Goal: Task Accomplishment & Management: Use online tool/utility

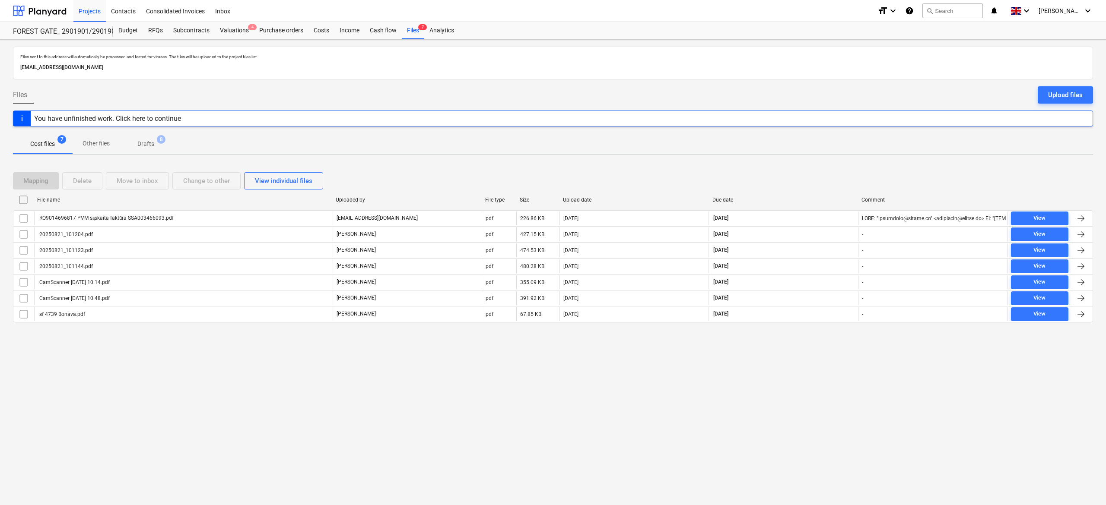
click at [809, 182] on div "Mapping Delete Move to inbox Change to other View individual files" at bounding box center [553, 180] width 1080 height 17
click at [819, 177] on div "Mapping Delete Move to inbox Change to other View individual files" at bounding box center [553, 180] width 1080 height 17
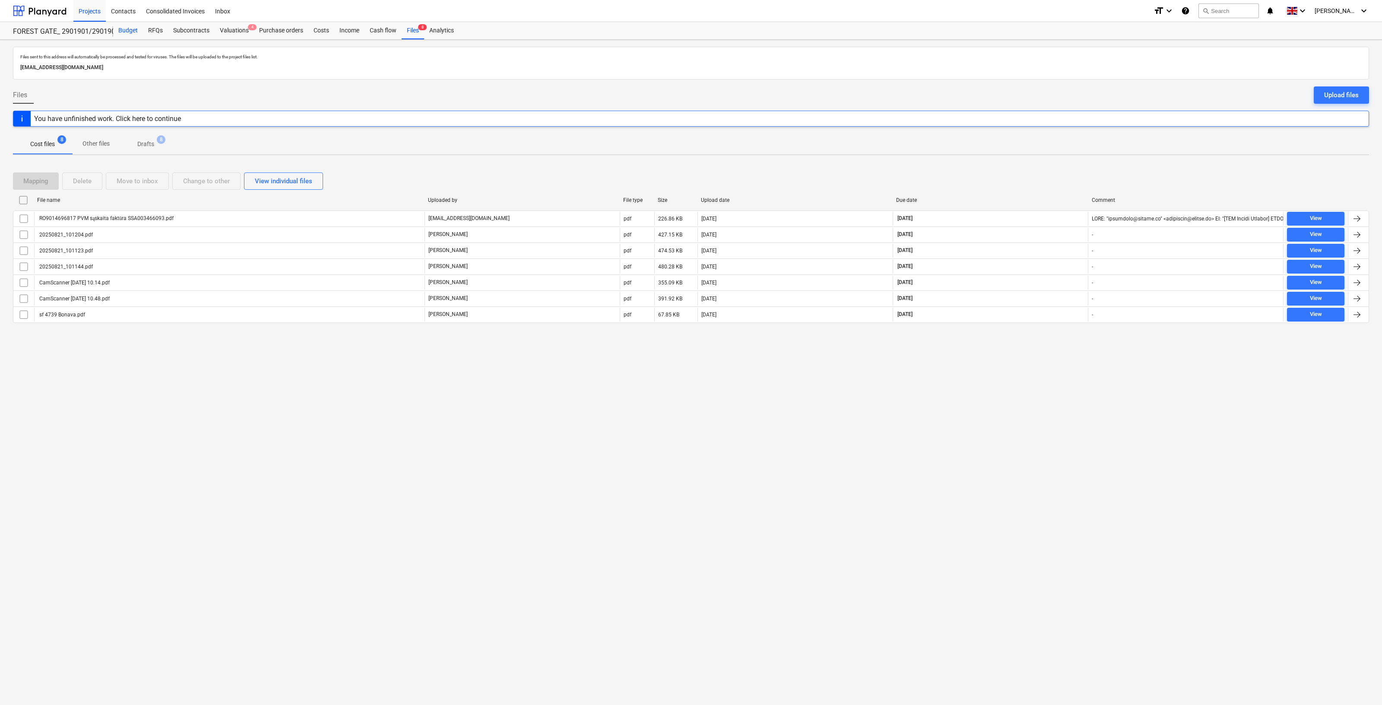
click at [127, 31] on div "Budget" at bounding box center [128, 30] width 30 height 17
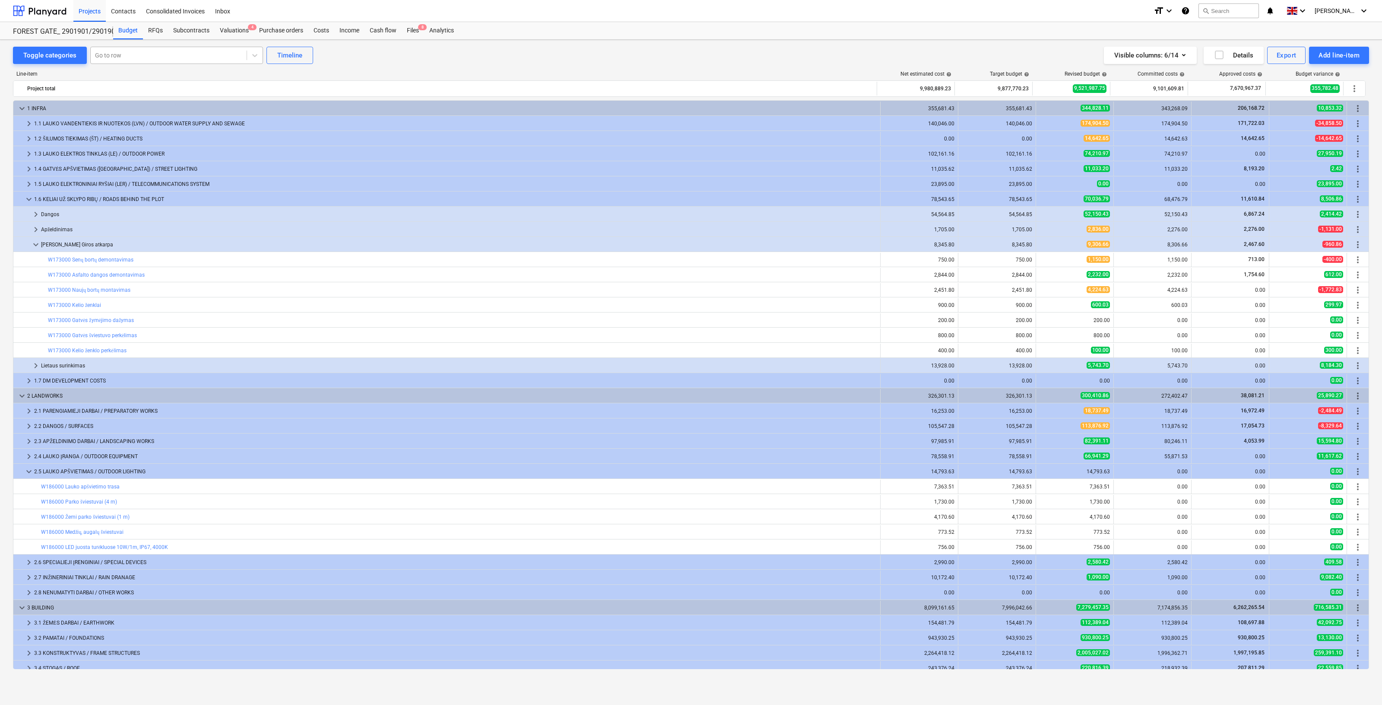
click at [190, 57] on div at bounding box center [168, 55] width 147 height 9
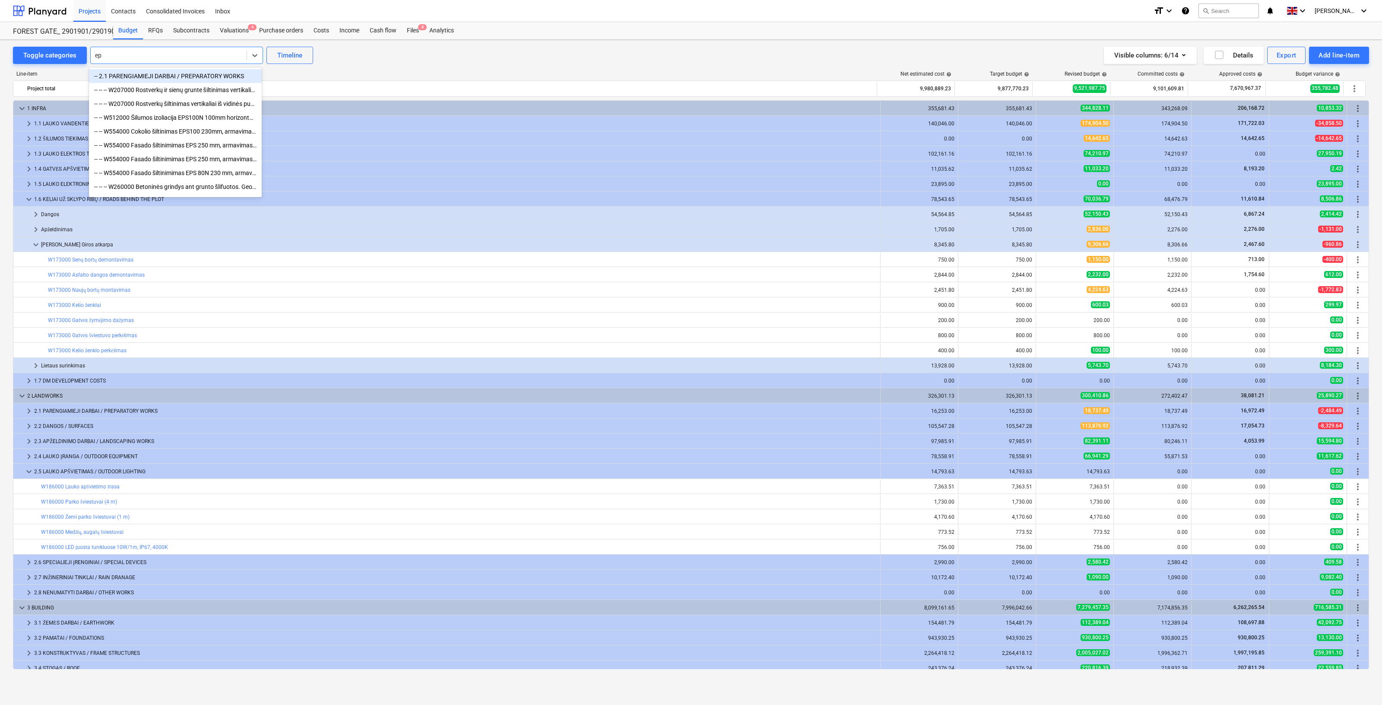
type input "eps"
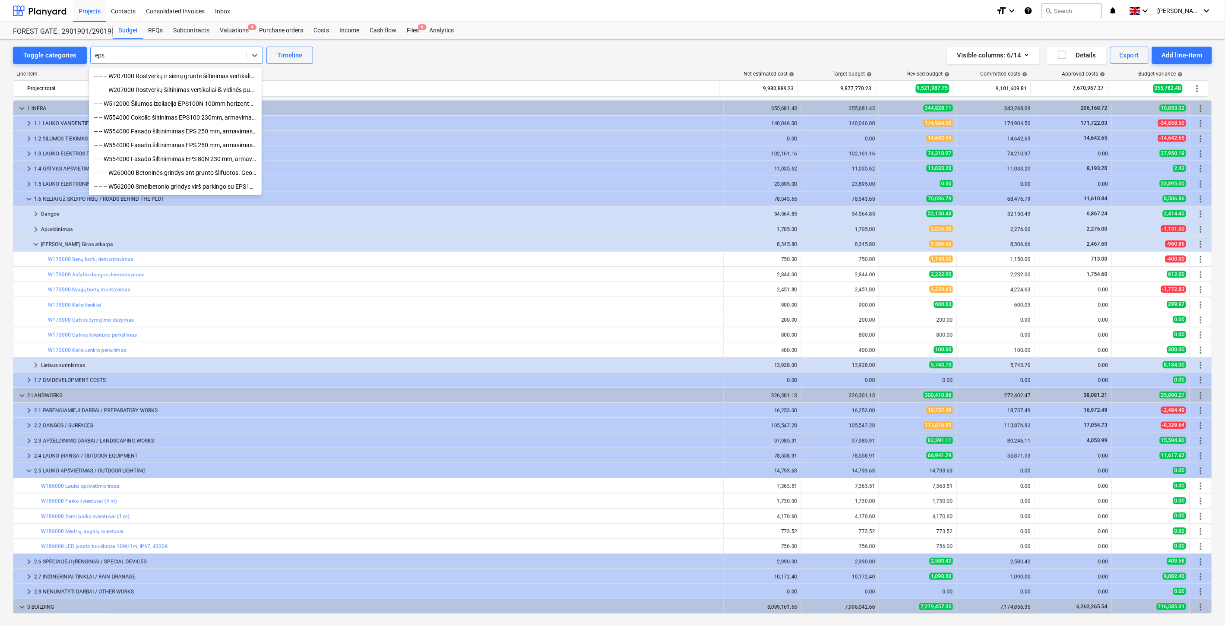
click at [182, 173] on div "-- -- -- W260000 Betoninės grindys ant grunto šlifuotos. Geoporas EPS 100, 200 …" at bounding box center [175, 173] width 173 height 14
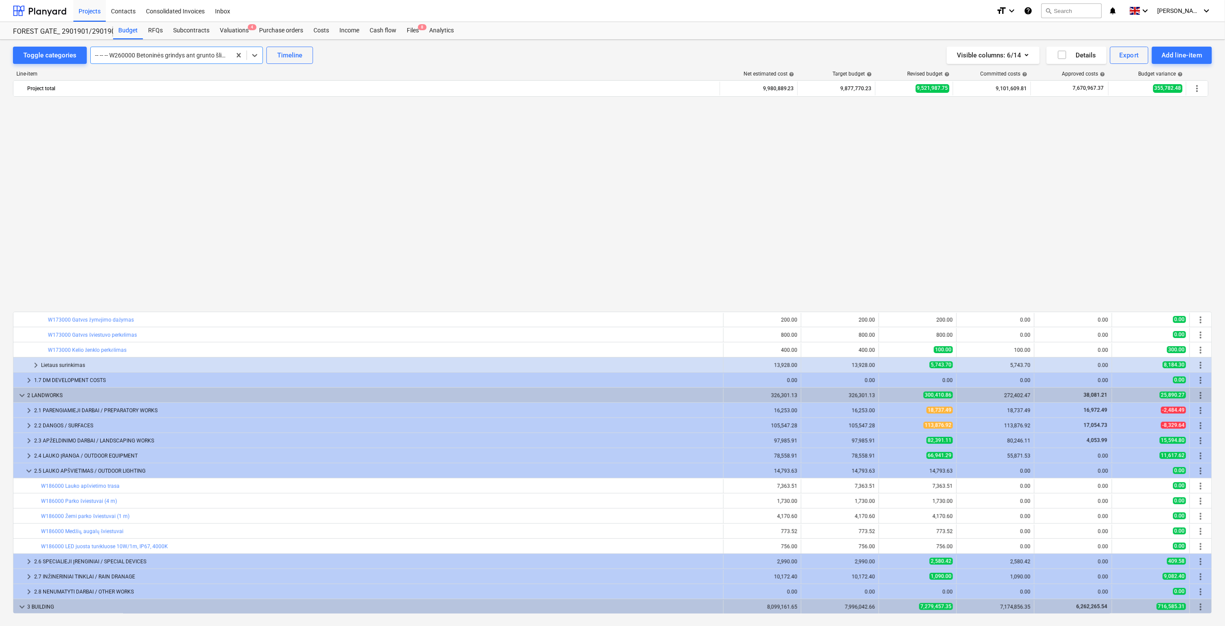
scroll to position [514, 0]
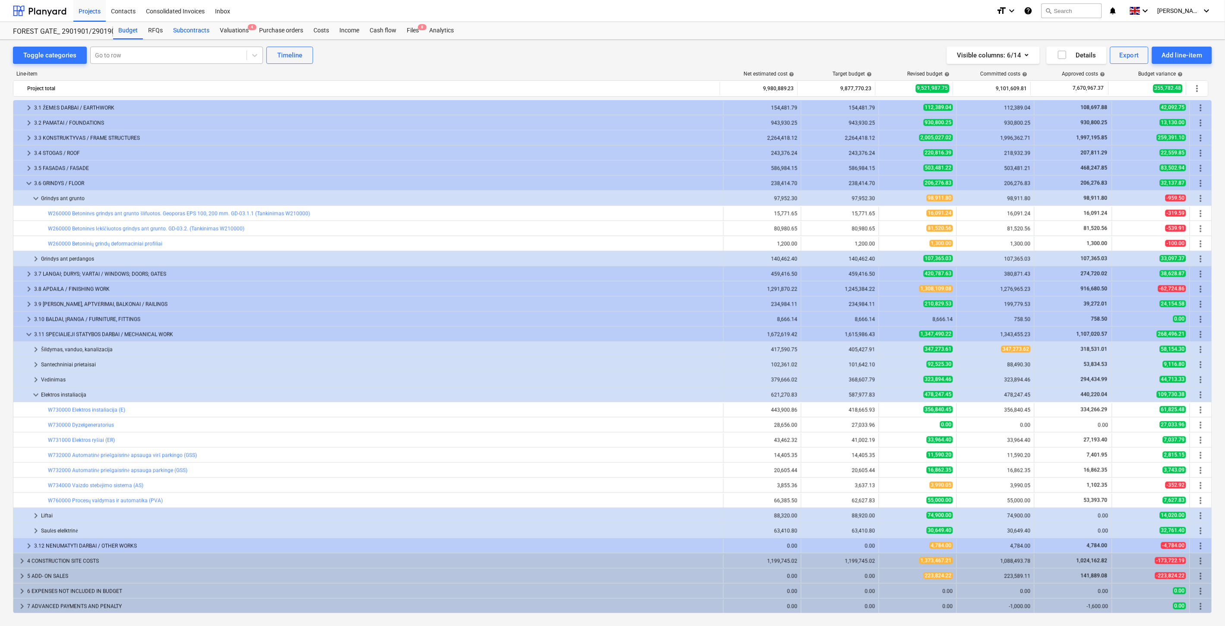
click at [201, 28] on div "Subcontracts" at bounding box center [191, 30] width 47 height 17
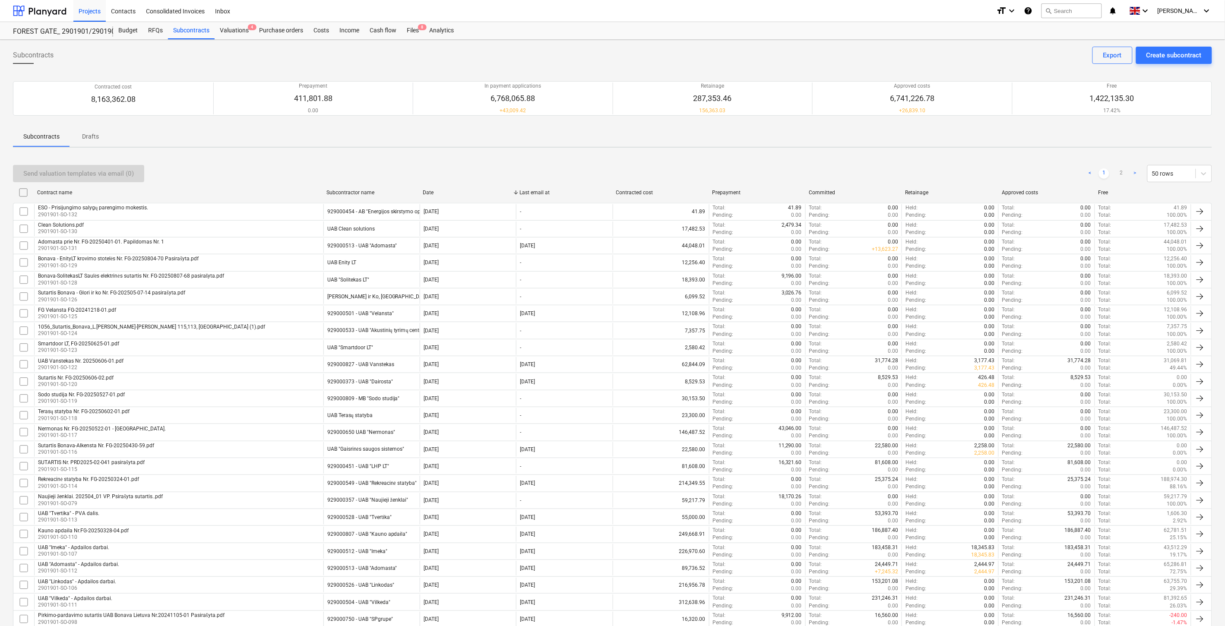
scroll to position [476, 0]
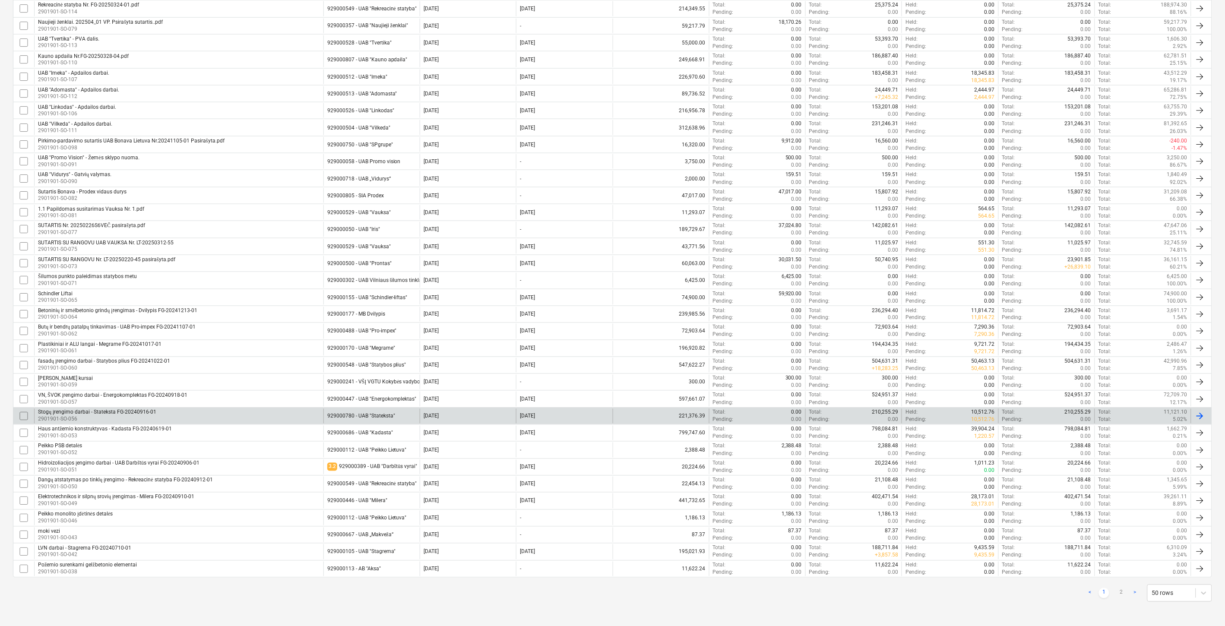
click at [269, 413] on div "Stogų įrengimo darbai - Stateksta FG-20240916-01 2901901-SO-056" at bounding box center [178, 416] width 289 height 15
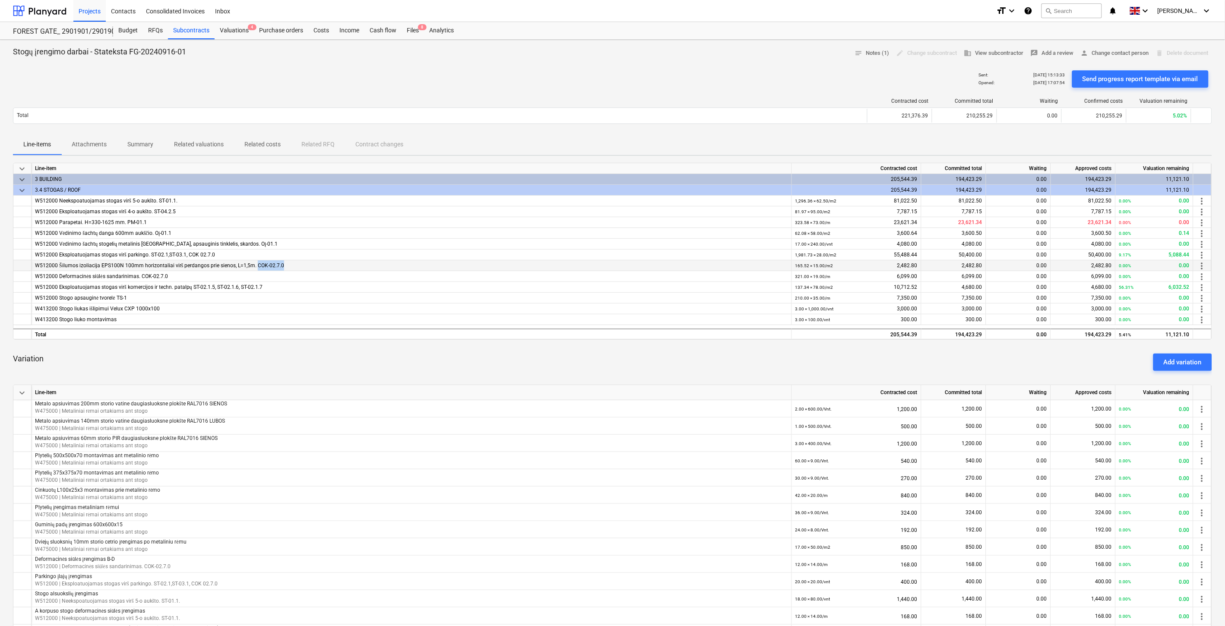
drag, startPoint x: 289, startPoint y: 266, endPoint x: 255, endPoint y: 267, distance: 34.1
click at [255, 267] on div "W512000 Šilumos izoliacija EPS100N 100mm horizontaliai virš perdangos prie sien…" at bounding box center [411, 265] width 753 height 11
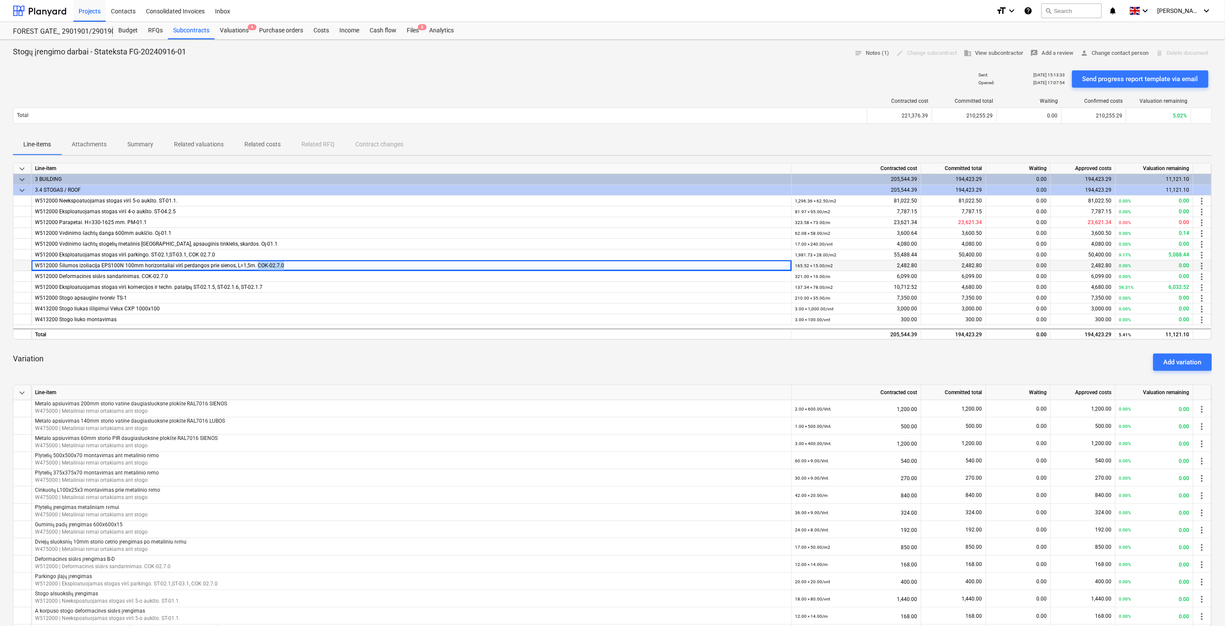
copy div "COK-02.7.0"
click at [411, 29] on div "Files 5" at bounding box center [413, 30] width 22 height 17
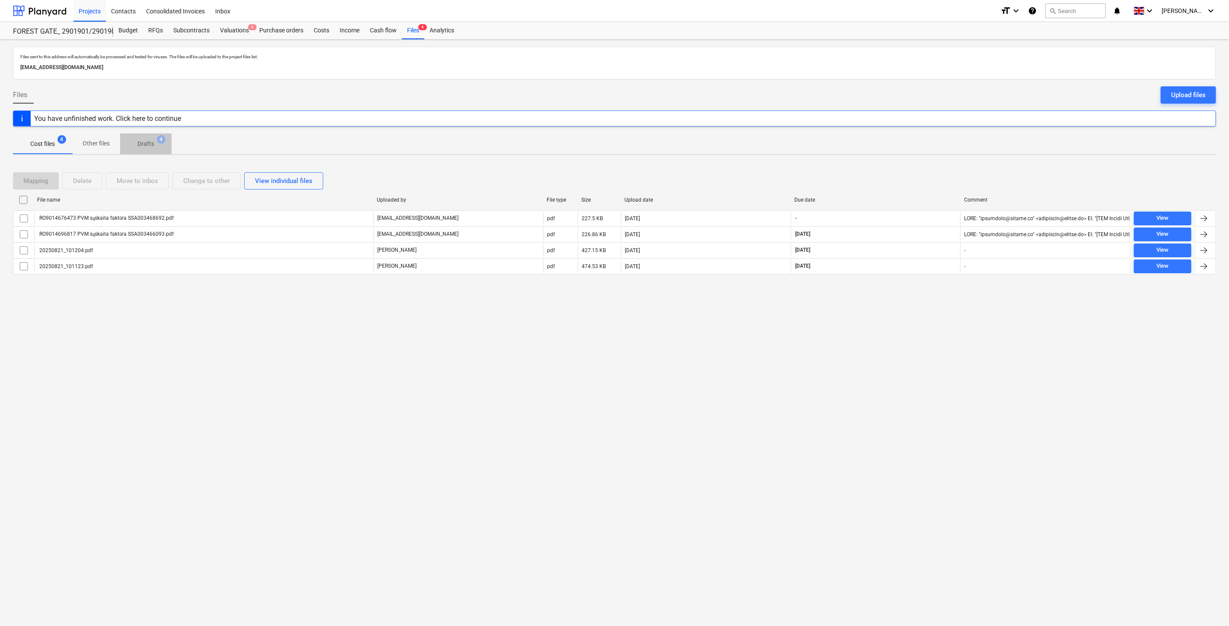
click at [155, 140] on span "Drafts 4" at bounding box center [145, 144] width 31 height 9
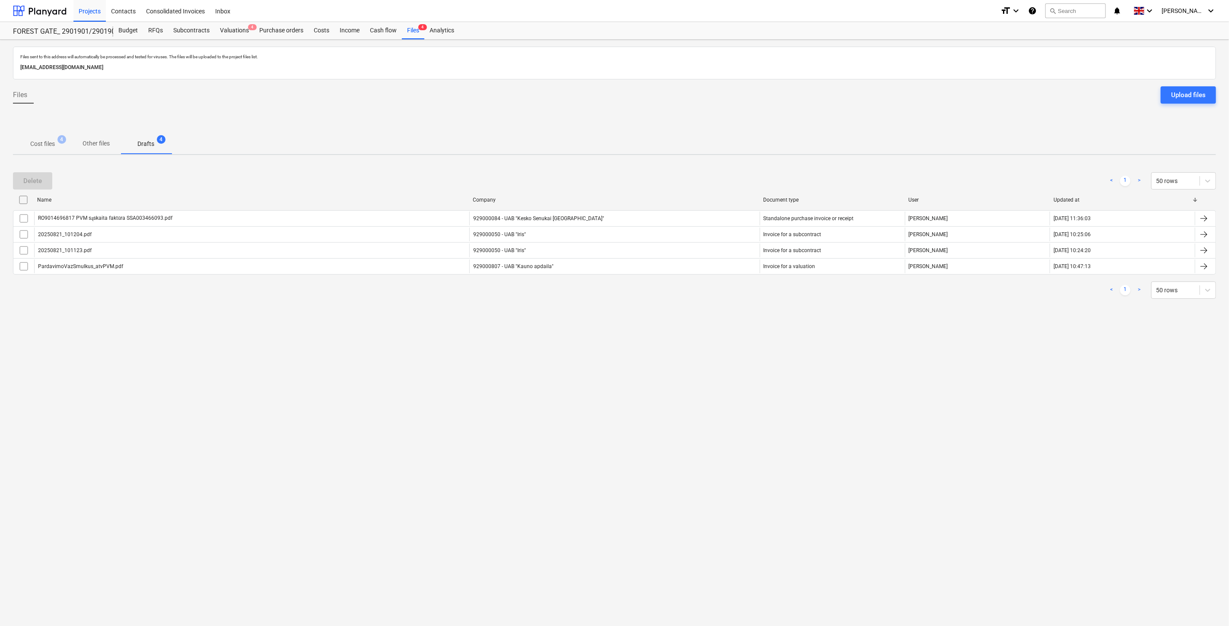
click at [622, 384] on div "Files sent to this address will automatically be processed and tested for virus…" at bounding box center [614, 333] width 1229 height 587
click at [54, 144] on p "Cost files" at bounding box center [42, 144] width 25 height 9
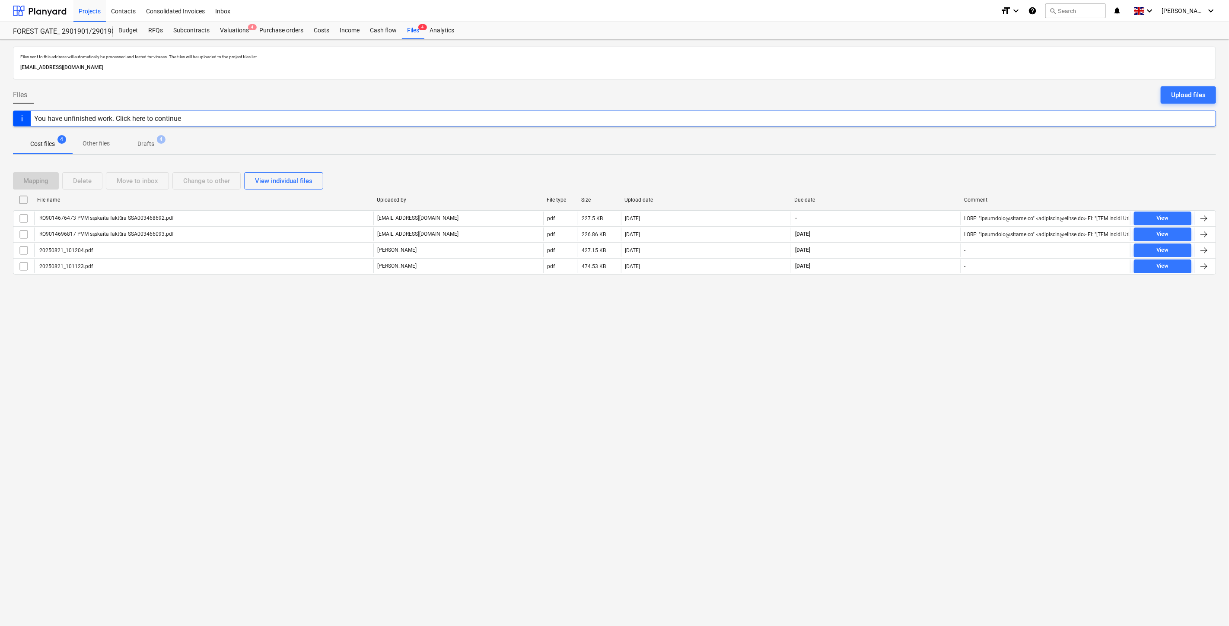
click at [695, 152] on div "Cost files 4 Other files Drafts 4" at bounding box center [614, 143] width 1203 height 21
click at [724, 141] on div "Cost files 4 Other files Drafts 4" at bounding box center [614, 143] width 1203 height 21
click at [25, 11] on div at bounding box center [40, 11] width 54 height 22
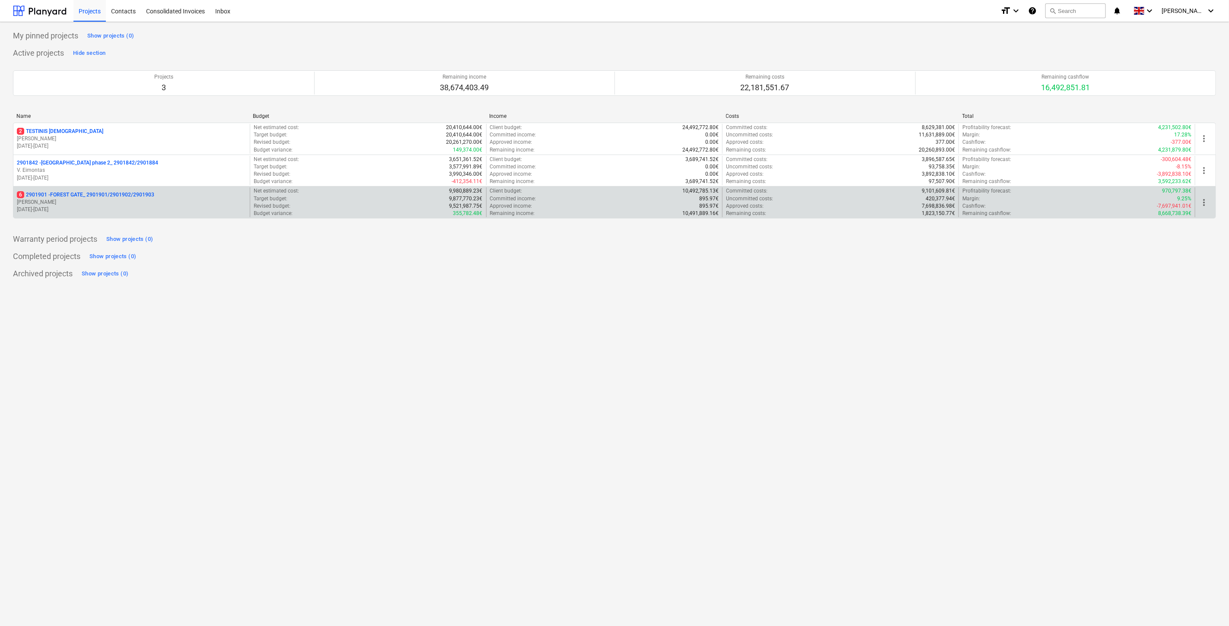
click at [111, 197] on p "6 2901901 - FOREST GATE_ 2901901/2901902/2901903" at bounding box center [85, 194] width 137 height 7
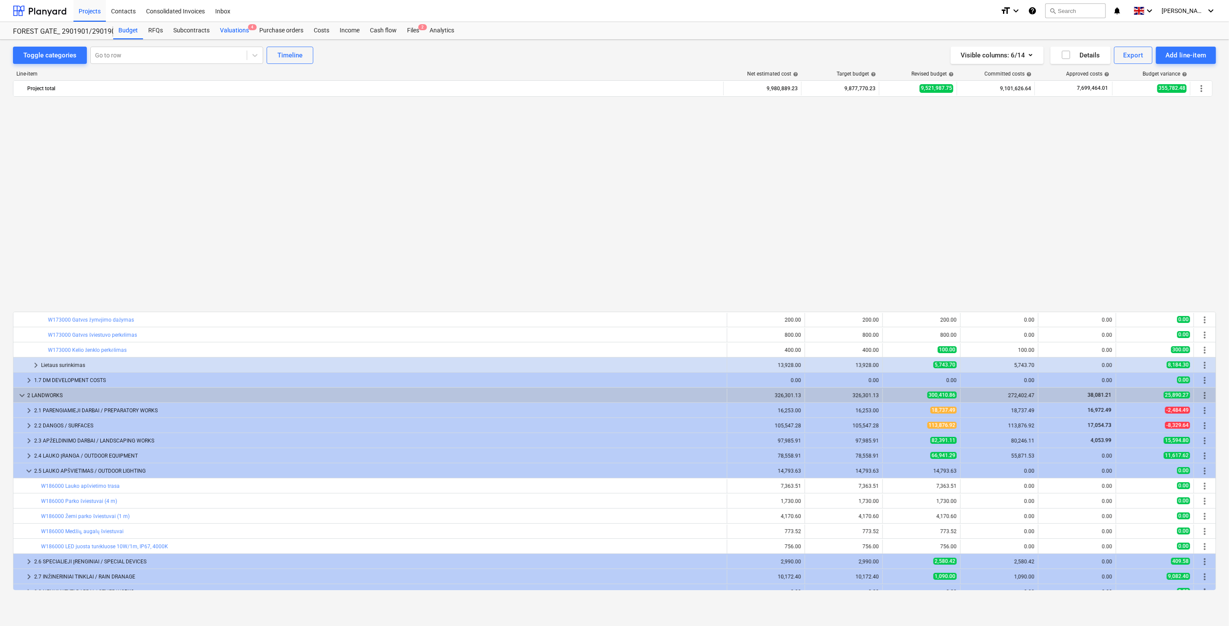
scroll to position [514, 0]
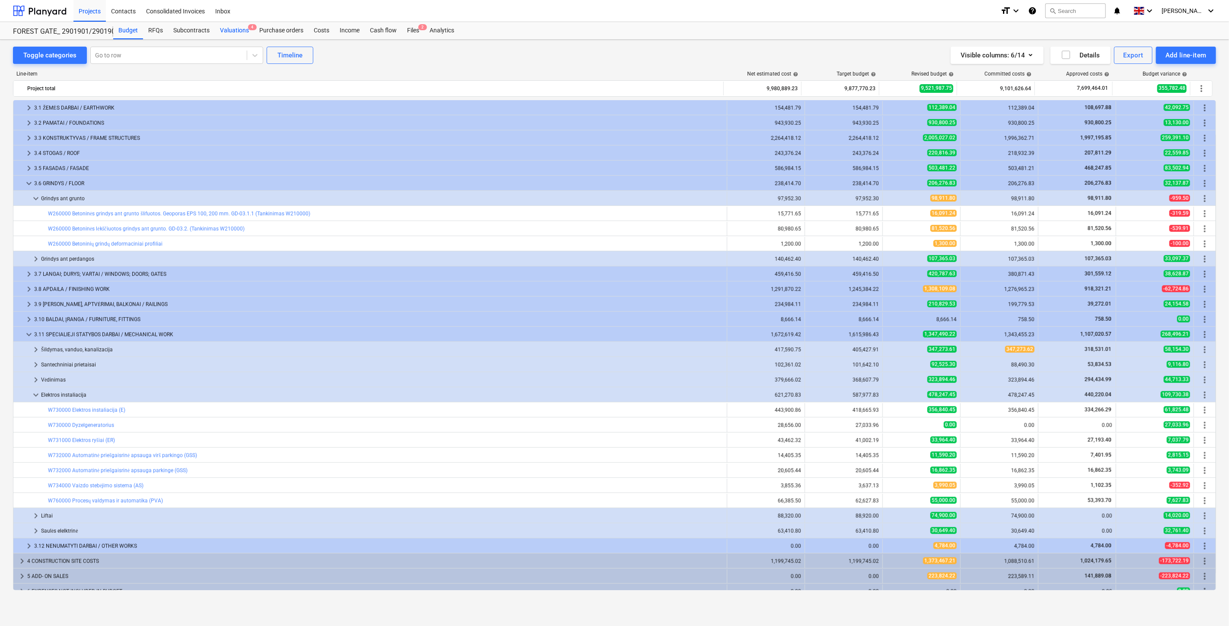
click at [234, 31] on div "Valuations 4" at bounding box center [234, 30] width 39 height 17
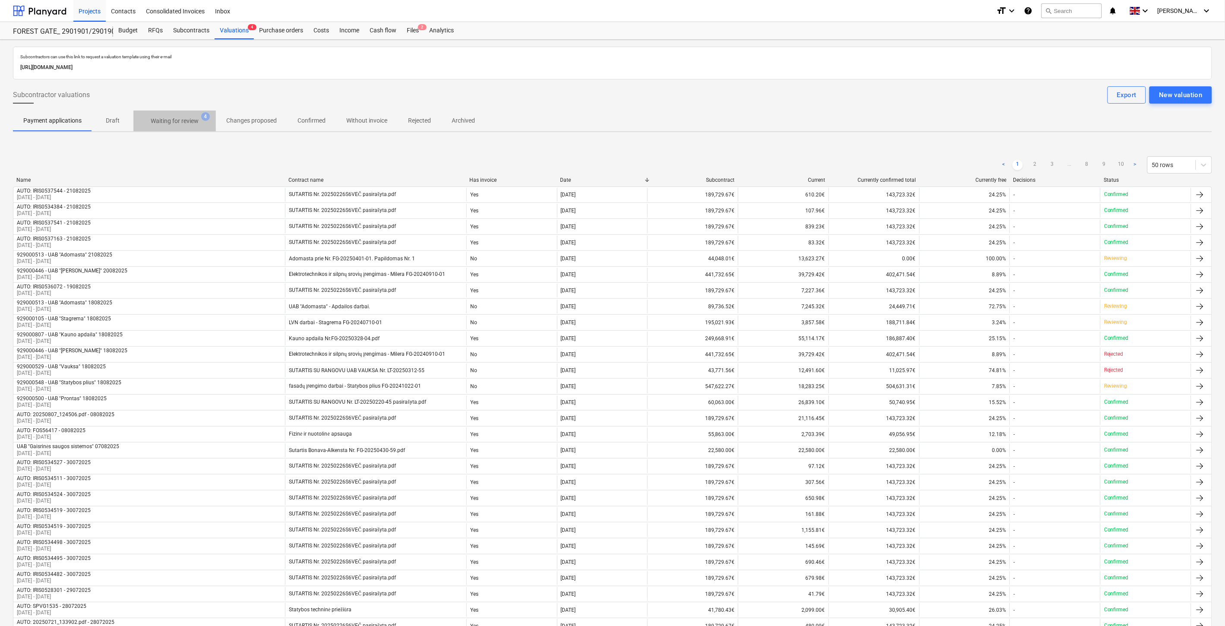
click at [185, 117] on p "Waiting for review" at bounding box center [175, 121] width 48 height 9
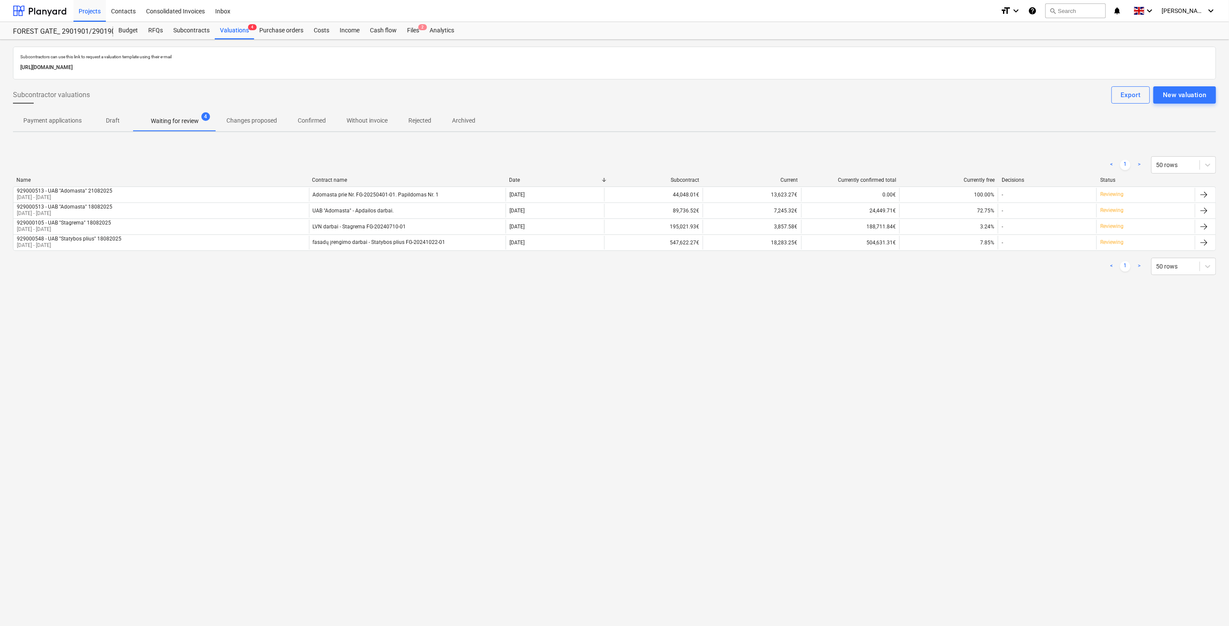
click at [578, 363] on div "Subcontractors can use this link to request a valuation template using their e-…" at bounding box center [614, 333] width 1229 height 587
click at [610, 343] on div "Subcontractors can use this link to request a valuation template using their e-…" at bounding box center [614, 333] width 1229 height 587
click at [1050, 299] on div "Subcontractors can use this link to request a valuation template using their e-…" at bounding box center [614, 333] width 1229 height 587
click at [1060, 292] on div "Subcontractors can use this link to request a valuation template using their e-…" at bounding box center [614, 170] width 1203 height 246
click at [419, 37] on div "Files 2" at bounding box center [413, 30] width 22 height 17
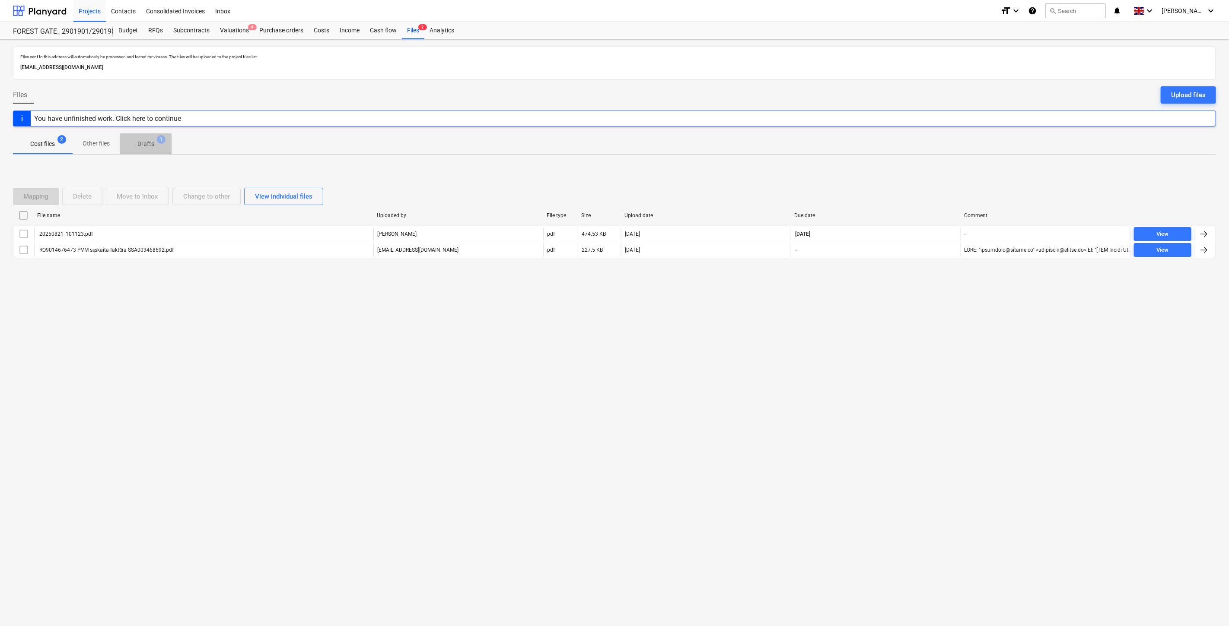
click at [153, 145] on p "Drafts" at bounding box center [145, 144] width 17 height 9
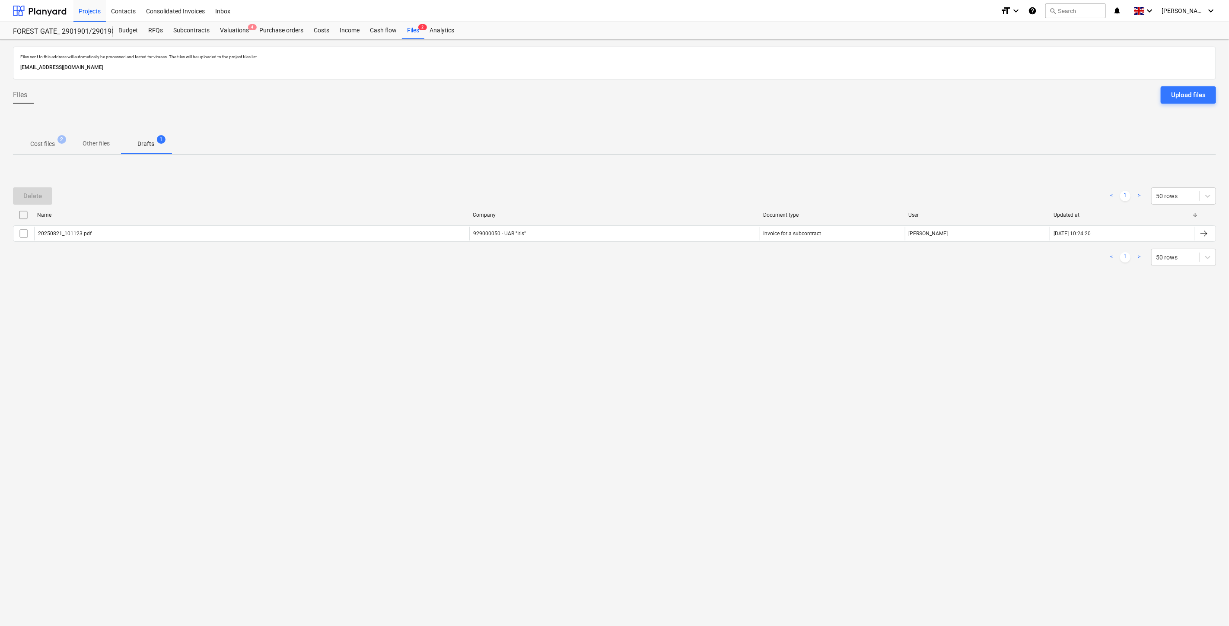
click at [41, 147] on p "Cost files" at bounding box center [42, 144] width 25 height 9
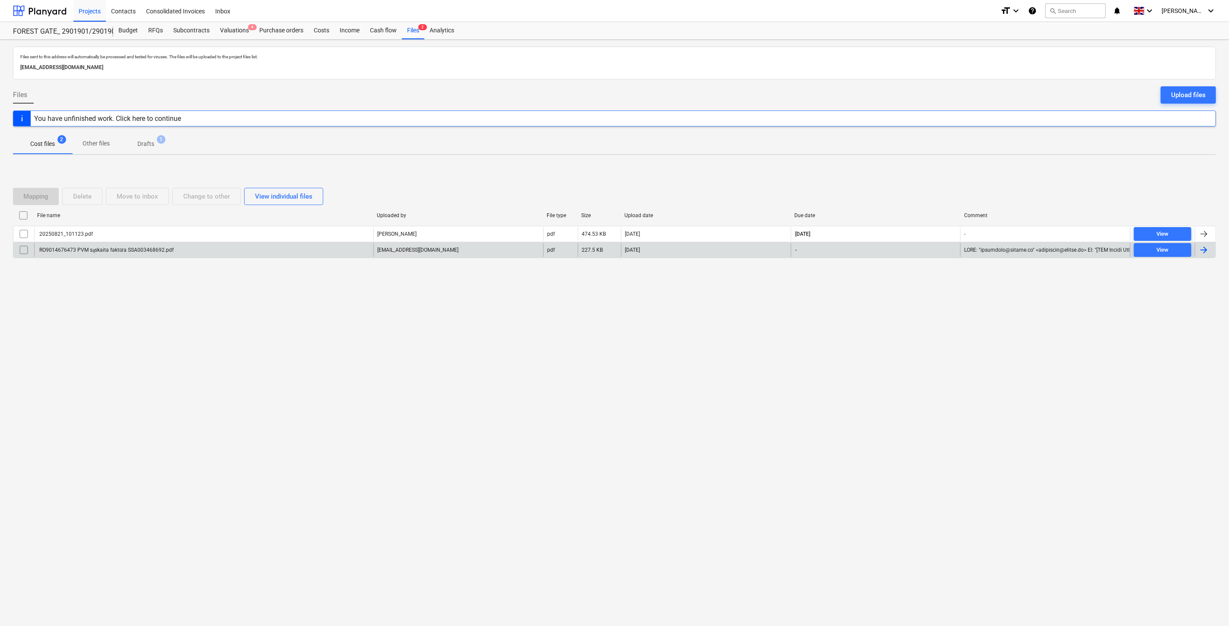
click at [467, 251] on div "[EMAIL_ADDRESS][DOMAIN_NAME]" at bounding box center [458, 250] width 170 height 14
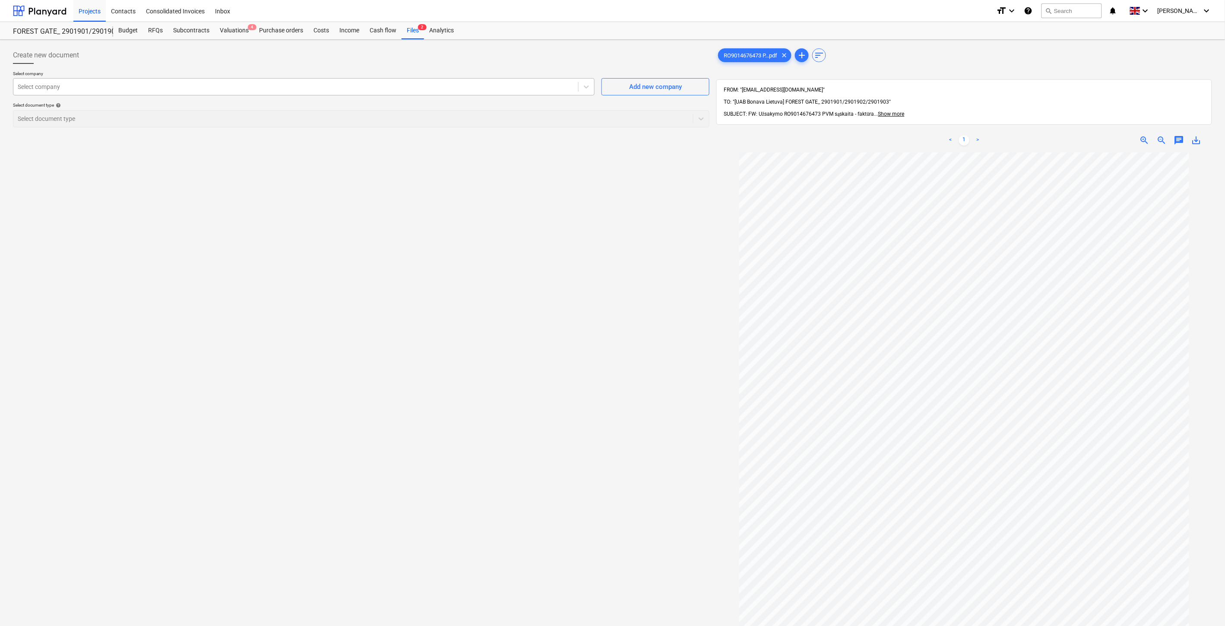
click at [456, 88] on div at bounding box center [296, 87] width 556 height 9
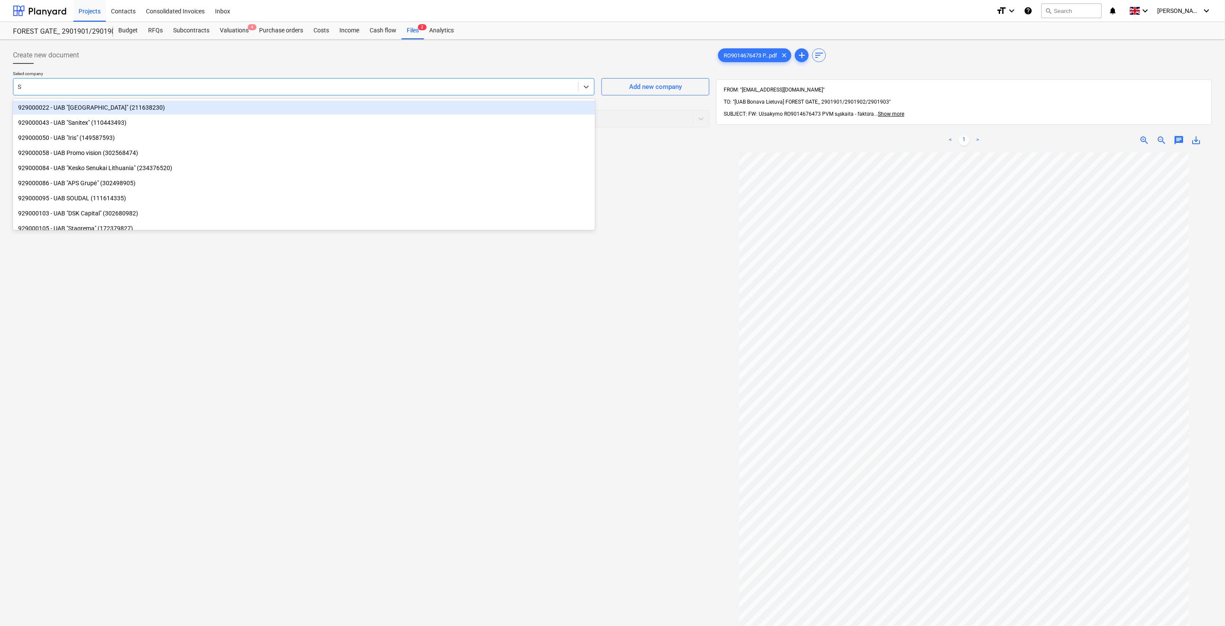
type input "Se"
click at [226, 105] on div "929000084 - UAB "Kesko Senukai Lithuania" (234376520)" at bounding box center [304, 108] width 582 height 14
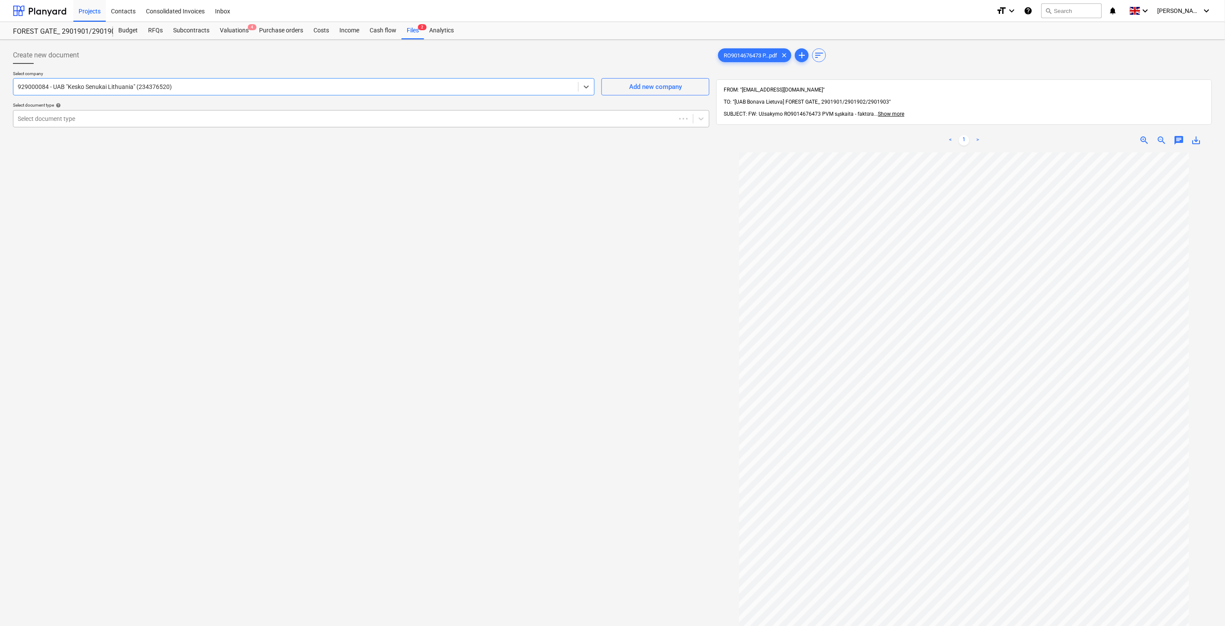
click at [155, 120] on div at bounding box center [345, 118] width 654 height 9
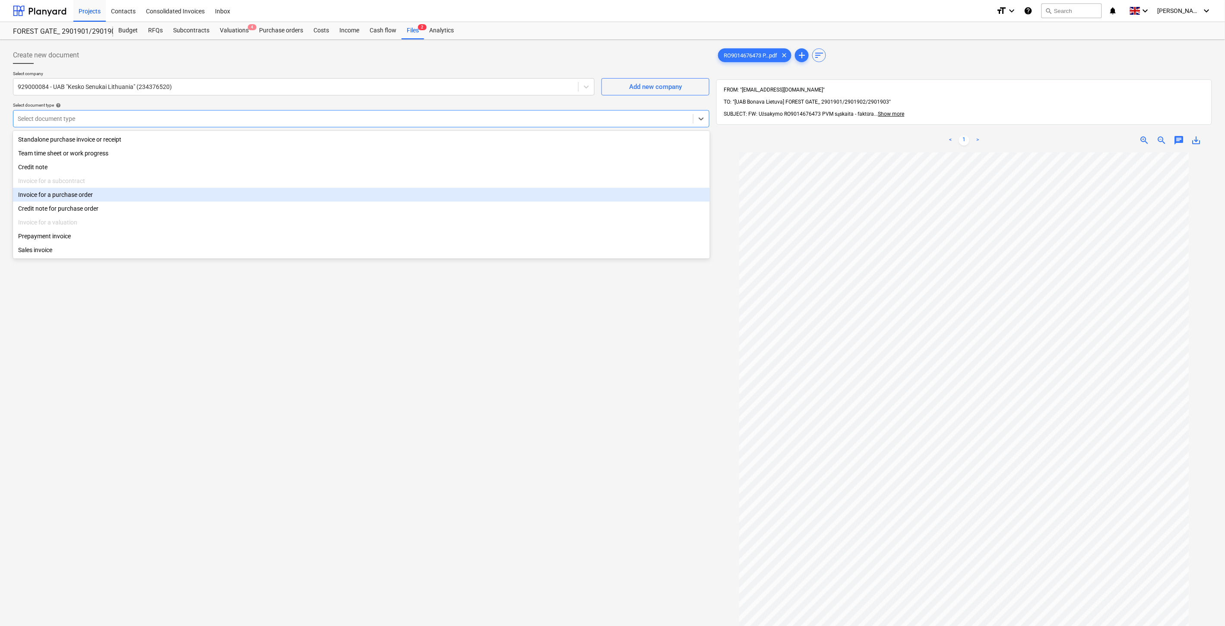
click at [127, 196] on div "Invoice for a purchase order" at bounding box center [361, 195] width 697 height 14
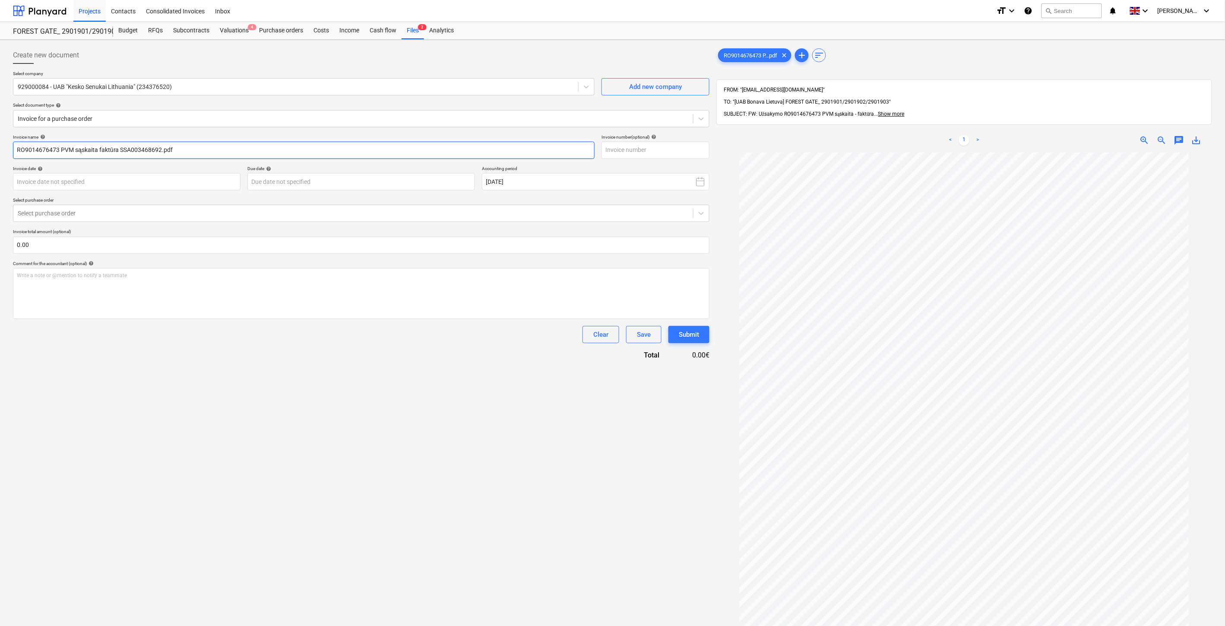
drag, startPoint x: 156, startPoint y: 149, endPoint x: 120, endPoint y: 151, distance: 36.4
click at [120, 151] on input "RO9014676473 PVM sąskaita faktūra SSA003468692.pdf" at bounding box center [304, 150] width 582 height 17
click at [651, 149] on input "text" at bounding box center [656, 150] width 108 height 17
paste input "SSA003468692"
type input "SSA003468692"
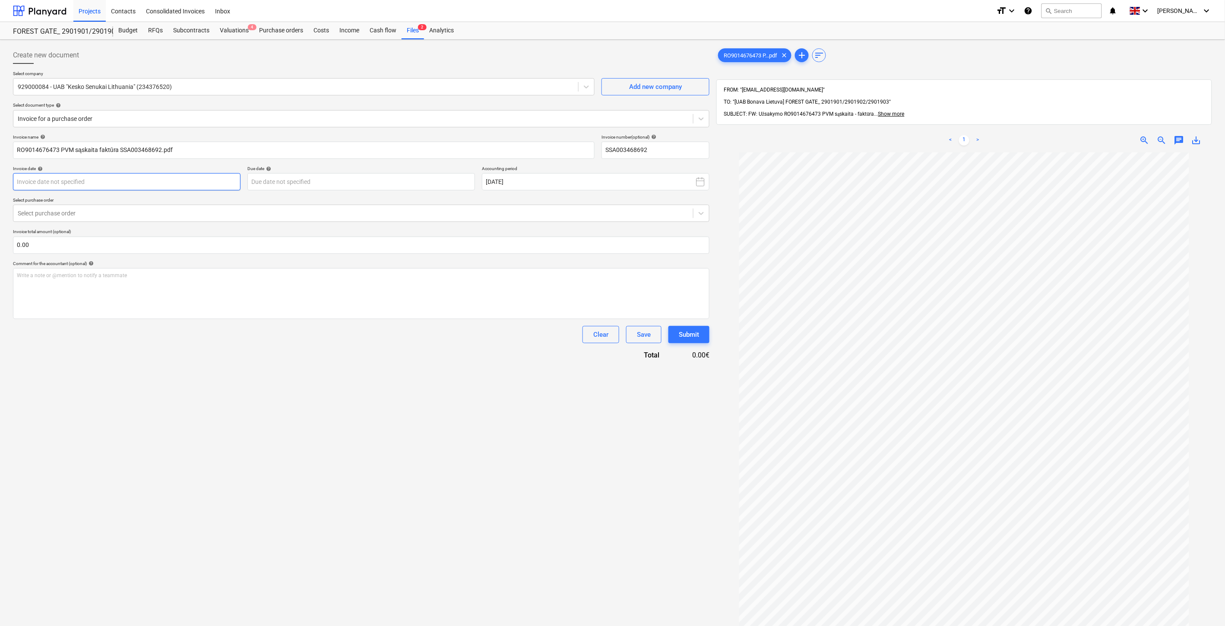
click at [161, 175] on body "Projects Contacts Consolidated Invoices Inbox format_size keyboard_arrow_down h…" at bounding box center [612, 313] width 1225 height 626
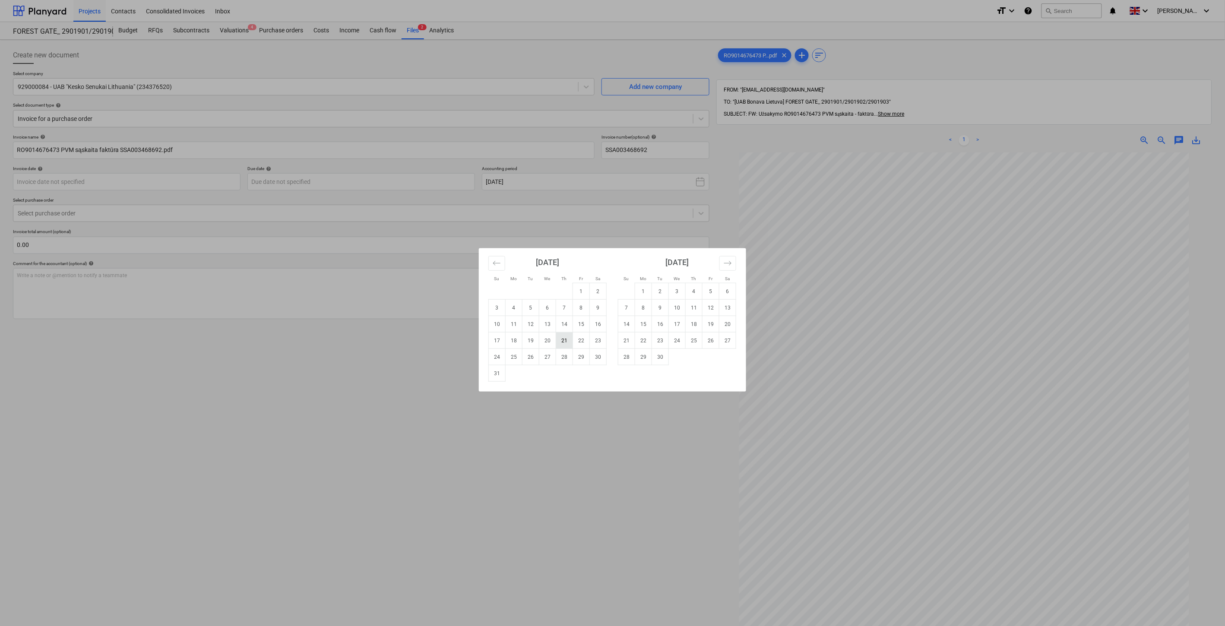
click at [569, 338] on td "21" at bounding box center [564, 341] width 17 height 16
type input "[DATE]"
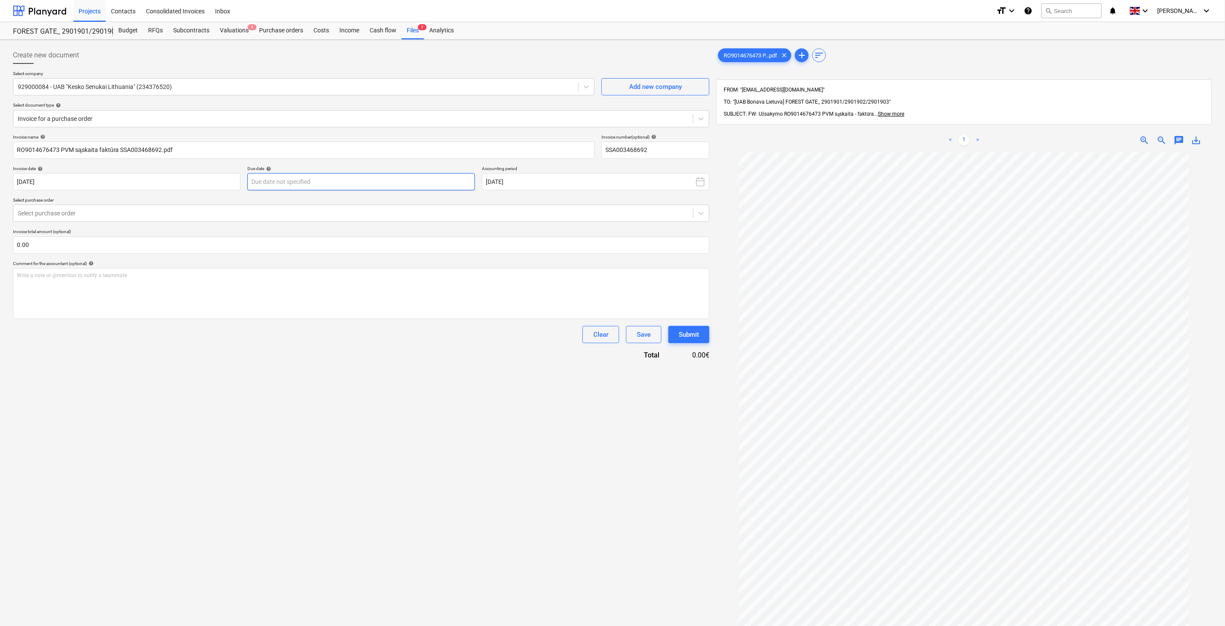
click at [377, 184] on body "Projects Contacts Consolidated Invoices Inbox format_size keyboard_arrow_down h…" at bounding box center [612, 313] width 1225 height 626
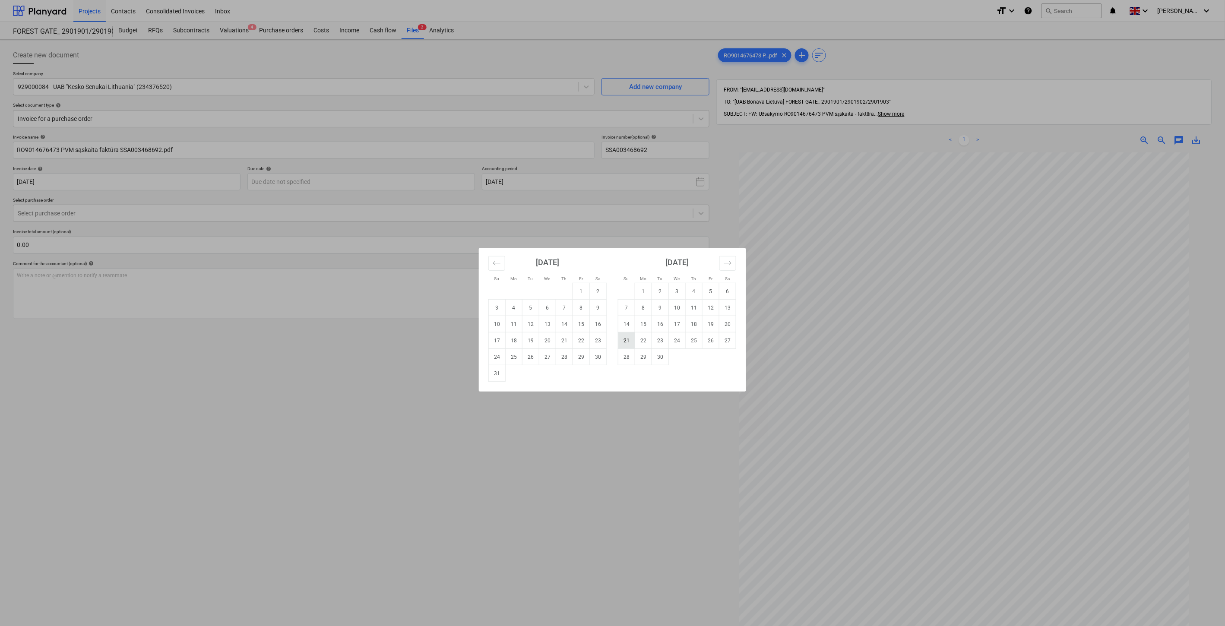
click at [629, 339] on td "21" at bounding box center [627, 341] width 17 height 16
type input "[DATE]"
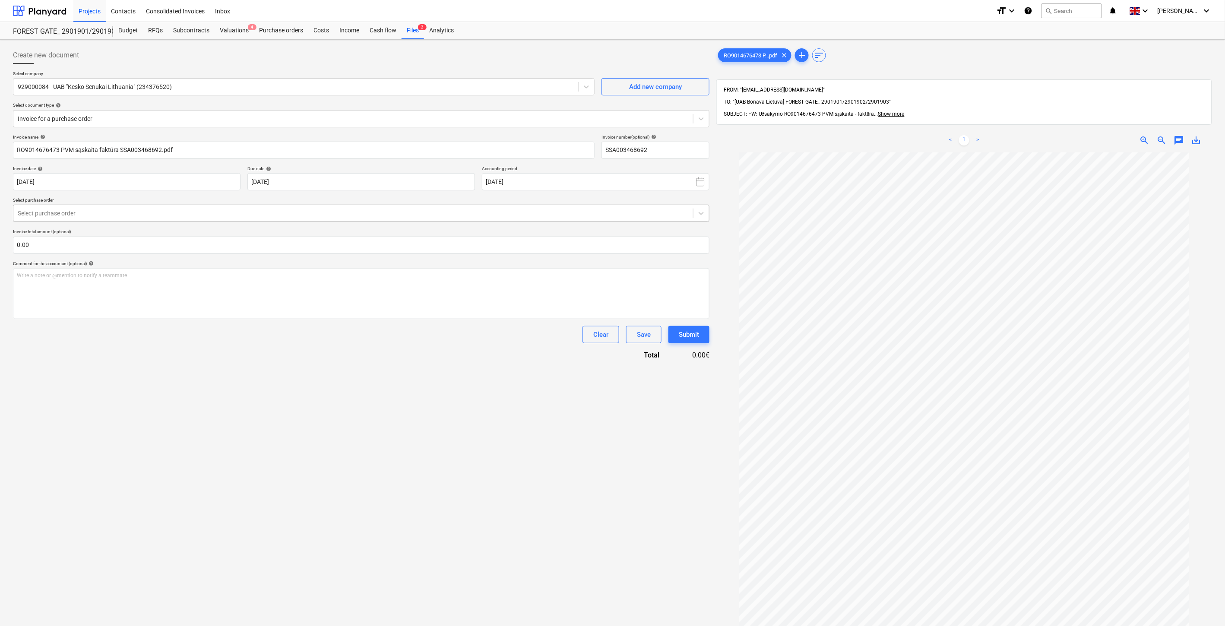
drag, startPoint x: 317, startPoint y: 216, endPoint x: 317, endPoint y: 225, distance: 8.6
click at [317, 216] on div at bounding box center [353, 213] width 671 height 9
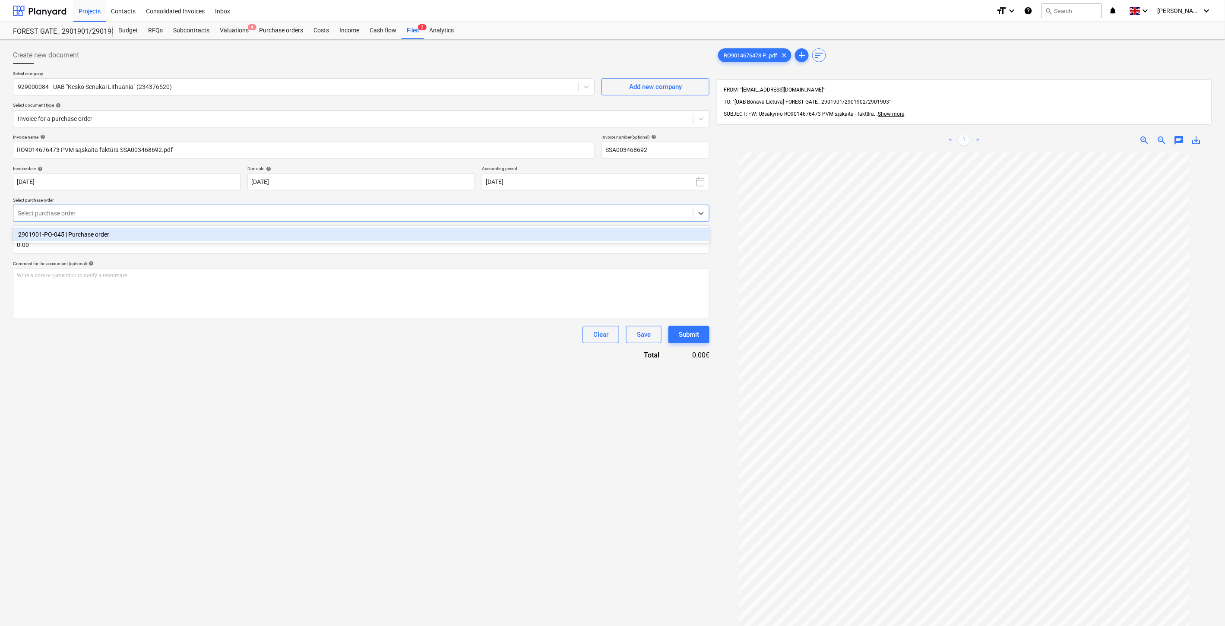
click at [316, 234] on div "2901901-PO-045 | Purchase order" at bounding box center [361, 235] width 697 height 14
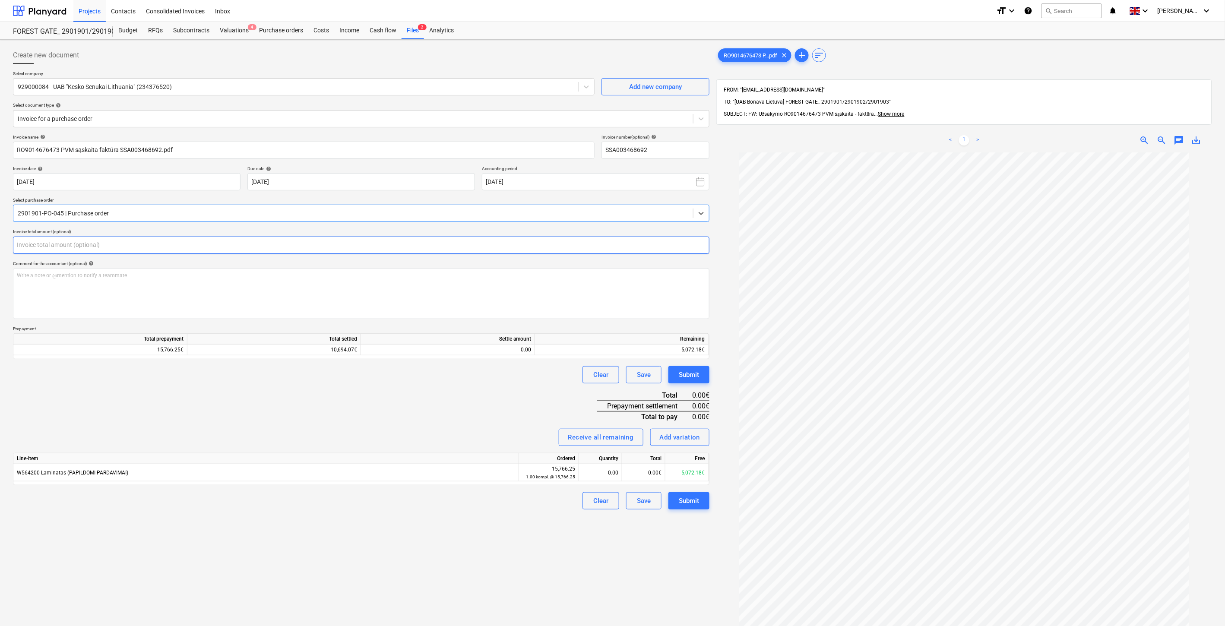
click at [281, 248] on input "text" at bounding box center [361, 245] width 697 height 17
drag, startPoint x: 136, startPoint y: 247, endPoint x: -16, endPoint y: 248, distance: 152.1
click at [0, 248] on html "Projects Contacts Consolidated Invoices Inbox format_size keyboard_arrow_down h…" at bounding box center [612, 313] width 1225 height 626
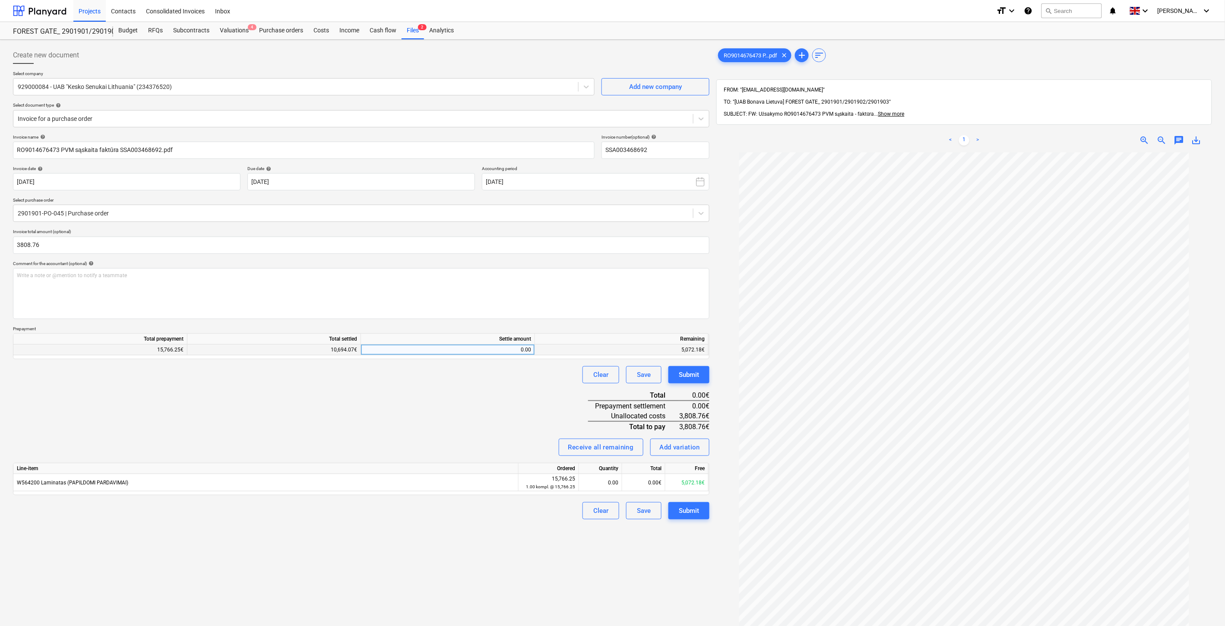
type input "3,808.76"
click at [502, 350] on div "0.00" at bounding box center [448, 350] width 167 height 11
type input "3808.76"
drag, startPoint x: 482, startPoint y: 400, endPoint x: 552, endPoint y: 465, distance: 95.7
click at [482, 400] on div "Invoice name help RO9014676473 PVM sąskaita faktūra SSA003468692.pdf Invoice nu…" at bounding box center [361, 327] width 697 height 386
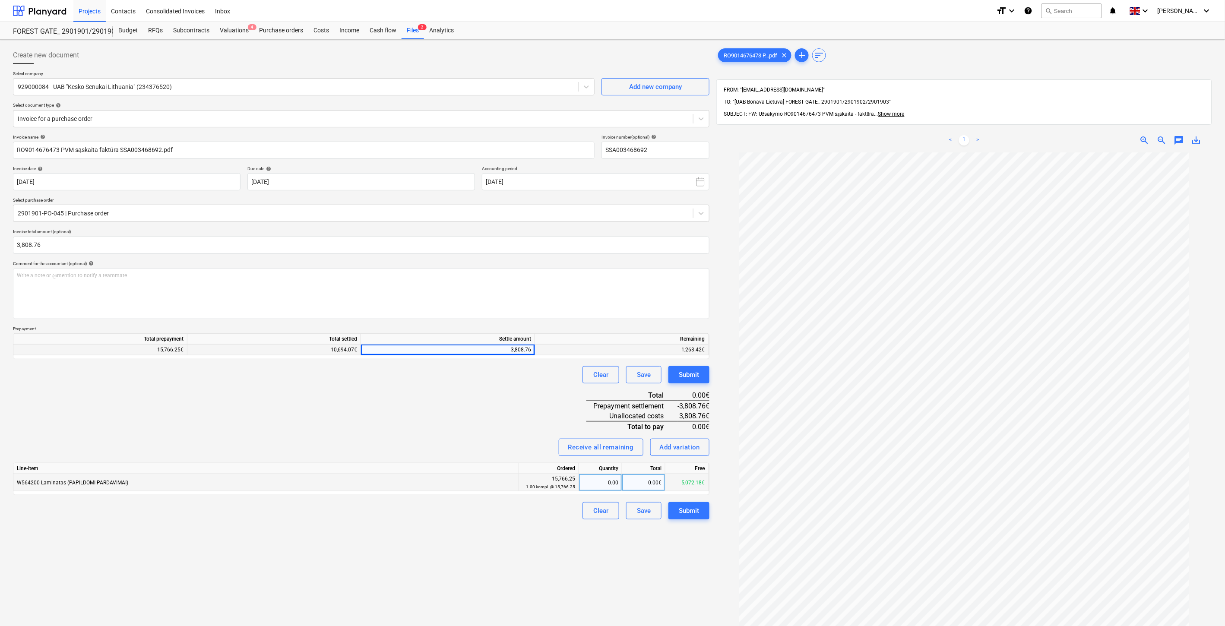
click at [640, 480] on div "0.00€" at bounding box center [643, 482] width 43 height 17
click at [461, 417] on div "Invoice name help RO9014676473 PVM sąskaita faktūra SSA003468692.pdf Invoice nu…" at bounding box center [361, 327] width 697 height 386
click at [644, 505] on div "Save" at bounding box center [644, 510] width 14 height 11
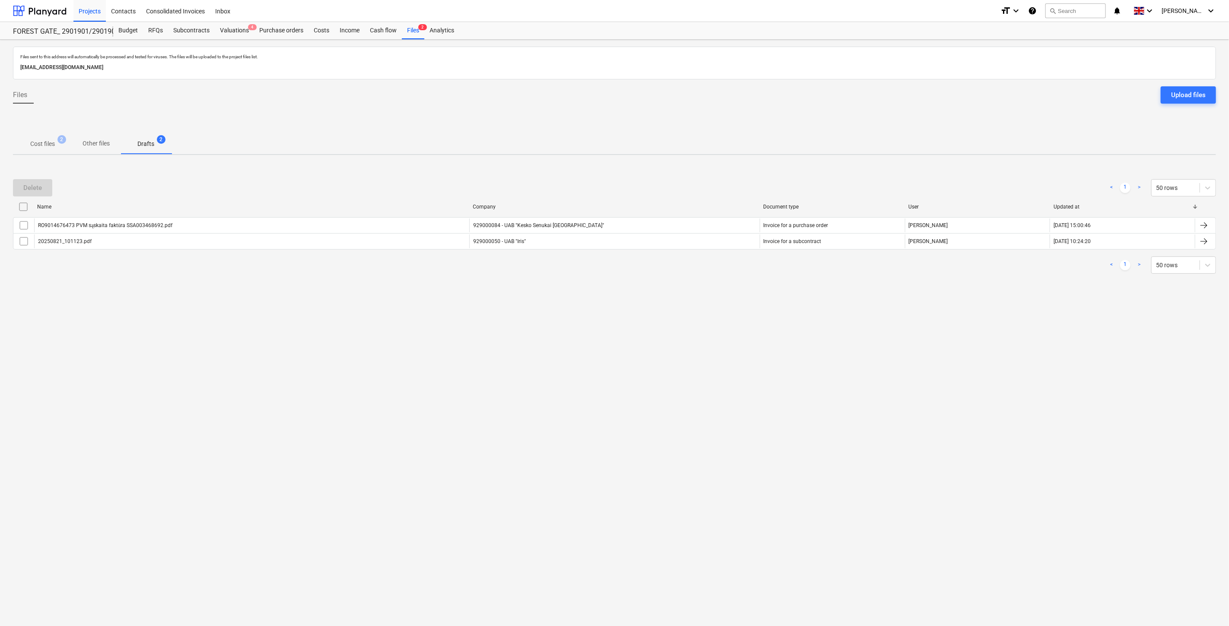
click at [822, 322] on div "Files sent to this address will automatically be processed and tested for virus…" at bounding box center [614, 333] width 1229 height 587
click at [860, 285] on div "Delete < 1 > 50 rows Name Company Document type User Updated at RO9014676473 PV…" at bounding box center [614, 227] width 1203 height 130
click at [54, 140] on p "Cost files" at bounding box center [42, 144] width 25 height 9
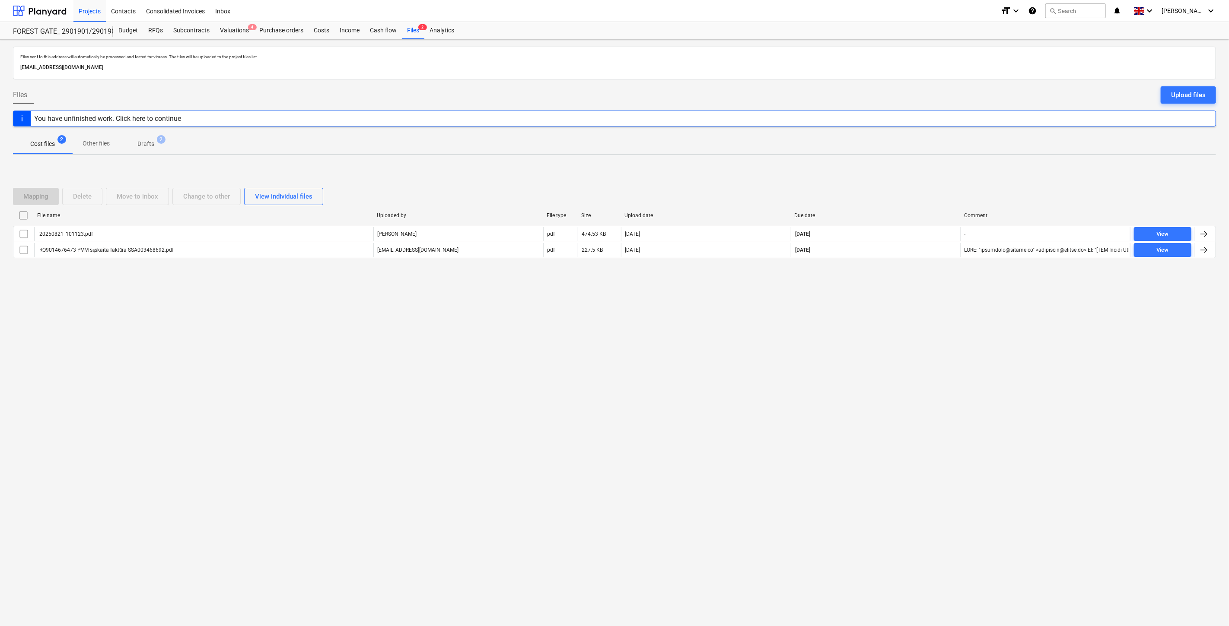
click at [889, 318] on div "Files sent to this address will automatically be processed and tested for virus…" at bounding box center [614, 333] width 1229 height 587
click at [901, 304] on div "Files sent to this address will automatically be processed and tested for virus…" at bounding box center [614, 333] width 1229 height 587
click at [913, 291] on div "Mapping Delete Move to inbox Change to other View individual files File name Up…" at bounding box center [614, 227] width 1203 height 130
click at [929, 270] on div "Mapping Delete Move to inbox Change to other View individual files File name Up…" at bounding box center [614, 227] width 1203 height 98
drag, startPoint x: 938, startPoint y: 341, endPoint x: 949, endPoint y: 307, distance: 36.3
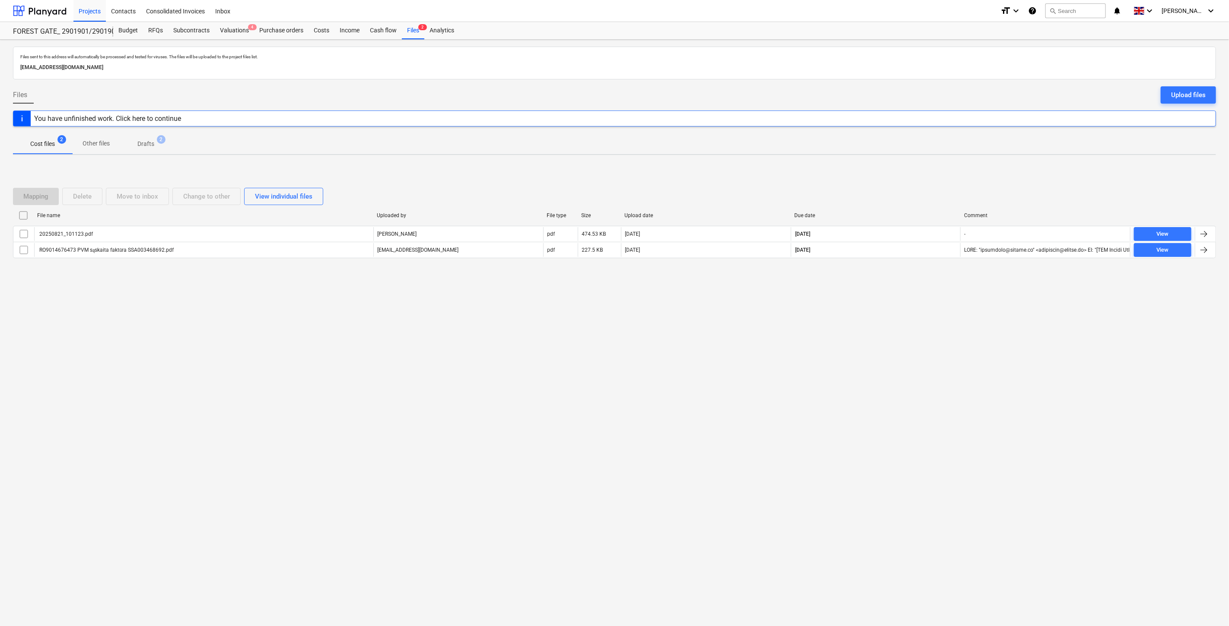
click at [938, 339] on div "Files sent to this address will automatically be processed and tested for virus…" at bounding box center [614, 333] width 1229 height 587
click at [949, 307] on div "Files sent to this address will automatically be processed and tested for virus…" at bounding box center [614, 333] width 1229 height 587
click at [402, 172] on div "Mapping Delete Move to inbox Change to other View individual files File name Up…" at bounding box center [614, 227] width 1203 height 130
click at [742, 326] on div "Files sent to this address will automatically be processed and tested for virus…" at bounding box center [614, 333] width 1229 height 587
click at [874, 338] on div "Files sent to this address will automatically be processed and tested for virus…" at bounding box center [614, 333] width 1229 height 587
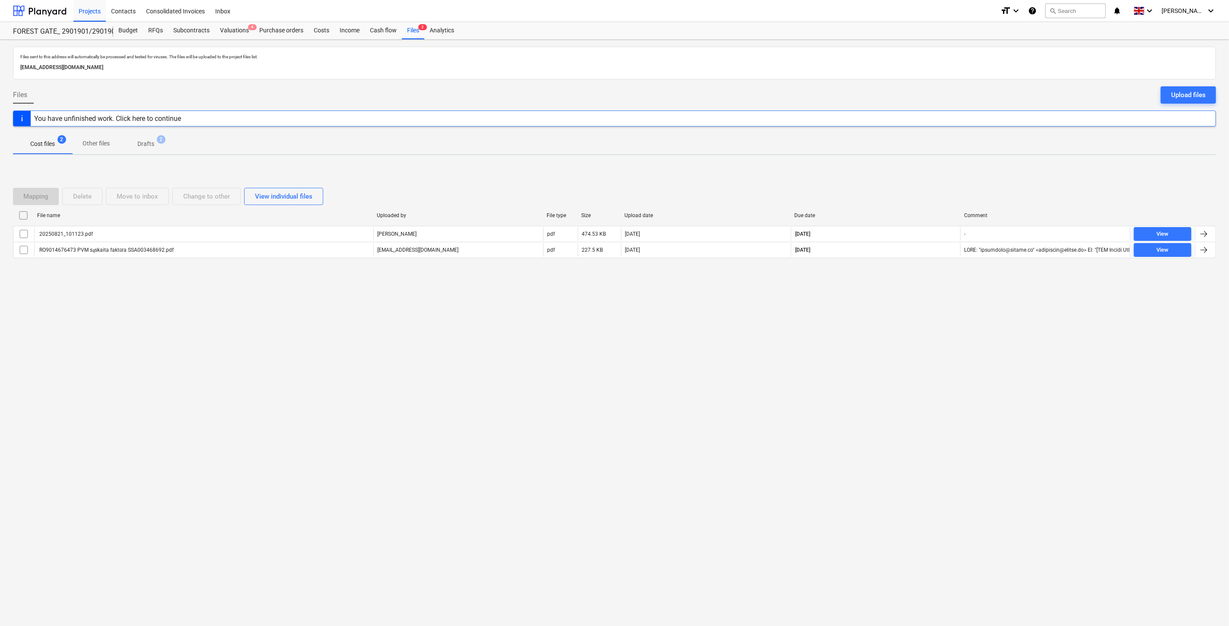
click at [890, 322] on div "Files sent to this address will automatically be processed and tested for virus…" at bounding box center [614, 333] width 1229 height 587
click at [906, 302] on div "Files sent to this address will automatically be processed and tested for virus…" at bounding box center [614, 333] width 1229 height 587
click at [929, 295] on div "Files sent to this address will automatically be processed and tested for virus…" at bounding box center [614, 333] width 1229 height 587
click at [940, 270] on div "Mapping Delete Move to inbox Change to other View individual files File name Up…" at bounding box center [614, 227] width 1203 height 98
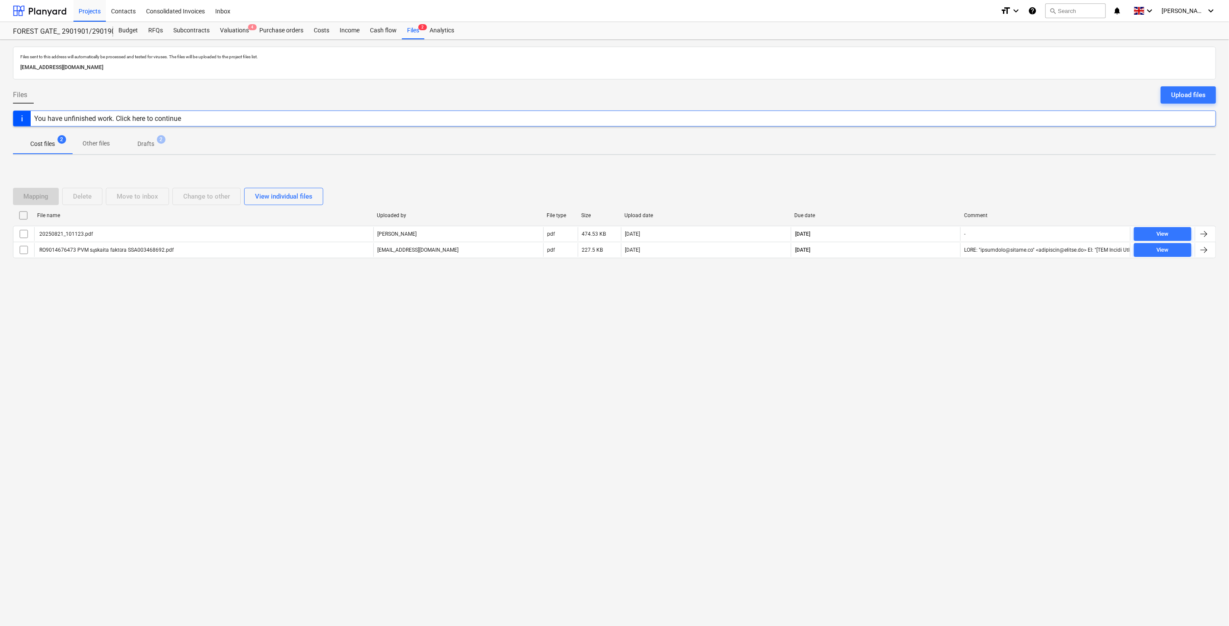
click at [919, 311] on div "Files sent to this address will automatically be processed and tested for virus…" at bounding box center [614, 333] width 1229 height 587
drag, startPoint x: 921, startPoint y: 305, endPoint x: 586, endPoint y: 365, distance: 340.5
click at [909, 308] on div "Files sent to this address will automatically be processed and tested for virus…" at bounding box center [614, 333] width 1229 height 587
click at [916, 358] on div "Files sent to this address will automatically be processed and tested for virus…" at bounding box center [614, 333] width 1229 height 587
click at [918, 346] on div "Files sent to this address will automatically be processed and tested for virus…" at bounding box center [614, 333] width 1229 height 587
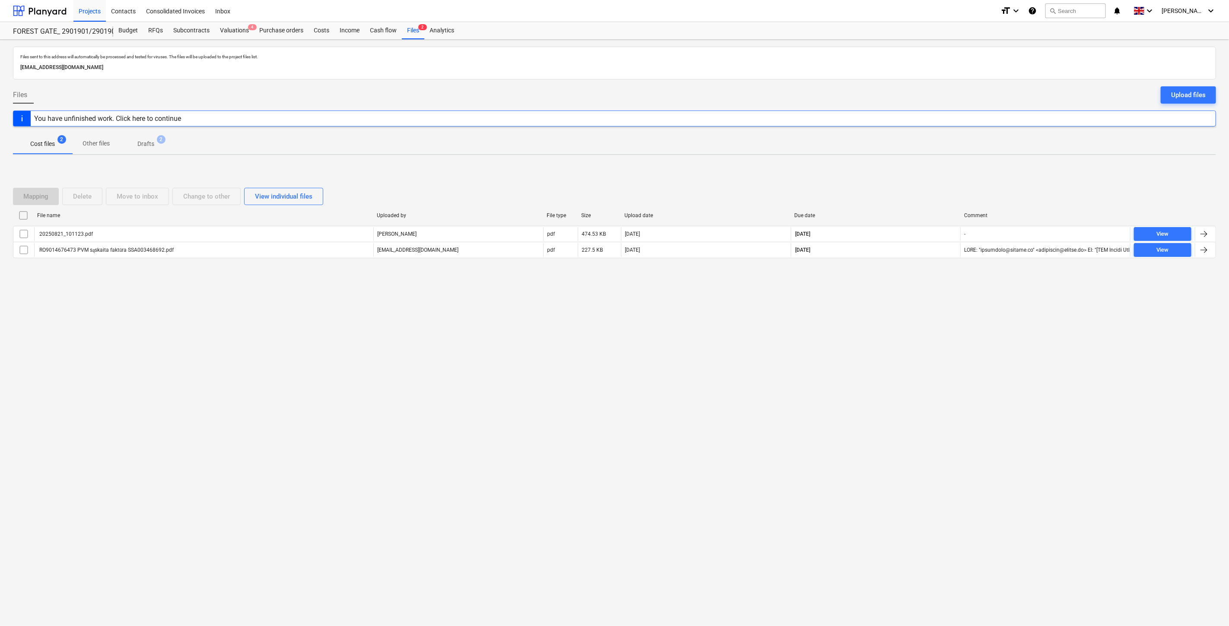
click at [921, 329] on div "Files sent to this address will automatically be processed and tested for virus…" at bounding box center [614, 333] width 1229 height 587
click at [930, 313] on div "Files sent to this address will automatically be processed and tested for virus…" at bounding box center [614, 333] width 1229 height 587
drag, startPoint x: 778, startPoint y: 427, endPoint x: 809, endPoint y: 389, distance: 49.1
click at [778, 427] on div "Files sent to this address will automatically be processed and tested for virus…" at bounding box center [614, 333] width 1229 height 587
click at [814, 384] on div "Files sent to this address will automatically be processed and tested for virus…" at bounding box center [614, 333] width 1229 height 587
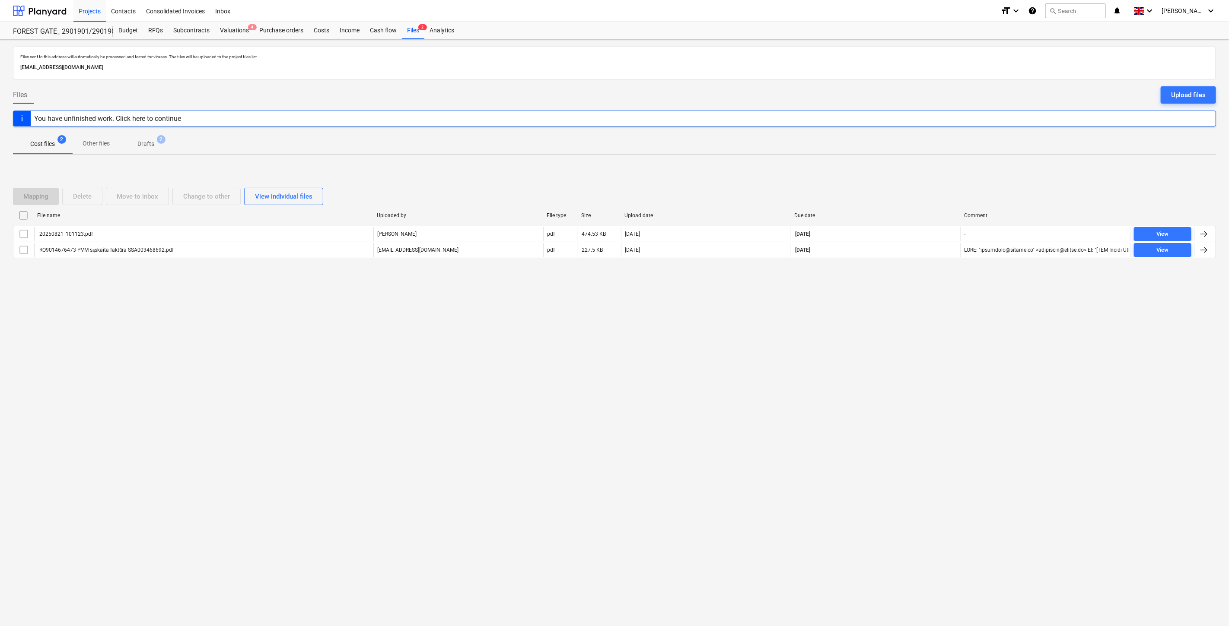
click at [979, 187] on div "Mapping Delete Move to inbox Change to other View individual files" at bounding box center [614, 196] width 1203 height 24
click at [1105, 92] on div "Upload files" at bounding box center [1188, 94] width 35 height 11
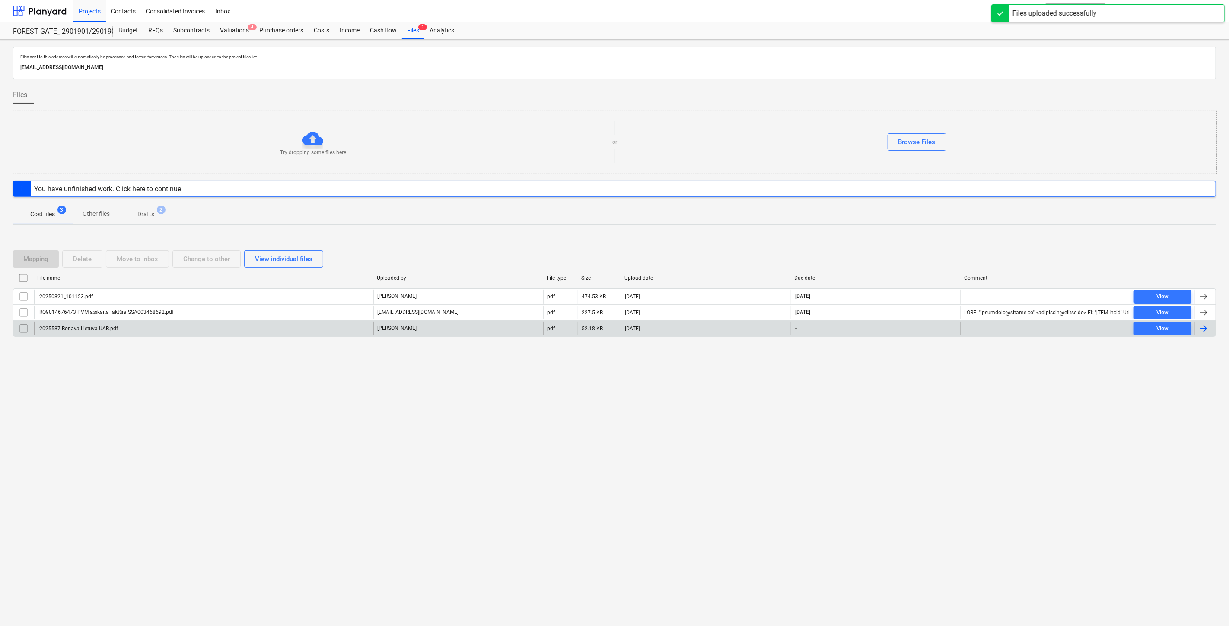
click at [294, 325] on div "2025587 Bonava Lietuva UAB.pdf" at bounding box center [203, 329] width 339 height 14
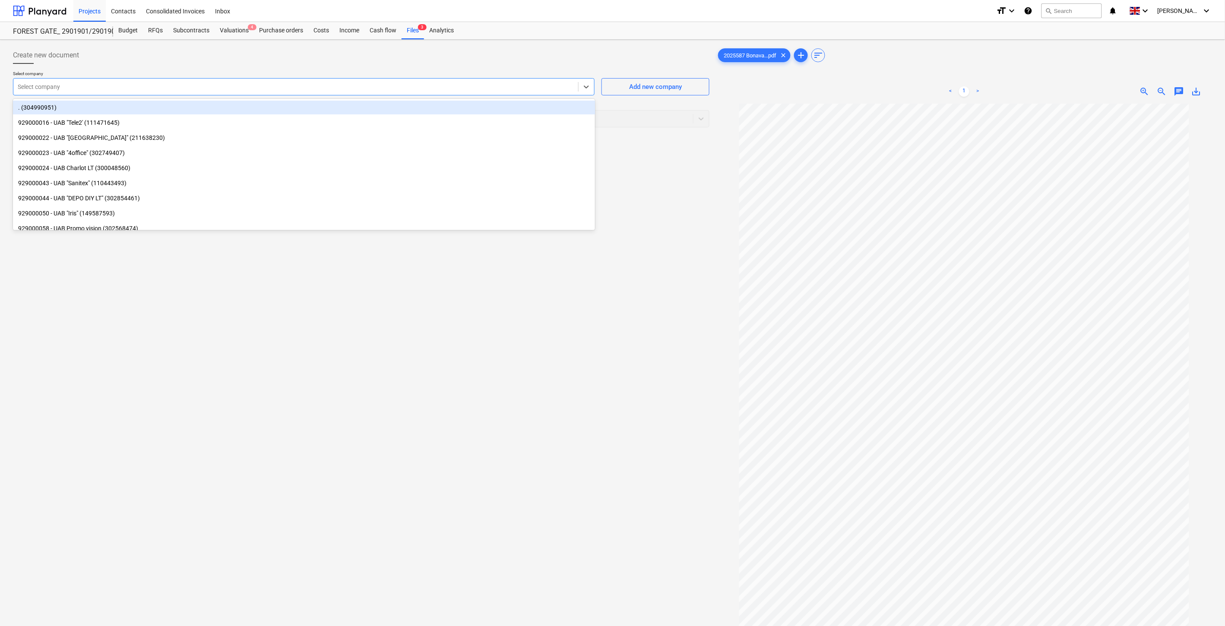
click at [282, 90] on div at bounding box center [296, 87] width 556 height 9
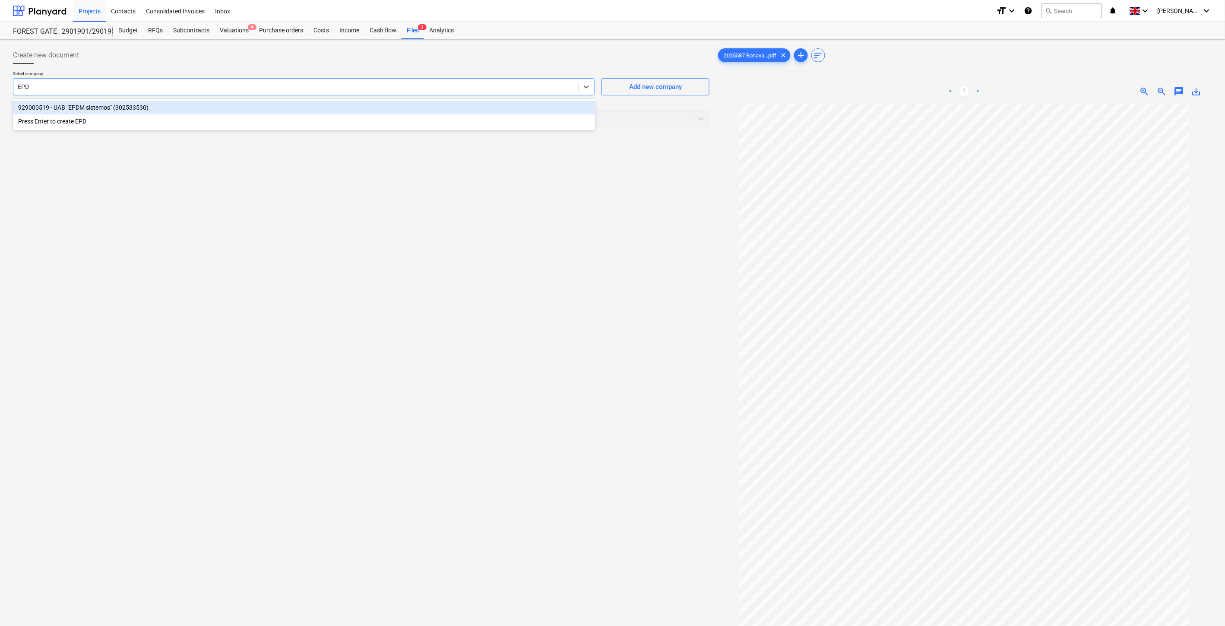
type input "EPDM"
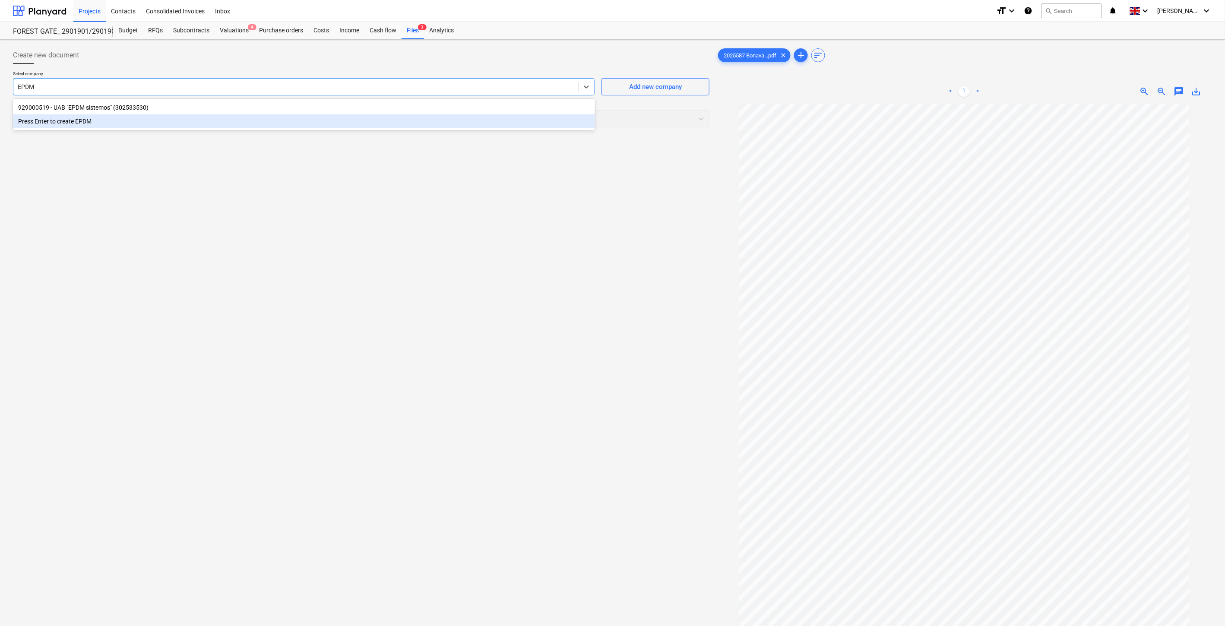
click at [170, 114] on div "929000519 - UAB "EPDM sistemos" (302533530)" at bounding box center [304, 108] width 582 height 14
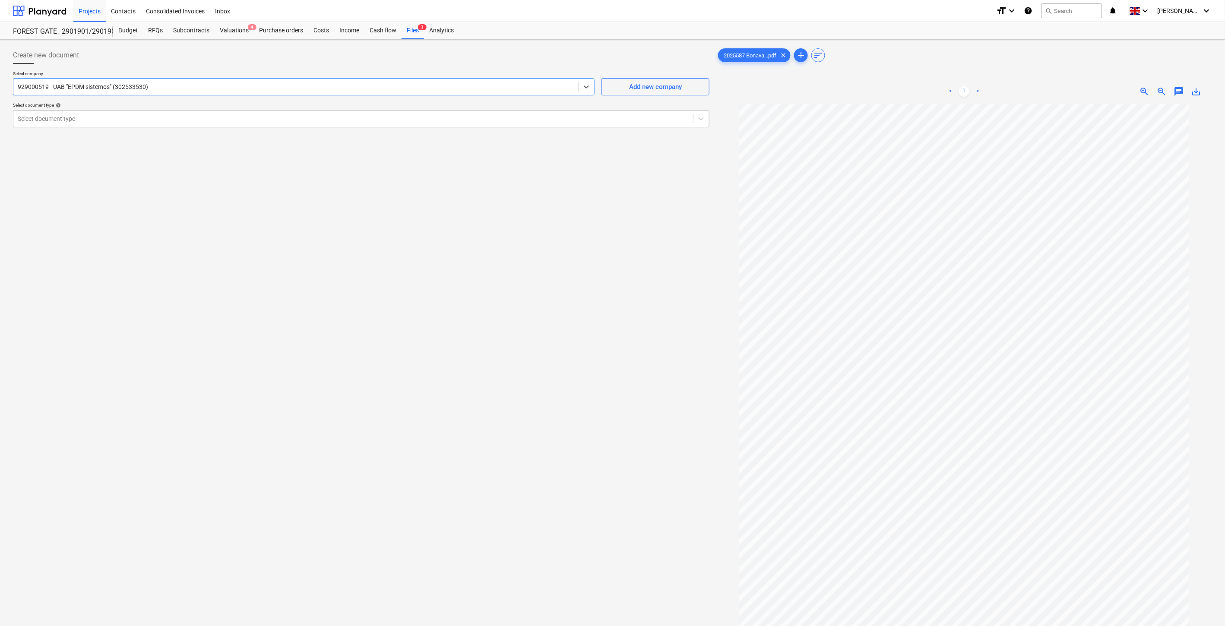
click at [158, 114] on div at bounding box center [353, 118] width 671 height 9
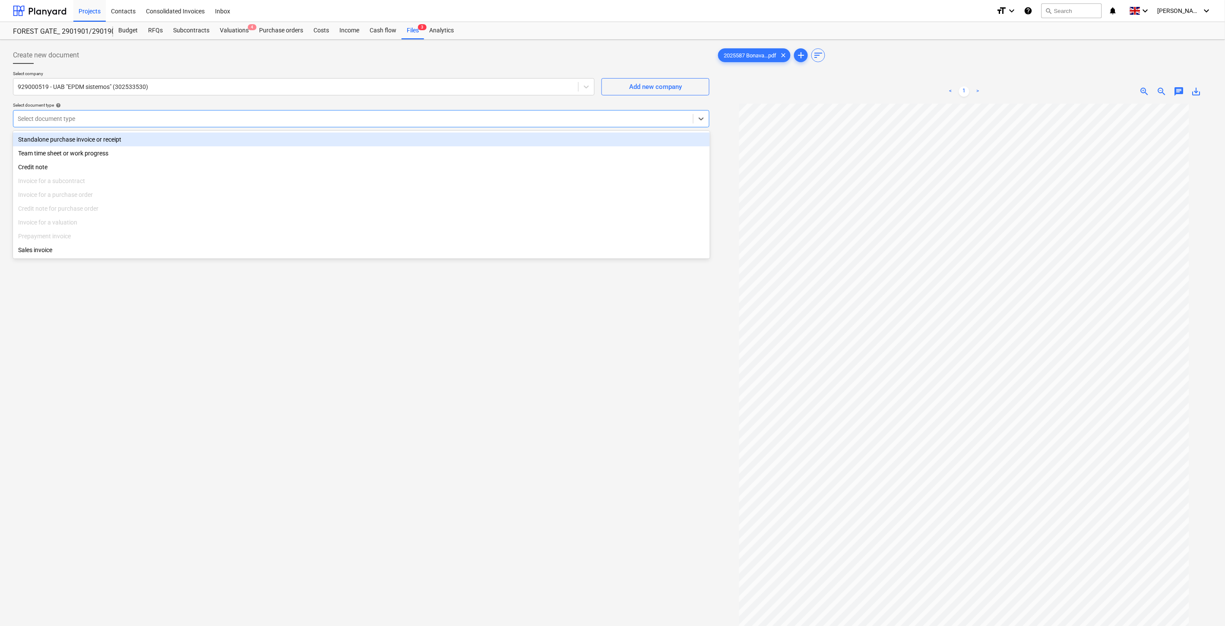
click at [148, 136] on div "Standalone purchase invoice or receipt" at bounding box center [361, 140] width 697 height 14
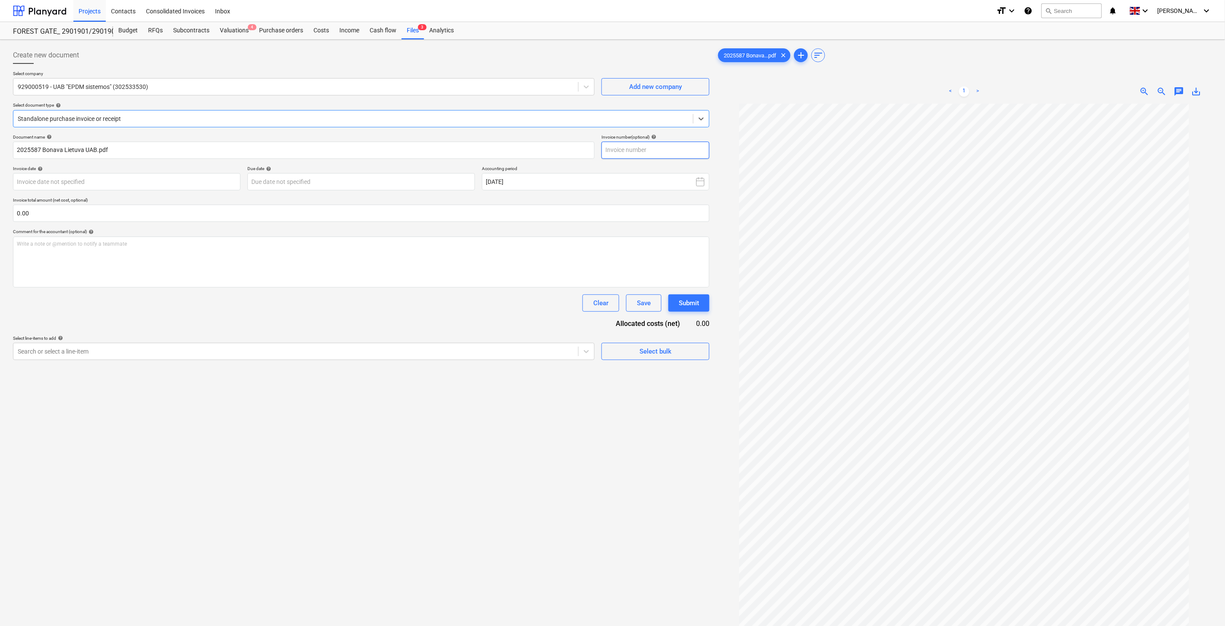
click at [671, 147] on input "text" at bounding box center [656, 150] width 108 height 17
type input "EPDM2025587"
click at [230, 180] on body "Projects Contacts Consolidated Invoices Inbox format_size keyboard_arrow_down h…" at bounding box center [612, 313] width 1225 height 626
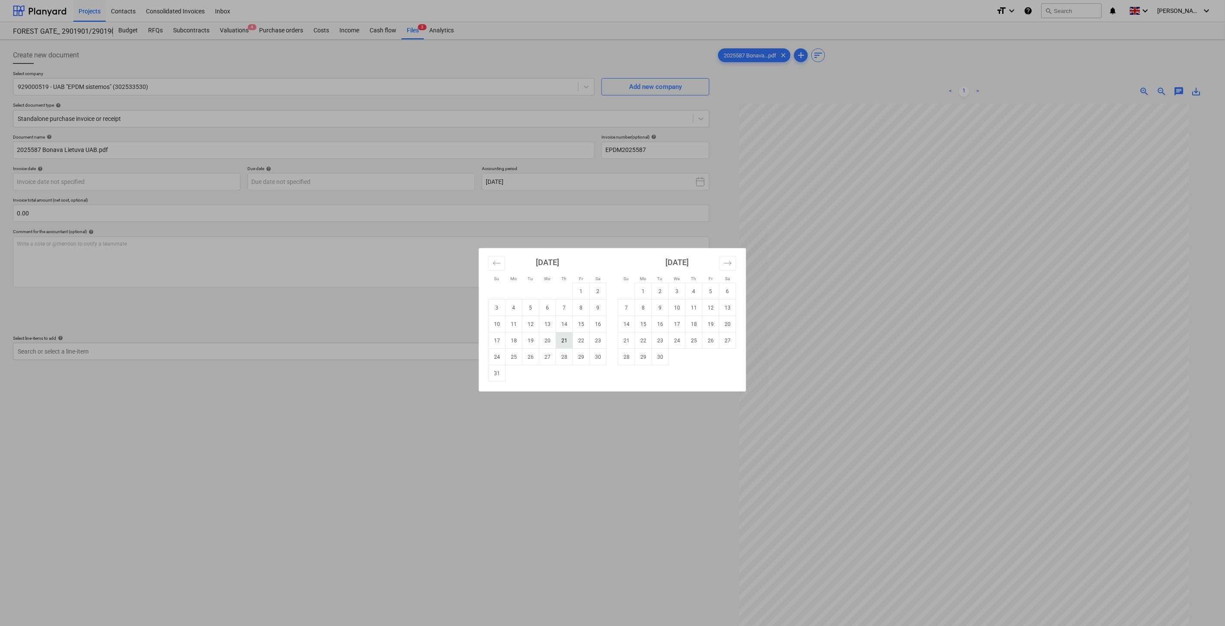
click at [563, 341] on td "21" at bounding box center [564, 341] width 17 height 16
type input "[DATE]"
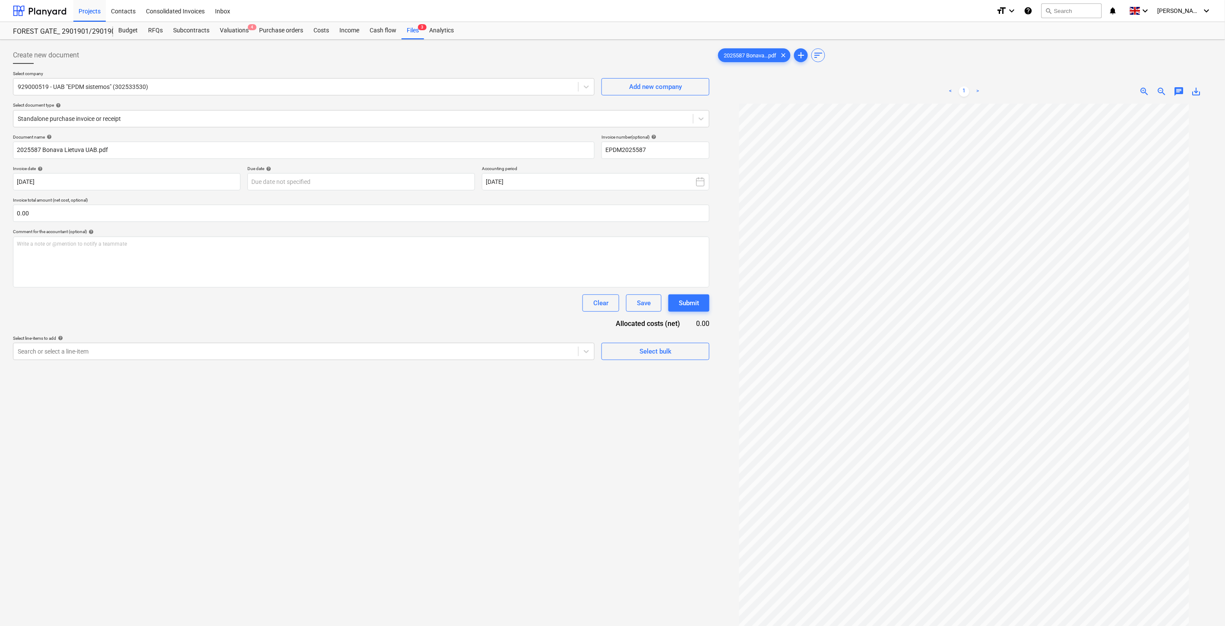
click at [411, 498] on div "Create new document Select company 929000519 - UAB "EPDM sistemos" (302533530) …" at bounding box center [362, 376] width 704 height 666
click at [438, 481] on div "Create new document Select company 929000519 - UAB "EPDM sistemos" (302533530) …" at bounding box center [362, 376] width 704 height 666
click at [451, 472] on div "Create new document Select company 929000519 - UAB "EPDM sistemos" (302533530) …" at bounding box center [362, 376] width 704 height 666
click at [465, 461] on div "Create new document Select company 929000519 - UAB "EPDM sistemos" (302533530) …" at bounding box center [362, 376] width 704 height 666
click at [517, 428] on div "Create new document Select company 929000519 - UAB "EPDM sistemos" (302533530) …" at bounding box center [362, 376] width 704 height 666
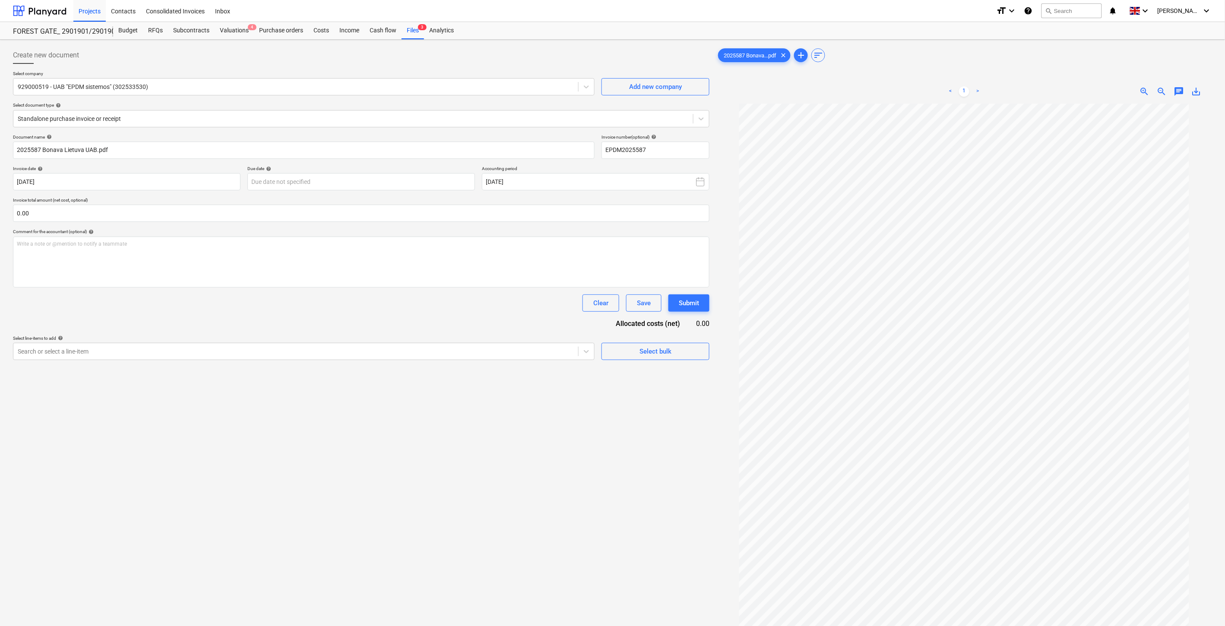
click at [530, 417] on div "Create new document Select company 929000519 - UAB "EPDM sistemos" (302533530) …" at bounding box center [362, 376] width 704 height 666
click at [326, 179] on body "Projects Contacts Consolidated Invoices Inbox format_size keyboard_arrow_down h…" at bounding box center [612, 313] width 1225 height 626
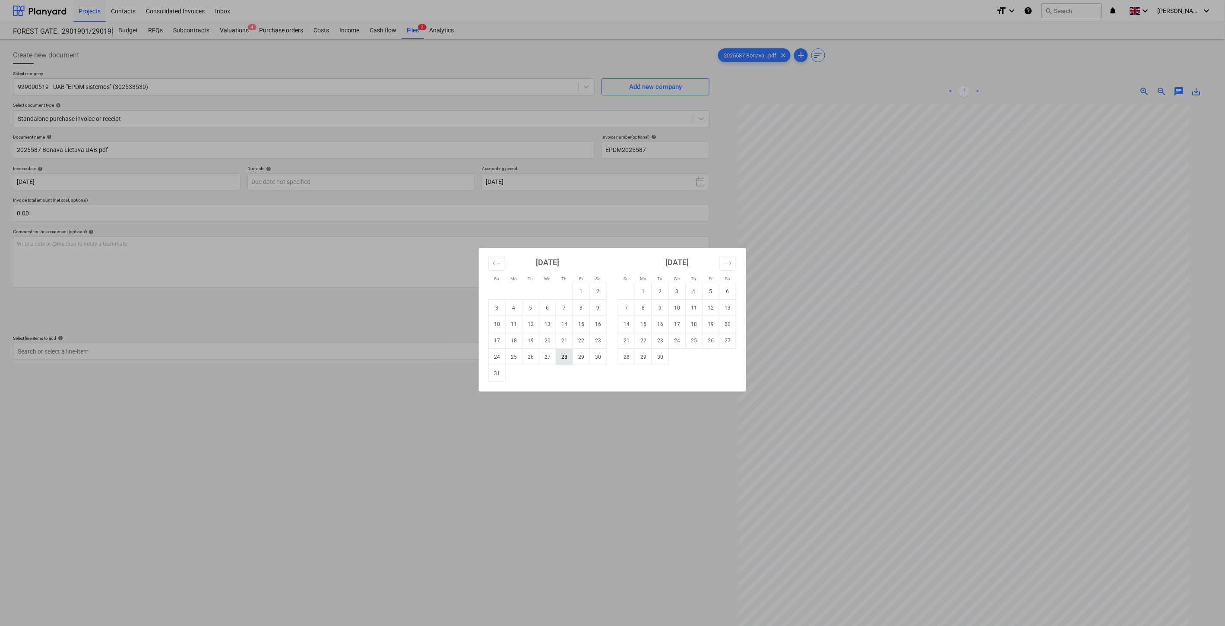
click at [564, 357] on td "28" at bounding box center [564, 357] width 17 height 16
type input "[DATE]"
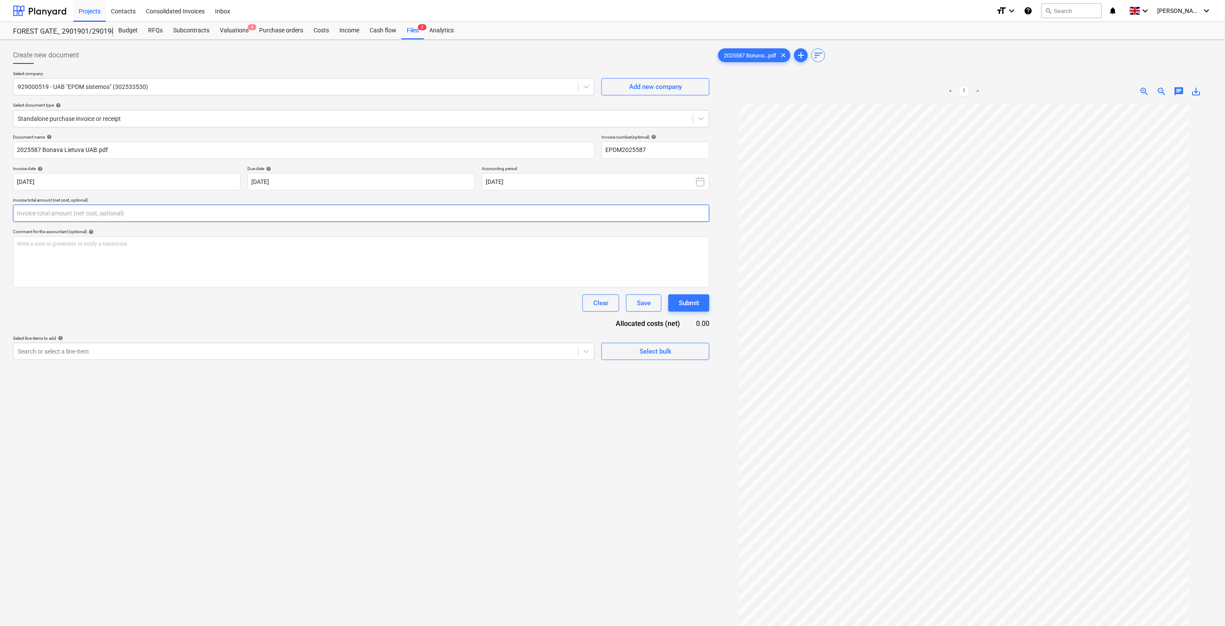
click at [295, 218] on input "text" at bounding box center [361, 213] width 697 height 17
type input "409.00"
click at [310, 378] on div at bounding box center [296, 373] width 556 height 9
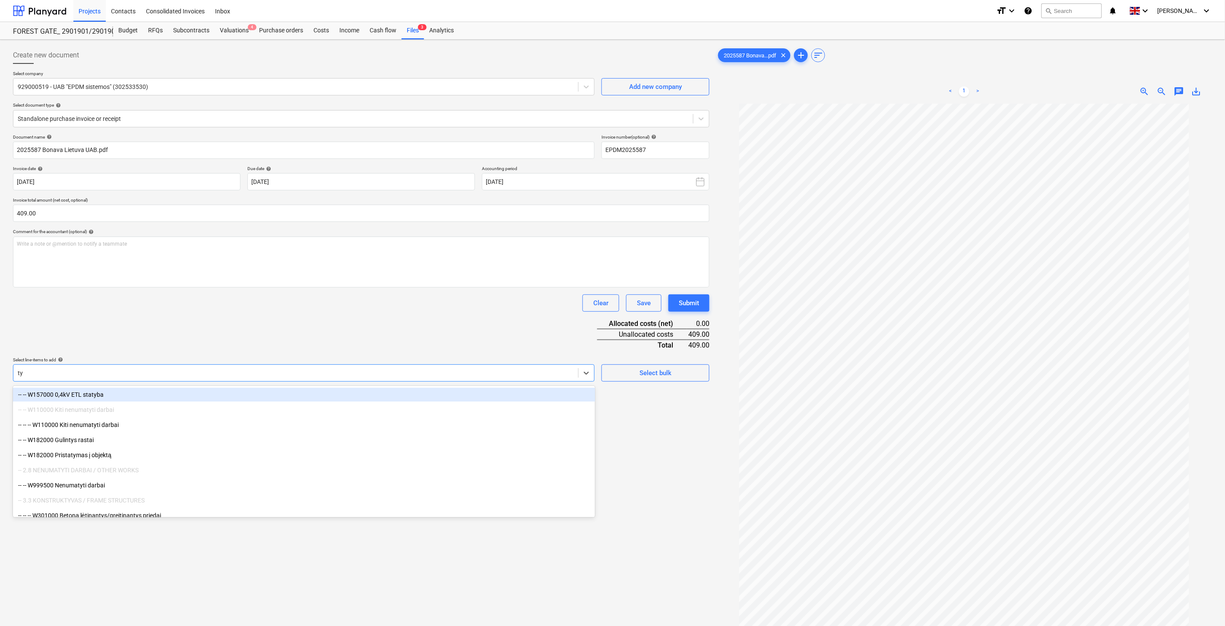
type input "tyr"
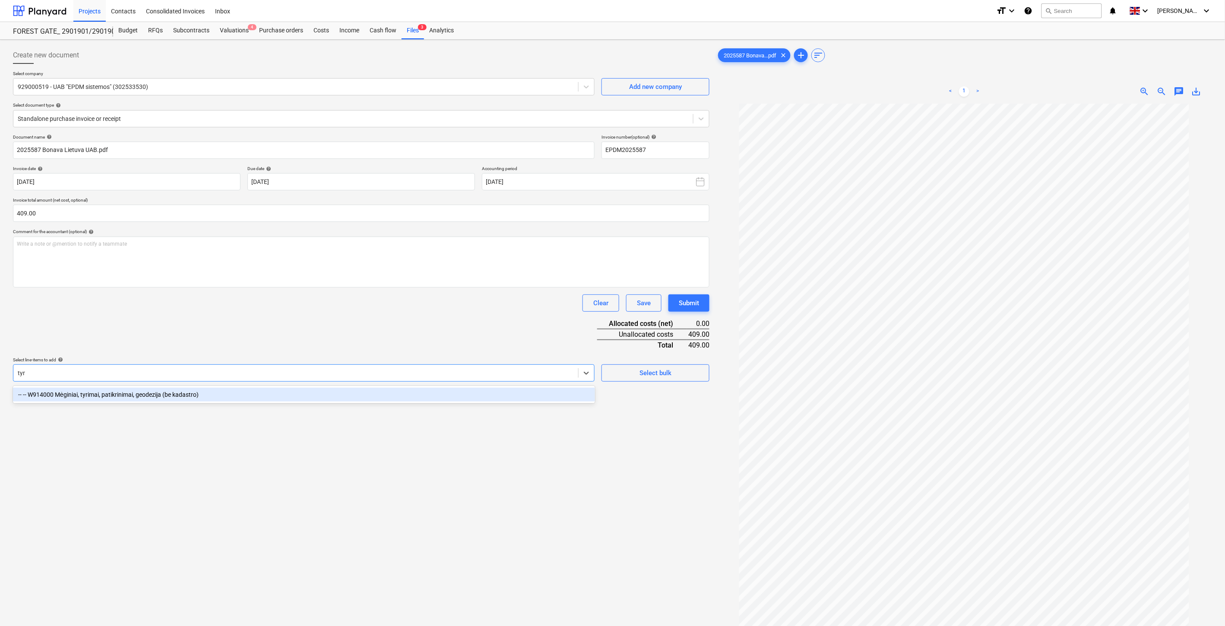
click at [279, 392] on div "-- -- W914000 Mėginiai, tyrimai, patikrinimai, geodezija (be kadastro)" at bounding box center [304, 395] width 582 height 14
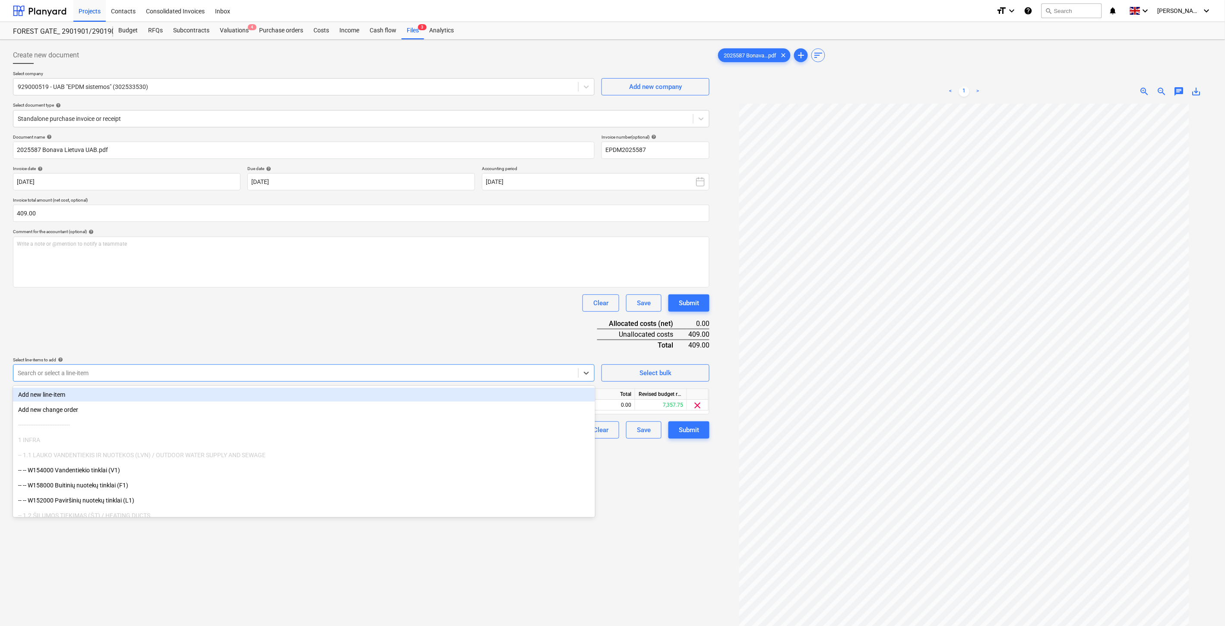
drag, startPoint x: 317, startPoint y: 333, endPoint x: 425, endPoint y: 347, distance: 109.8
click at [321, 333] on div "Document name help 2025587 Bonava Lietuva UAB.pdf Invoice number (optional) hel…" at bounding box center [361, 286] width 697 height 305
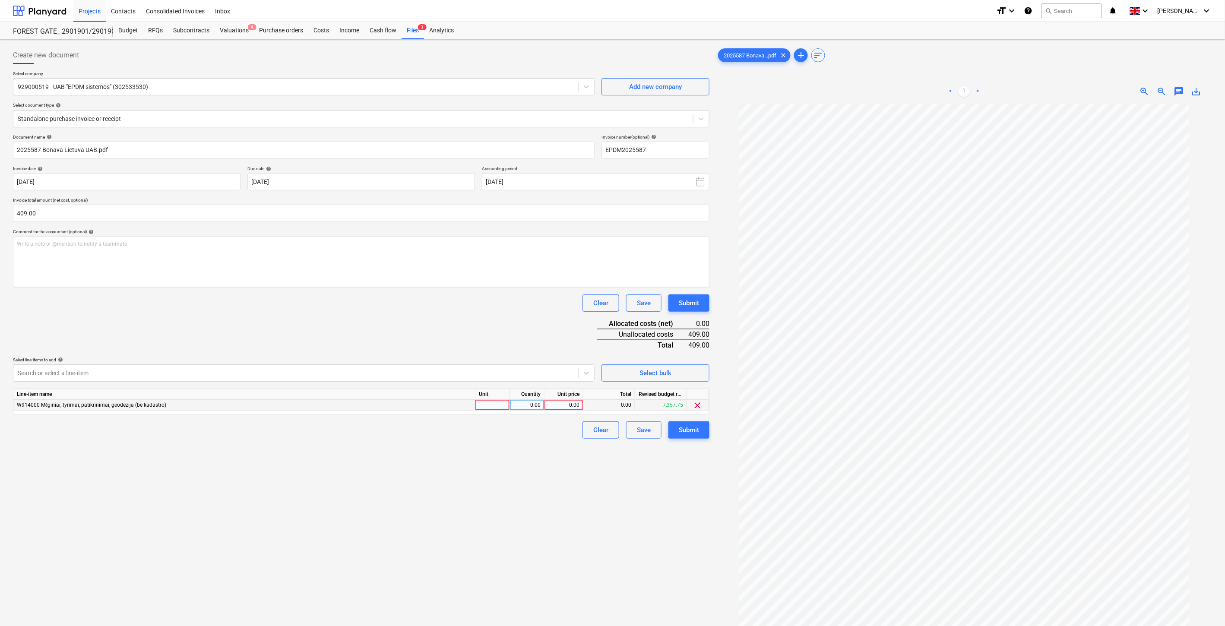
click at [491, 401] on div at bounding box center [493, 405] width 35 height 11
type input "1"
click at [525, 407] on div "0.00" at bounding box center [527, 405] width 27 height 11
type input "1"
click at [559, 407] on div "0.00" at bounding box center [564, 405] width 32 height 11
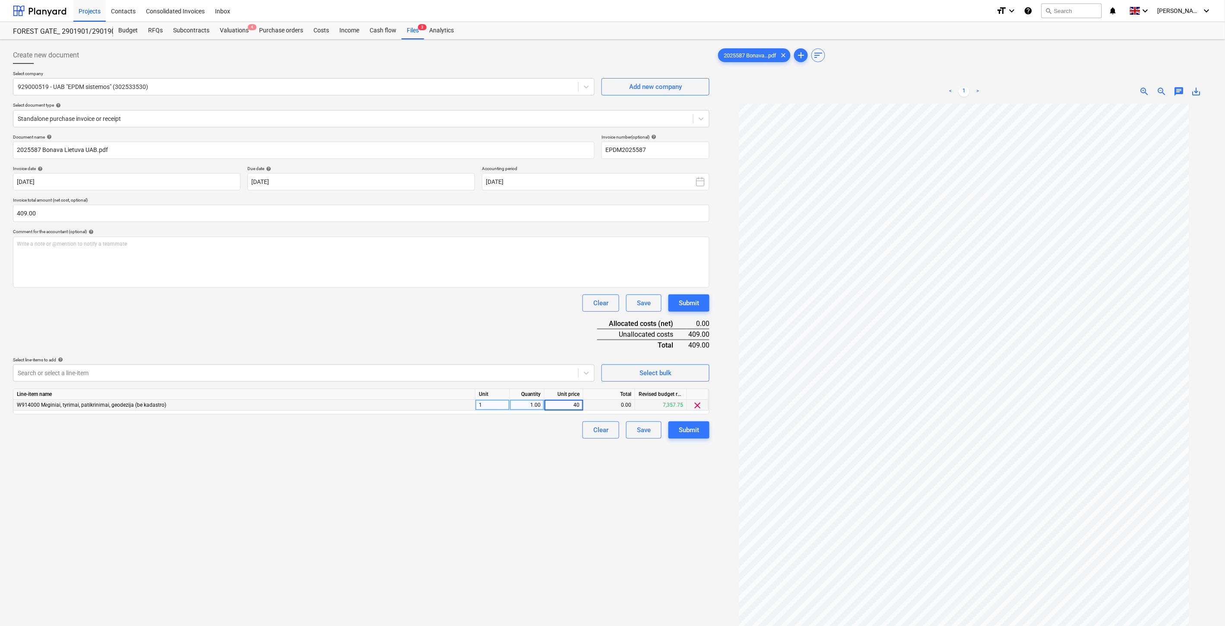
type input "409"
click at [533, 313] on div "Document name help 2025587 Bonava Lietuva UAB.pdf Invoice number (optional) hel…" at bounding box center [361, 286] width 697 height 305
click at [640, 429] on div "Save" at bounding box center [644, 430] width 14 height 11
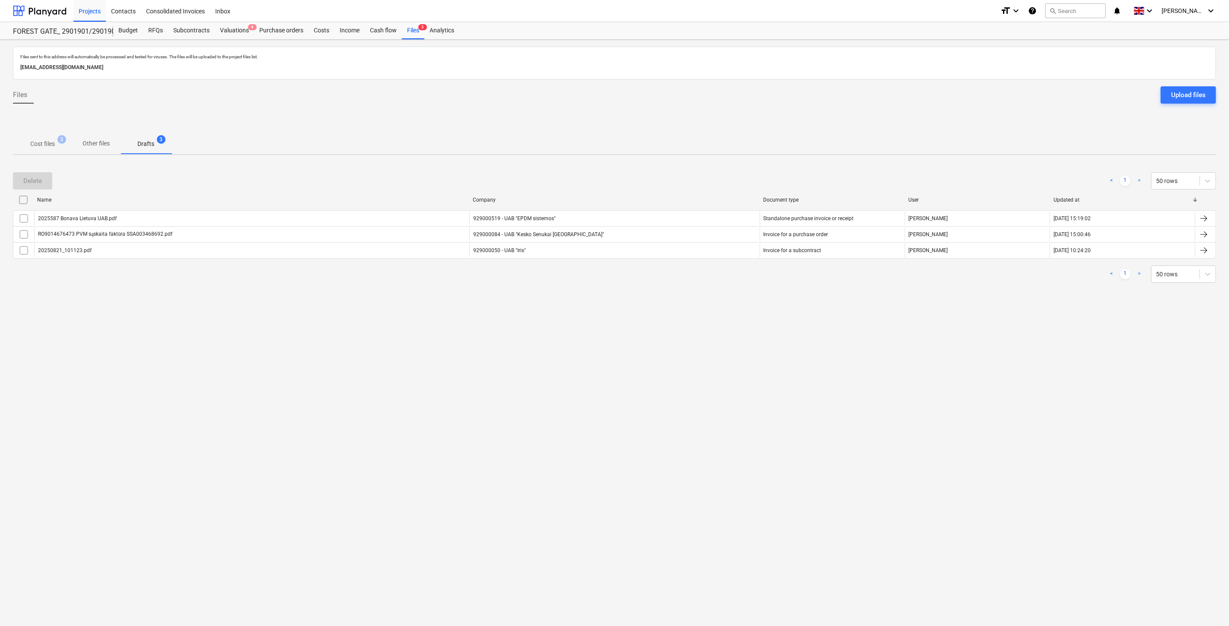
click at [51, 145] on p "Cost files" at bounding box center [42, 144] width 25 height 9
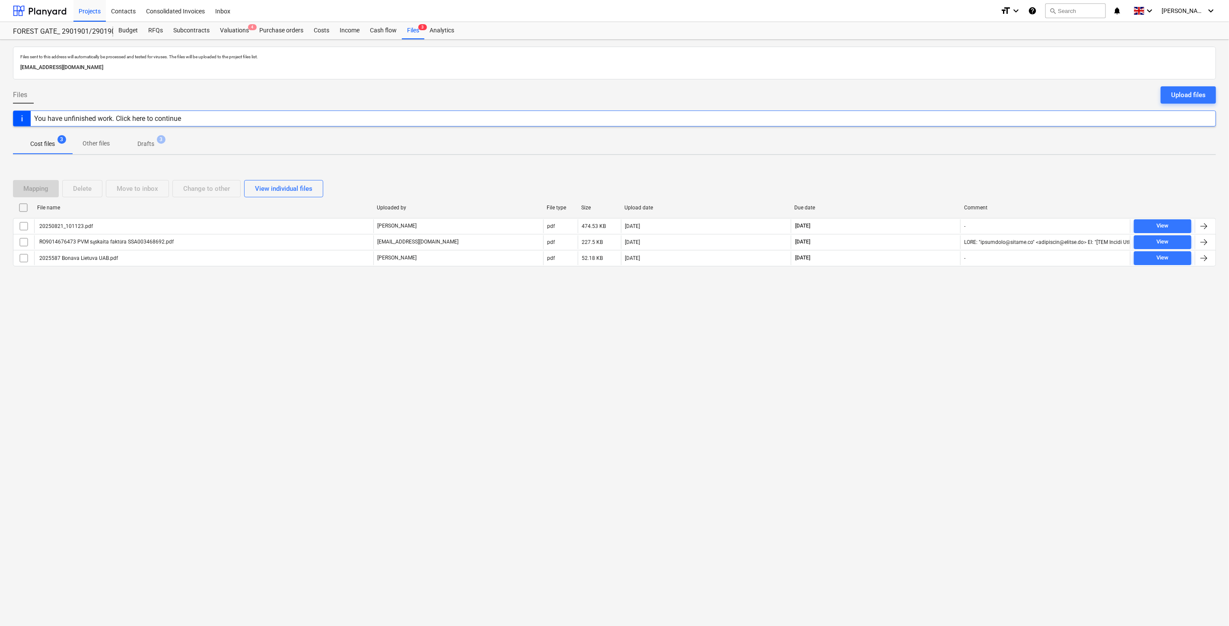
click at [890, 334] on div "Files sent to this address will automatically be processed and tested for virus…" at bounding box center [614, 333] width 1229 height 587
click at [924, 301] on div "Files sent to this address will automatically be processed and tested for virus…" at bounding box center [614, 333] width 1229 height 587
drag, startPoint x: 886, startPoint y: 305, endPoint x: 905, endPoint y: 284, distance: 28.4
click at [886, 305] on div "Files sent to this address will automatically be processed and tested for virus…" at bounding box center [614, 333] width 1229 height 587
click at [905, 284] on div "Mapping Delete Move to inbox Change to other View individual files File name Up…" at bounding box center [614, 227] width 1203 height 130
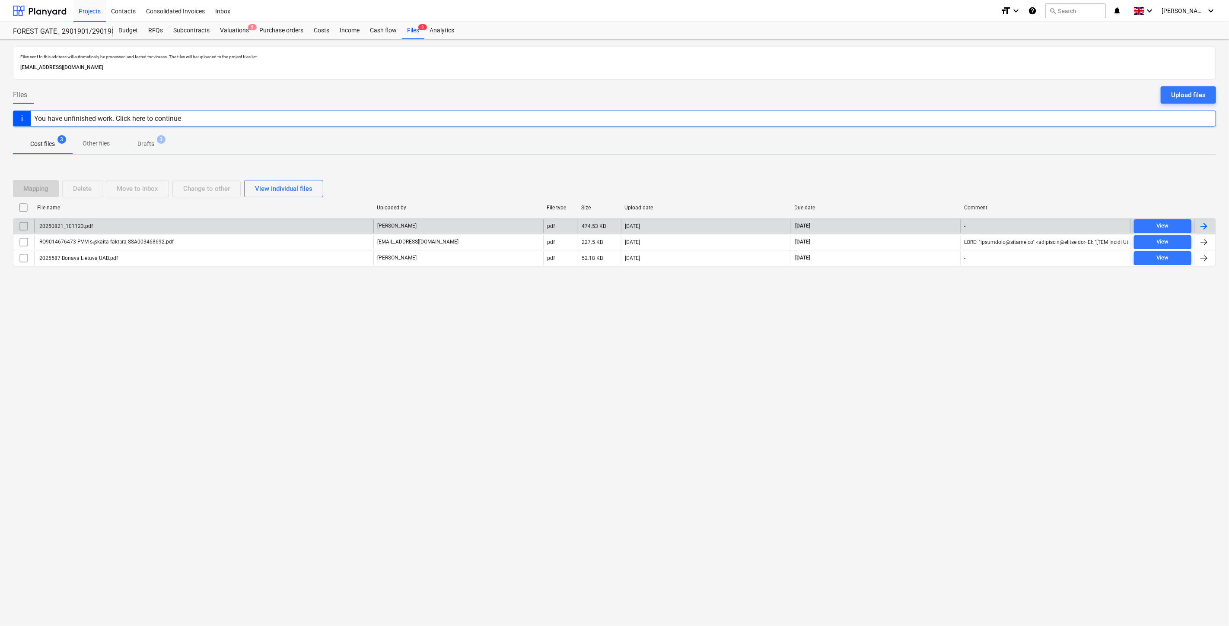
drag, startPoint x: 114, startPoint y: 310, endPoint x: 194, endPoint y: 219, distance: 120.6
click at [114, 310] on div "Files sent to this address will automatically be processed and tested for virus…" at bounding box center [614, 333] width 1229 height 587
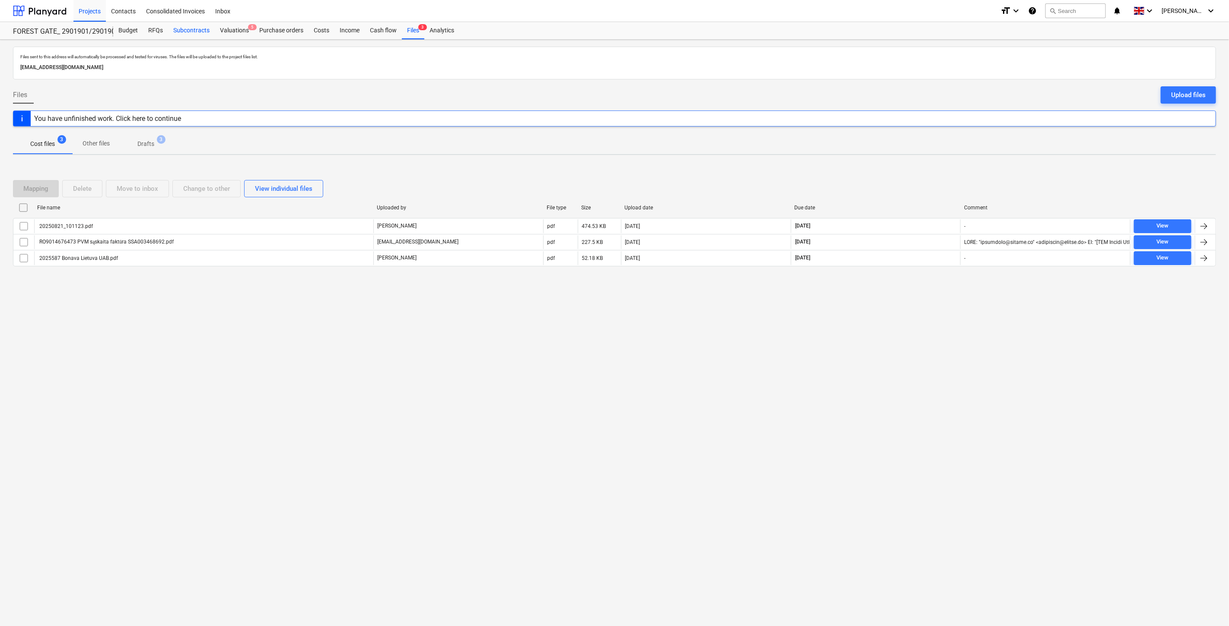
click at [203, 33] on div "Subcontracts" at bounding box center [191, 30] width 47 height 17
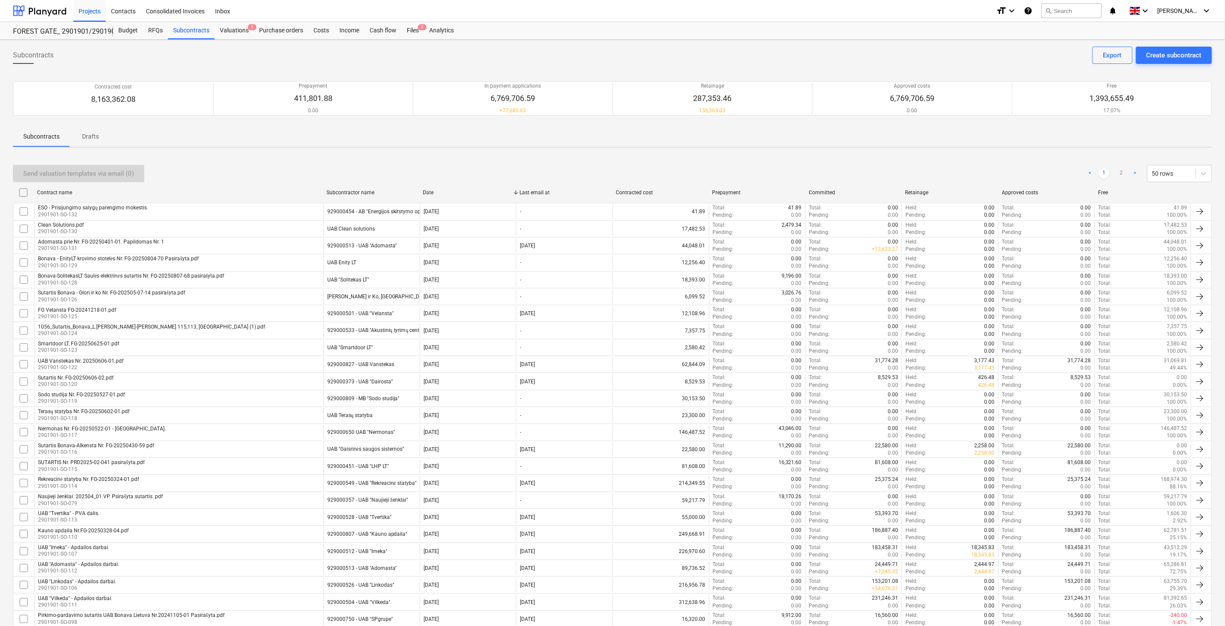
click at [637, 165] on div "Send valuation templates via email (0) < 1 2 > 50 rows" at bounding box center [613, 173] width 1200 height 17
click at [653, 161] on div "Send valuation templates via email (0) < 1 2 > 50 rows Contract name Subcontrac…" at bounding box center [613, 621] width 1200 height 933
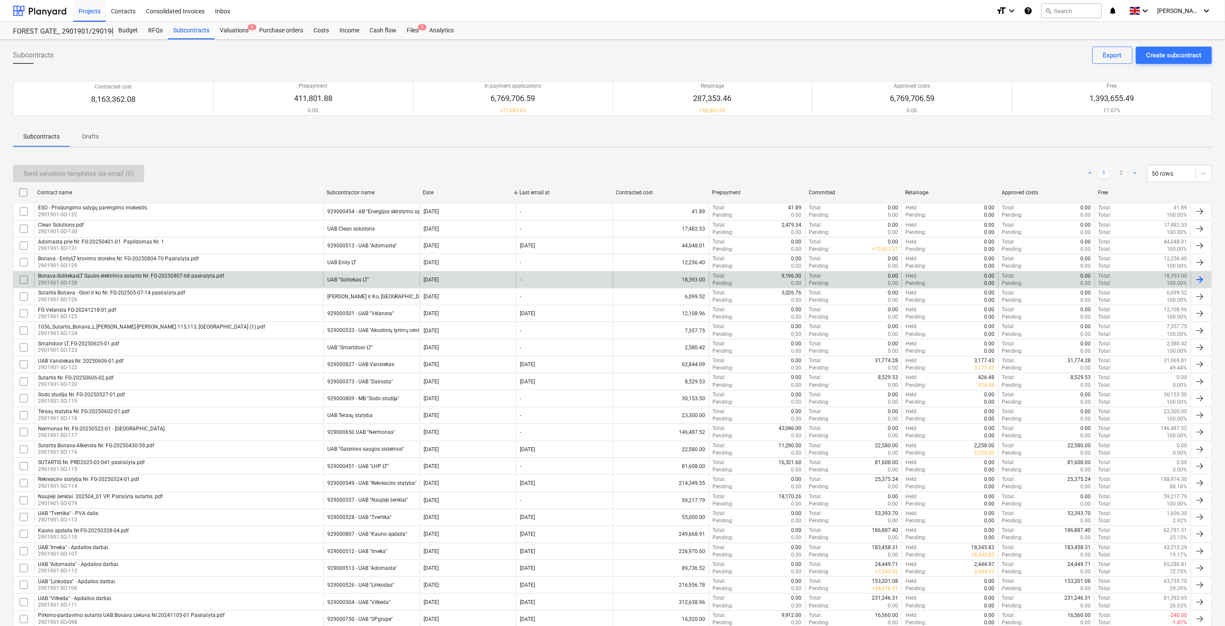
click at [292, 279] on div "Bonava-SolitekasLT Saulės elektrinės sutartis Nr. FG-20250807-68 pasirašyta.pdf…" at bounding box center [178, 280] width 289 height 15
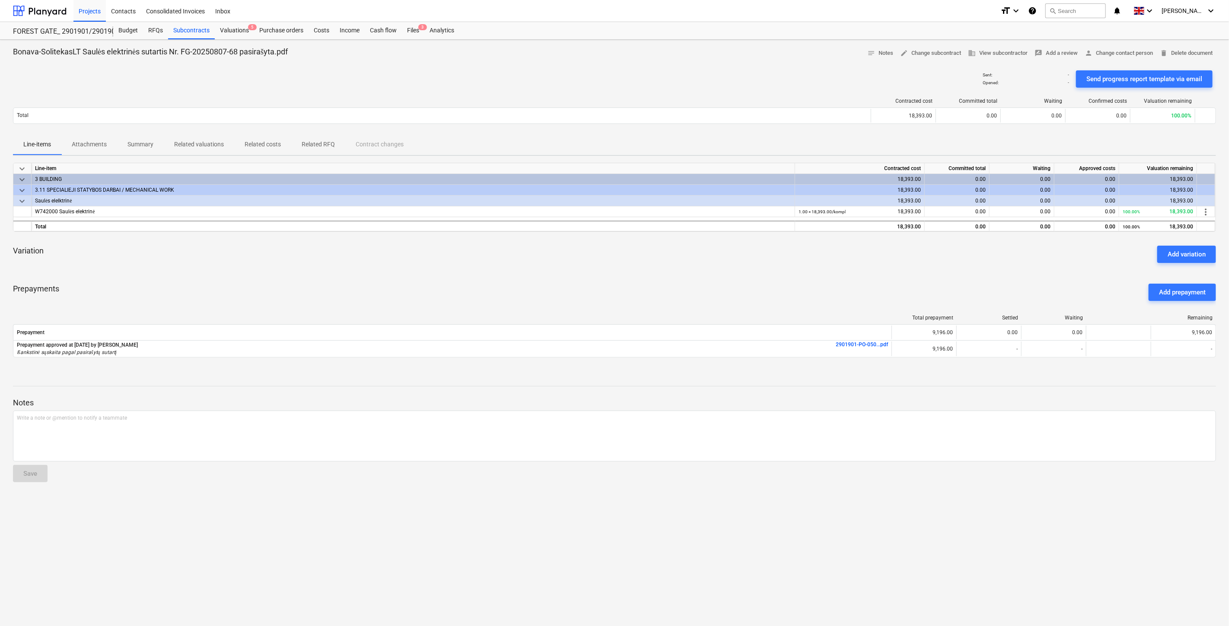
click at [653, 267] on div "Variation Add variation" at bounding box center [614, 254] width 1203 height 31
click at [83, 140] on p "Attachments" at bounding box center [89, 144] width 35 height 9
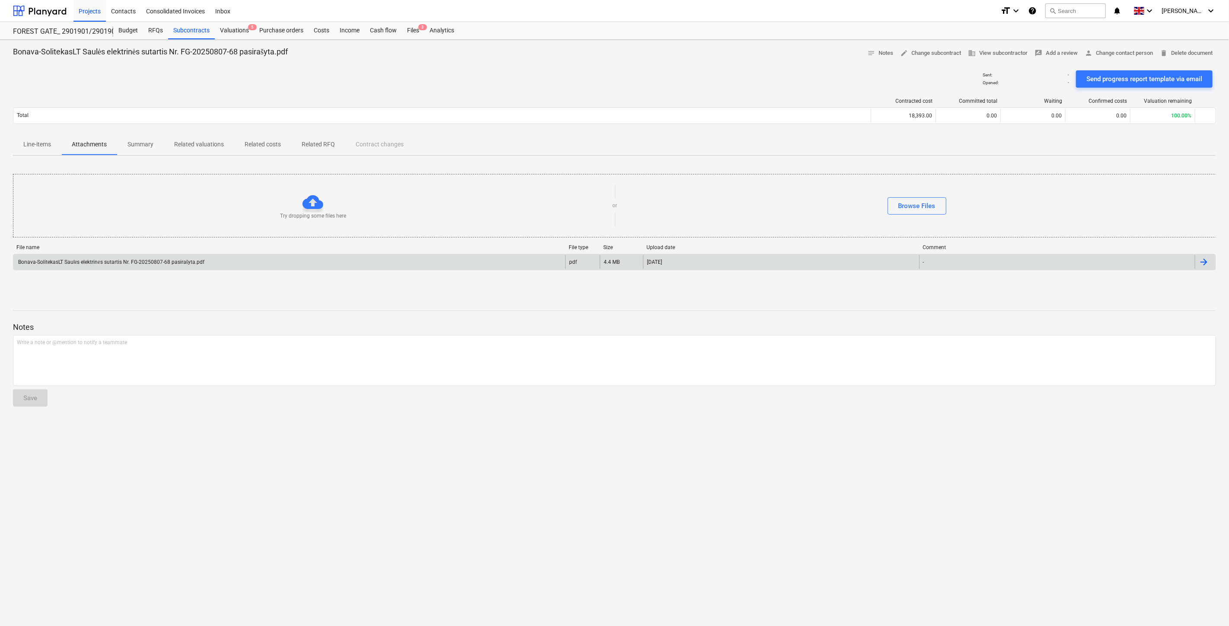
click at [188, 268] on div "Bonava-SolitekasLT Saulės elektrinės sutartis Nr. FG-20250807-68 pasirašyta.pdf" at bounding box center [289, 262] width 552 height 14
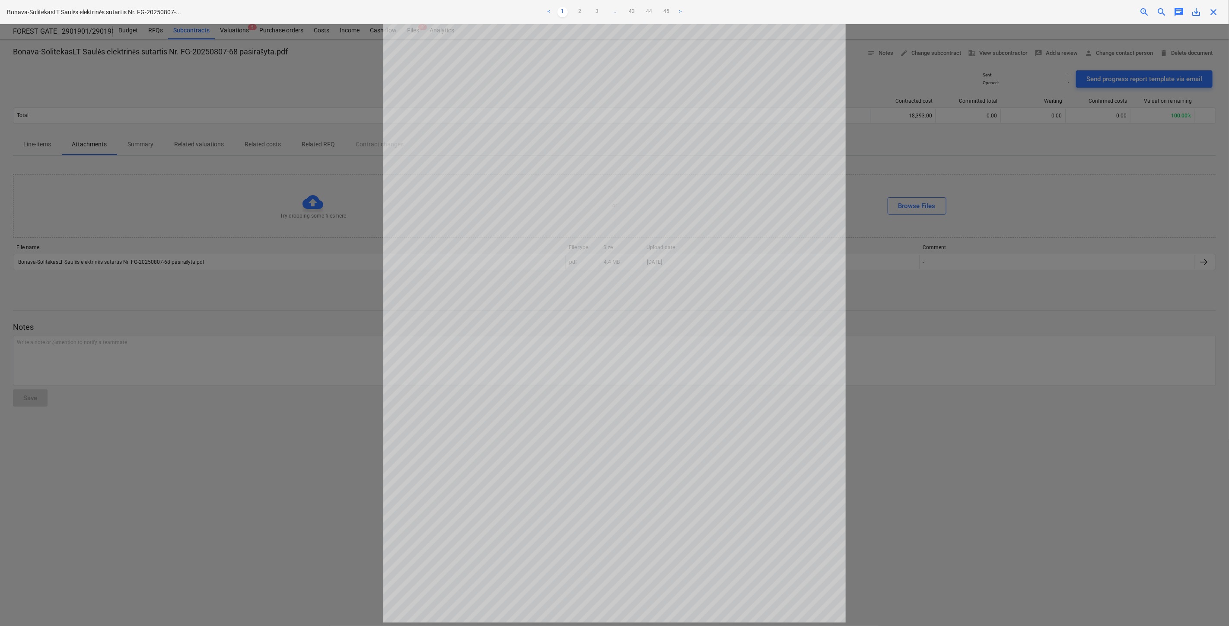
click at [1105, 10] on span "save_alt" at bounding box center [1195, 12] width 10 height 10
click at [1105, 11] on span "close" at bounding box center [1213, 12] width 10 height 10
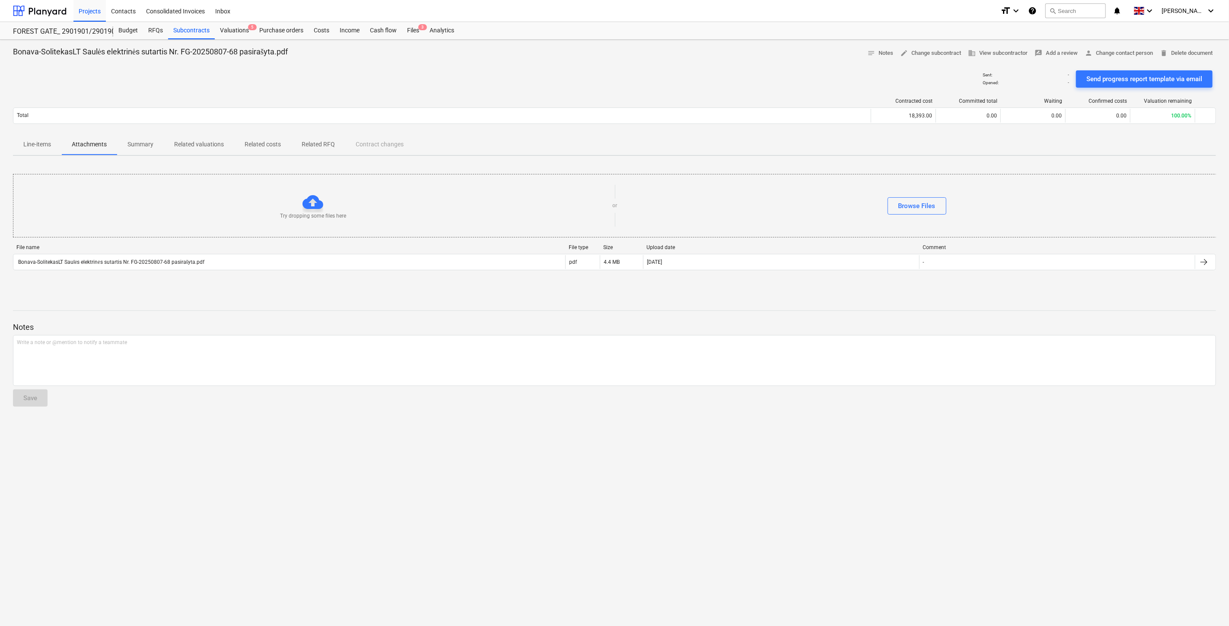
drag, startPoint x: 408, startPoint y: 32, endPoint x: 502, endPoint y: 14, distance: 96.3
click at [408, 32] on div "Files 3" at bounding box center [413, 30] width 22 height 17
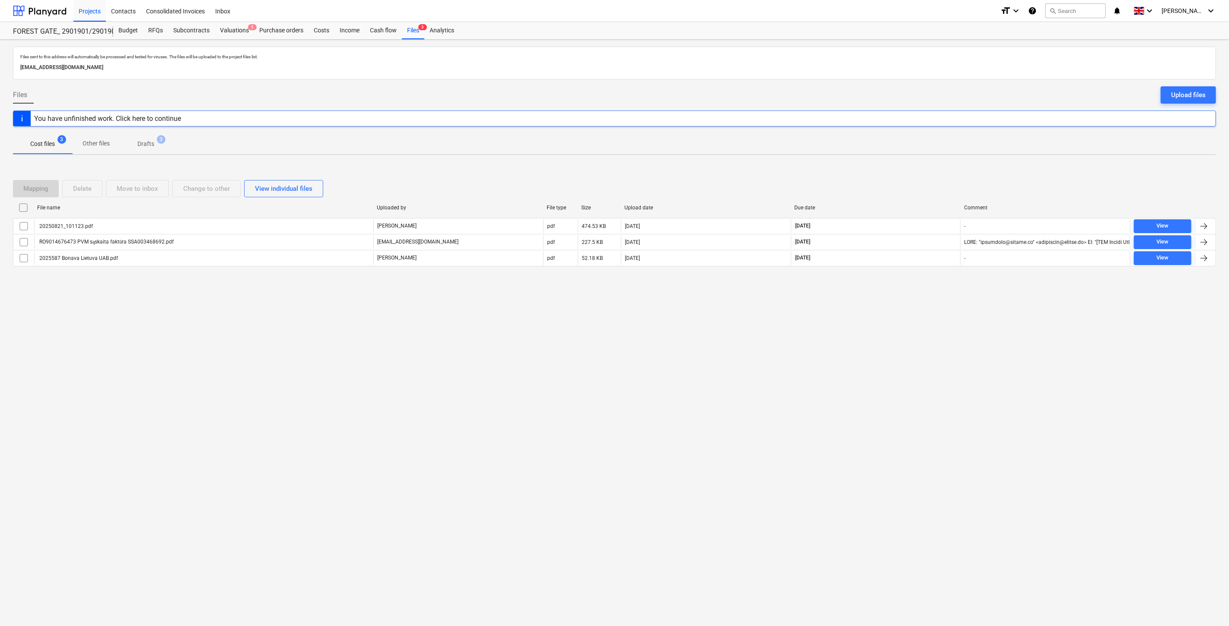
drag, startPoint x: 917, startPoint y: 343, endPoint x: 929, endPoint y: 318, distance: 27.9
click at [917, 343] on div "Files sent to this address will automatically be processed and tested for virus…" at bounding box center [614, 333] width 1229 height 587
click at [933, 308] on div "Files sent to this address will automatically be processed and tested for virus…" at bounding box center [614, 333] width 1229 height 587
click at [66, 12] on div at bounding box center [40, 11] width 54 height 22
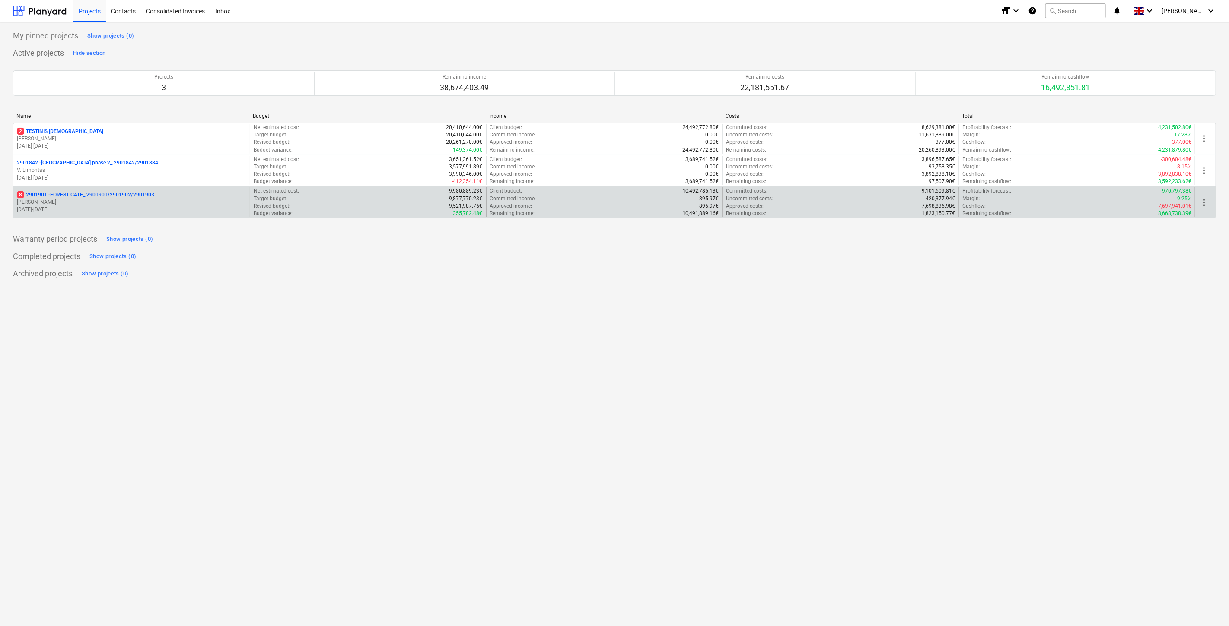
click at [102, 199] on p "8 2901901 - FOREST GATE_ 2901901/2901902/2901903" at bounding box center [85, 194] width 137 height 7
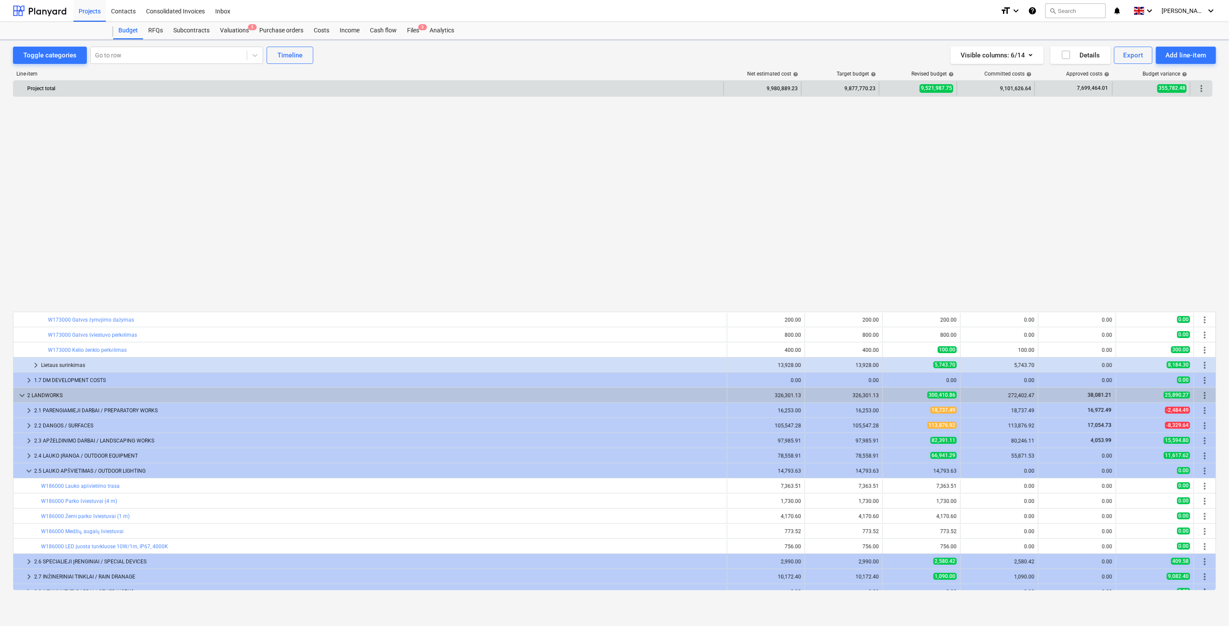
scroll to position [514, 0]
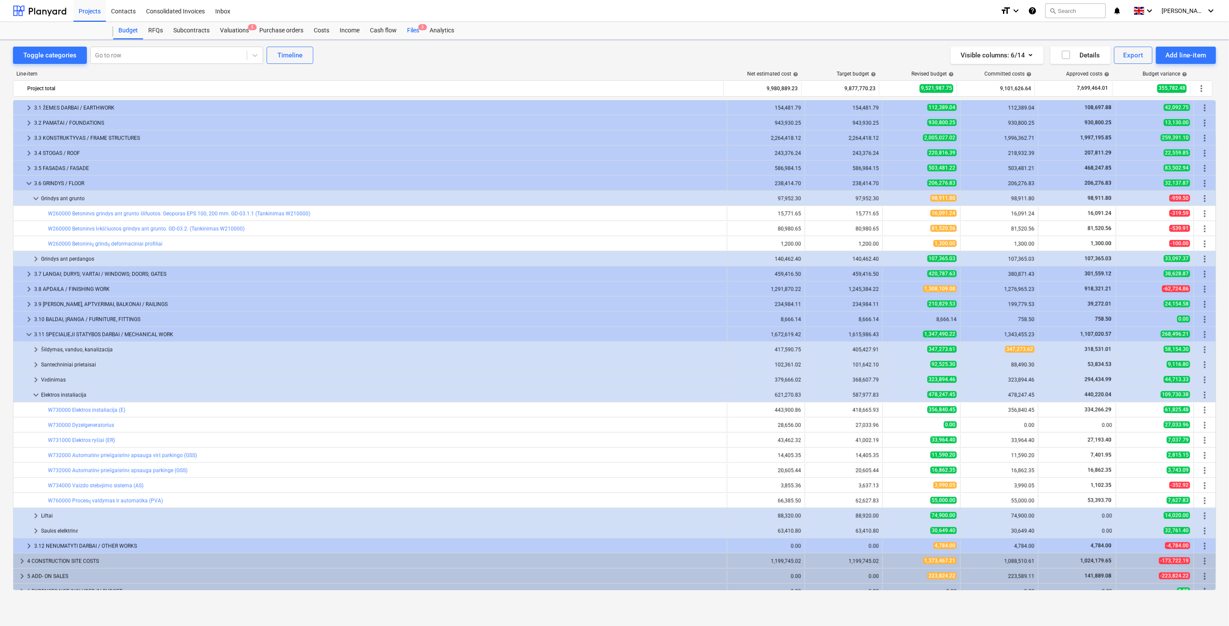
click at [413, 26] on div "Files 3" at bounding box center [413, 30] width 22 height 17
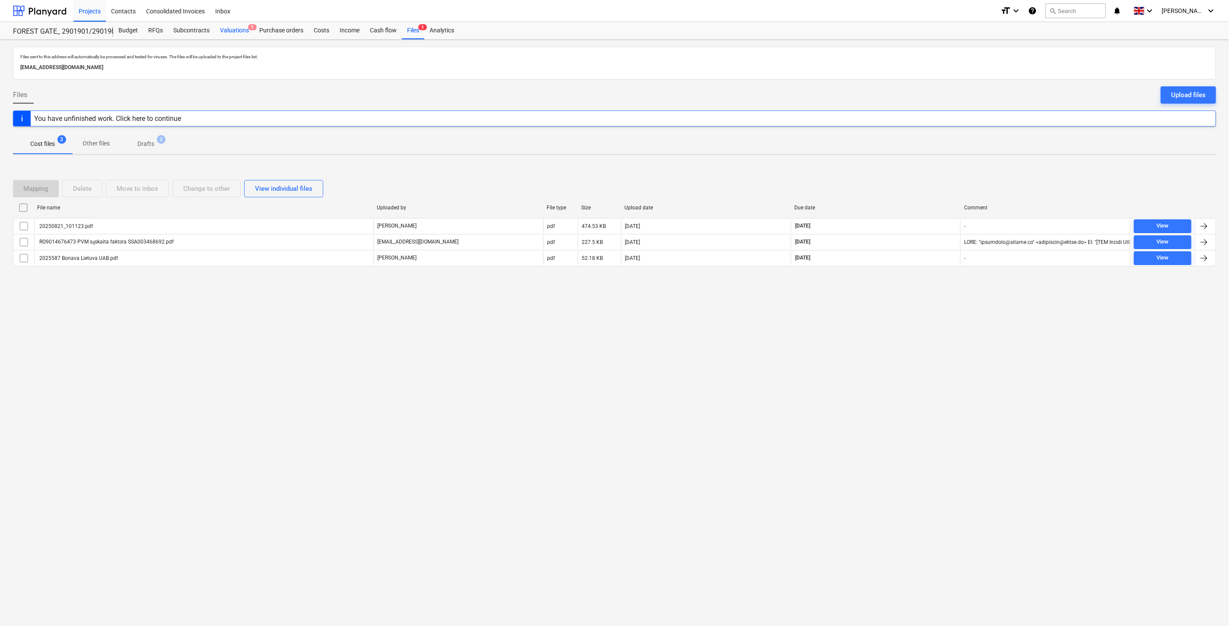
click at [230, 28] on div "Valuations 5" at bounding box center [234, 30] width 39 height 17
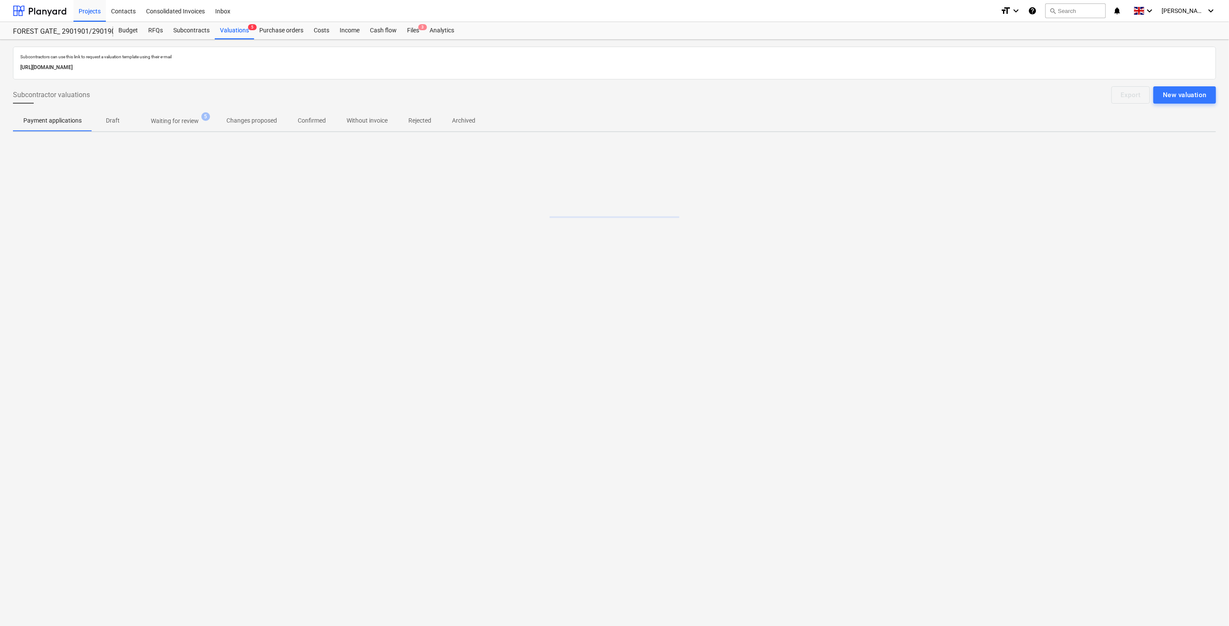
click at [199, 117] on span "Waiting for review 5" at bounding box center [175, 121] width 62 height 9
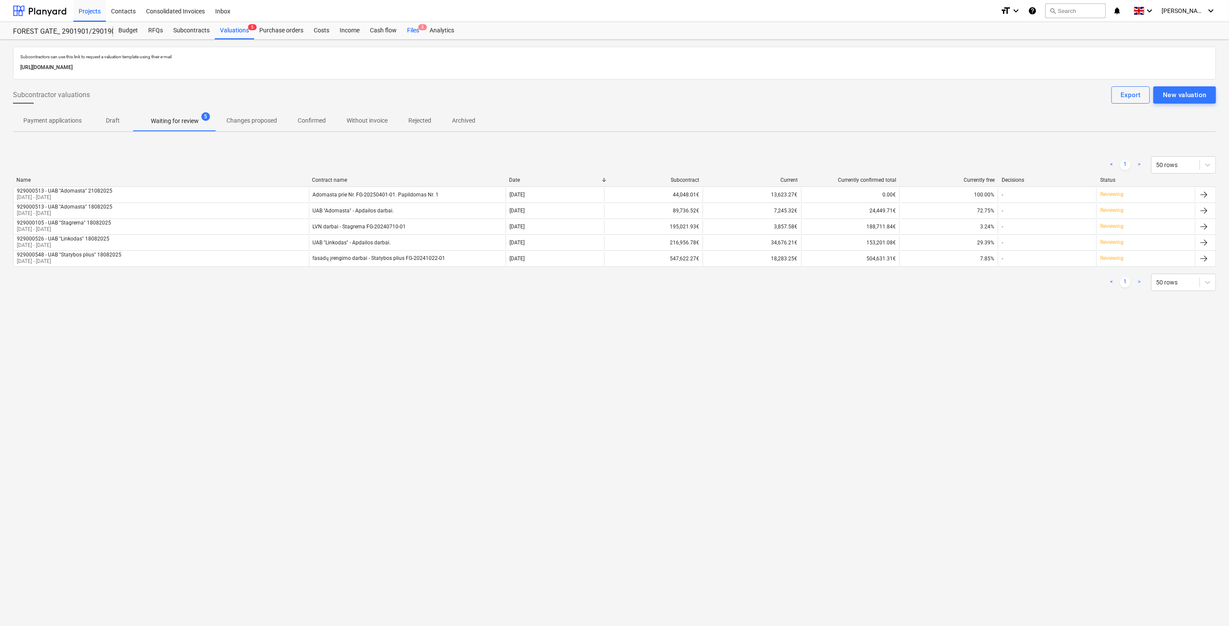
click at [411, 28] on div "Files 3" at bounding box center [413, 30] width 22 height 17
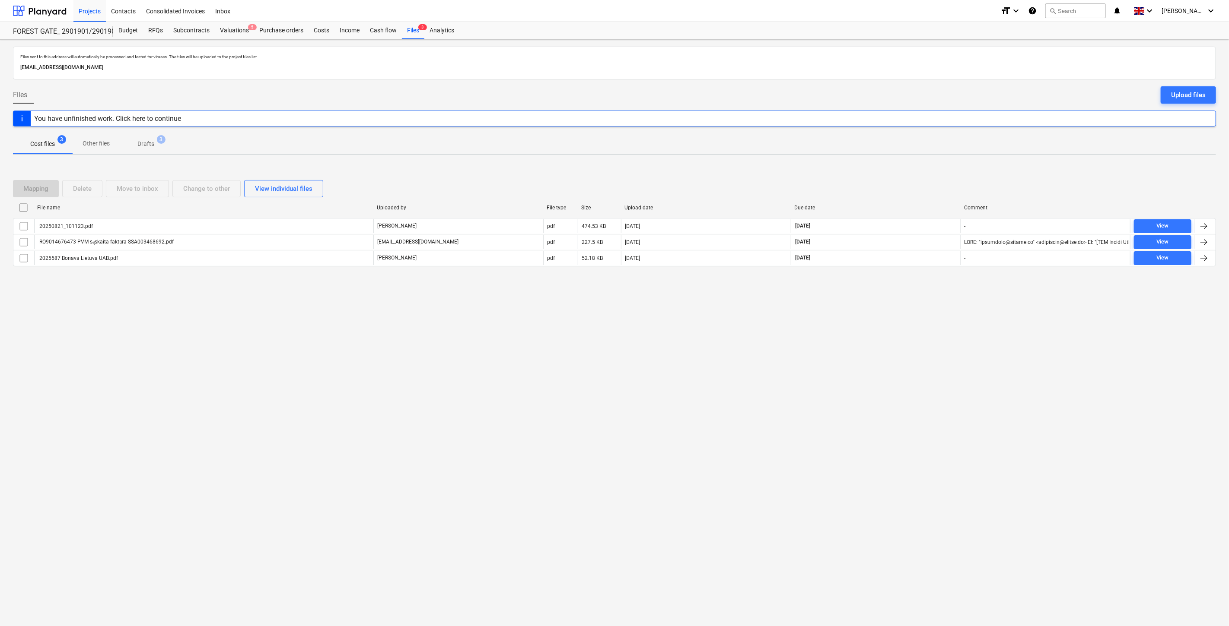
click at [908, 322] on div "Files sent to this address will automatically be processed and tested for virus…" at bounding box center [614, 333] width 1229 height 587
click at [920, 295] on div "Files sent to this address will automatically be processed and tested for virus…" at bounding box center [614, 333] width 1229 height 587
click at [879, 394] on div "Files sent to this address will automatically be processed and tested for virus…" at bounding box center [614, 333] width 1229 height 587
click at [902, 359] on div "Files sent to this address will automatically be processed and tested for virus…" at bounding box center [614, 333] width 1229 height 587
click at [188, 29] on div "Subcontracts" at bounding box center [191, 30] width 47 height 17
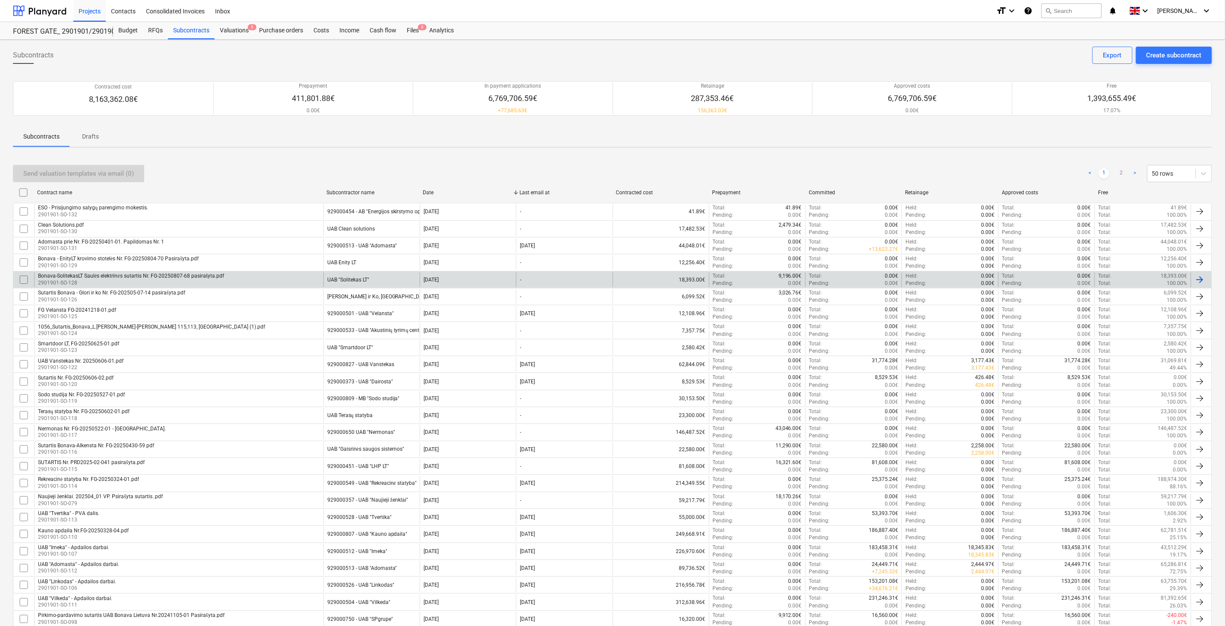
click at [290, 283] on div "Bonava-SolitekasLT Saulės elektrinės sutartis Nr. FG-20250807-68 pasirašyta.pdf…" at bounding box center [178, 280] width 289 height 15
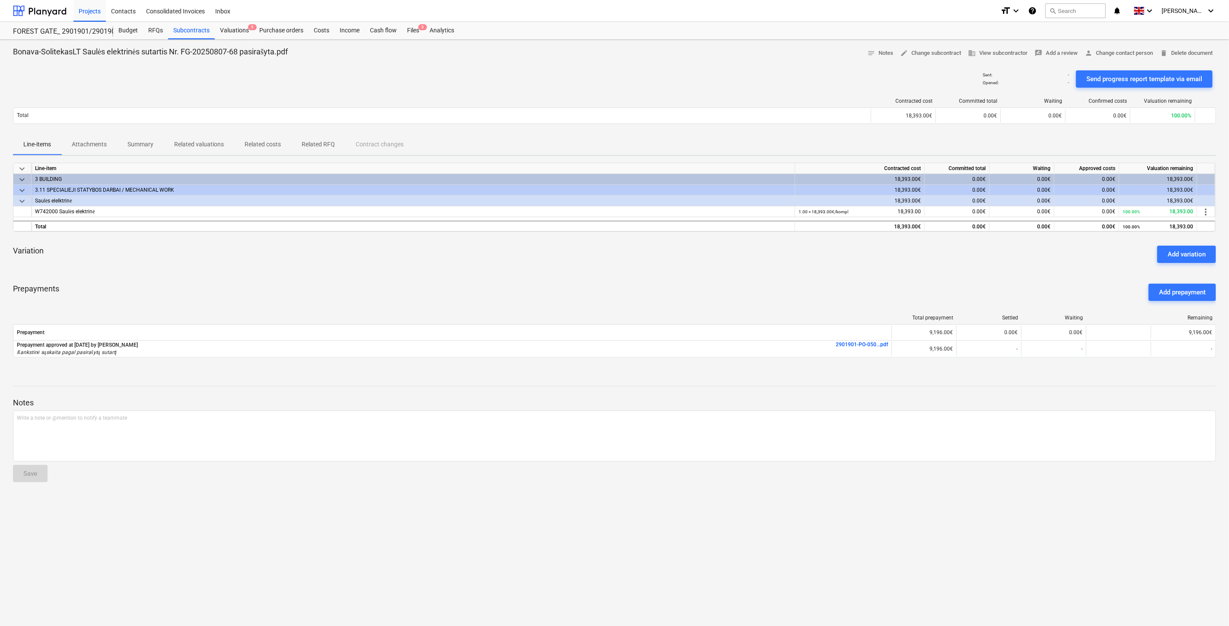
click at [366, 281] on div "Prepayments Add prepayment" at bounding box center [614, 292] width 1203 height 31
click at [389, 270] on div "keyboard_arrow_down Line-item Contracted cost Committed total Waiting Approved …" at bounding box center [614, 265] width 1203 height 205
drag, startPoint x: 659, startPoint y: 277, endPoint x: 675, endPoint y: 270, distance: 17.2
click at [659, 277] on div "Prepayments Add prepayment" at bounding box center [614, 292] width 1203 height 31
click at [676, 269] on div "Variation Add variation" at bounding box center [614, 254] width 1203 height 31
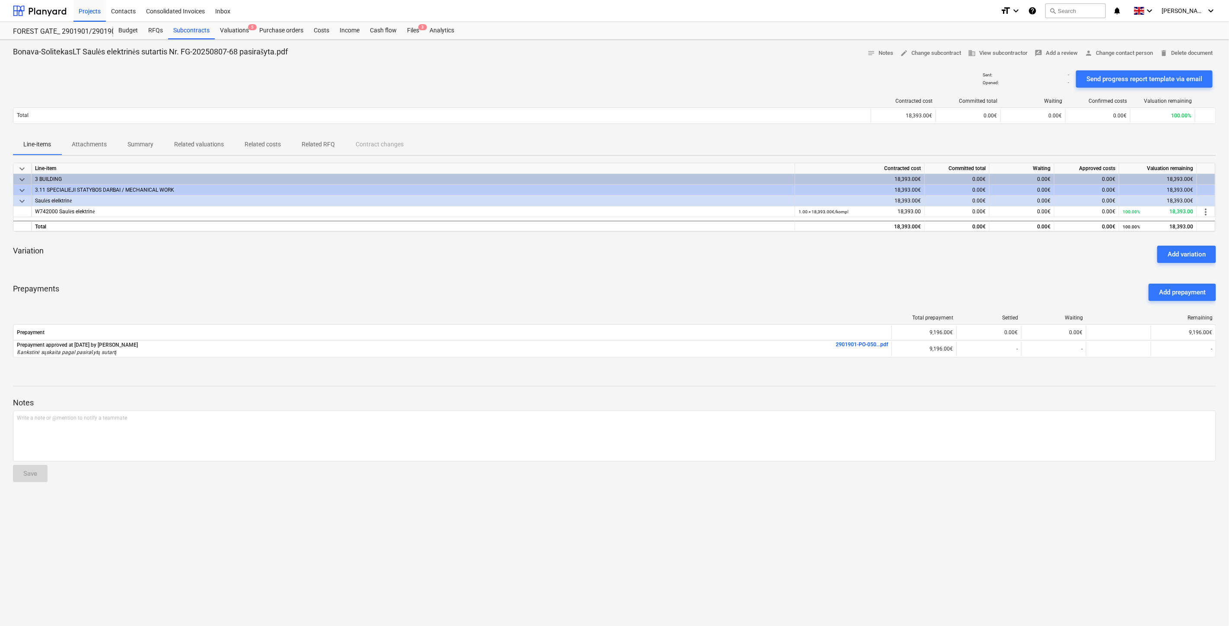
drag, startPoint x: 408, startPoint y: 32, endPoint x: 464, endPoint y: 16, distance: 58.6
click at [408, 32] on div "Files 3" at bounding box center [413, 30] width 22 height 17
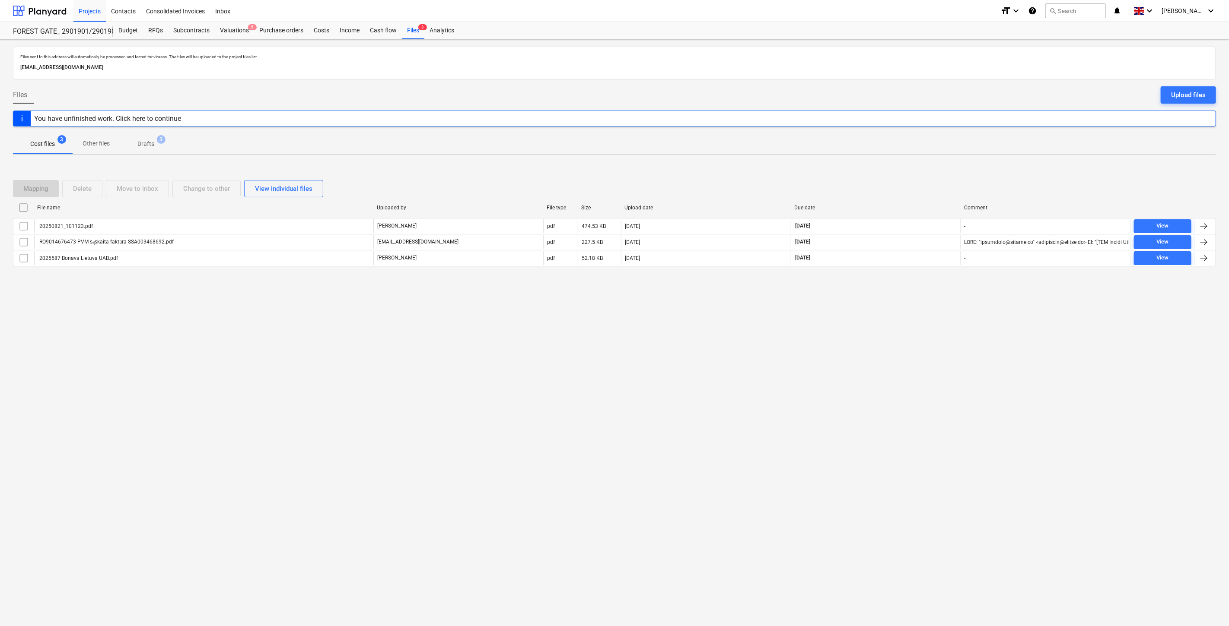
click at [884, 339] on div "Files sent to this address will automatically be processed and tested for virus…" at bounding box center [614, 333] width 1229 height 587
click at [914, 301] on div "Files sent to this address will automatically be processed and tested for virus…" at bounding box center [614, 333] width 1229 height 587
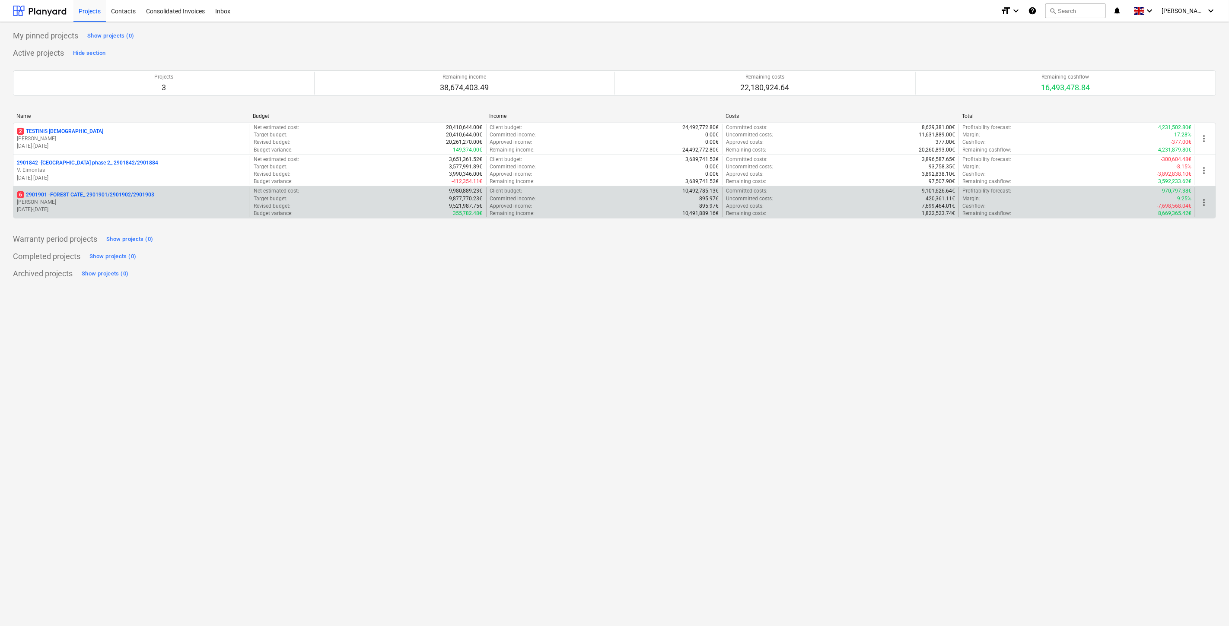
click at [150, 200] on p "[PERSON_NAME]" at bounding box center [131, 202] width 229 height 7
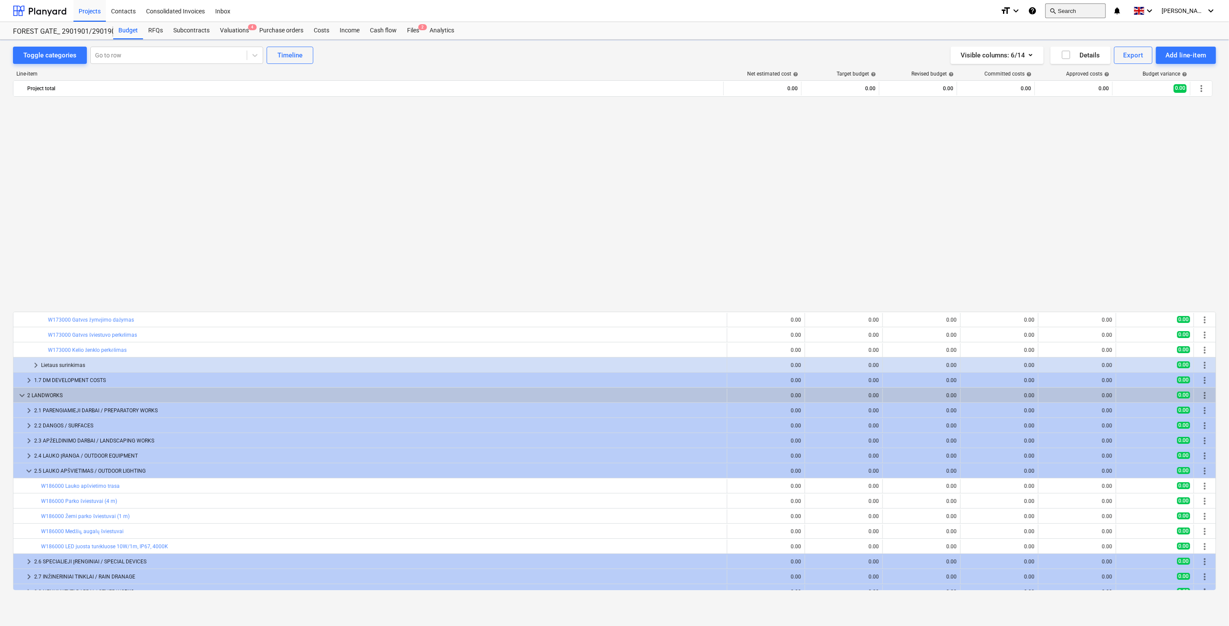
click at [1081, 10] on button "search Search" at bounding box center [1075, 10] width 60 height 15
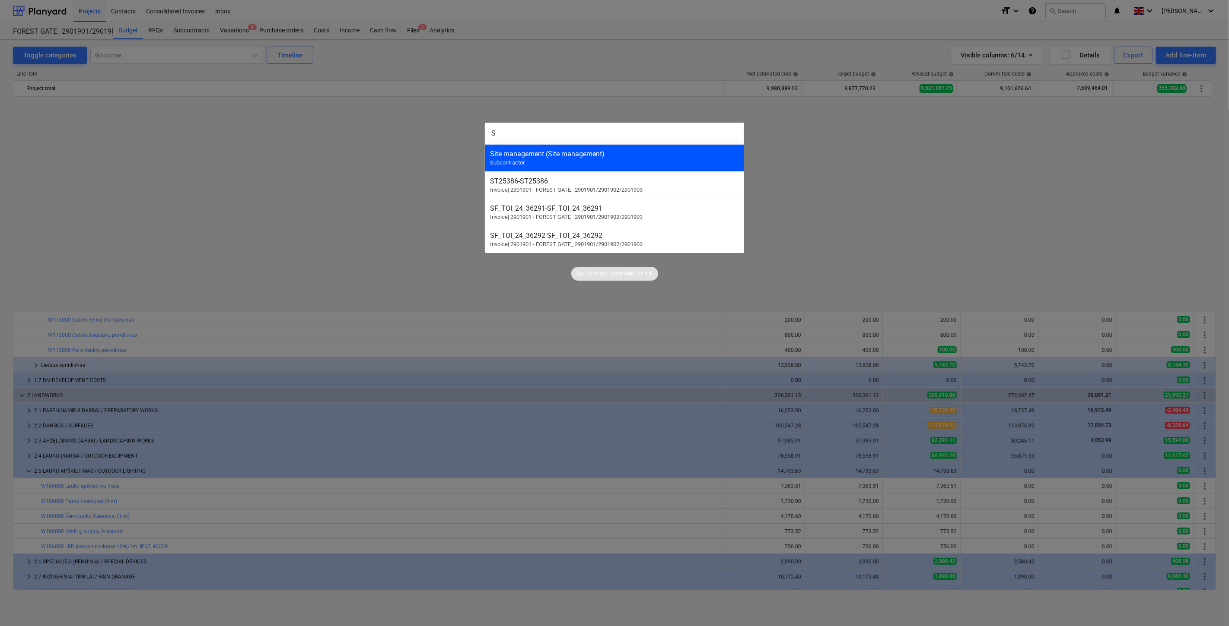
scroll to position [514, 0]
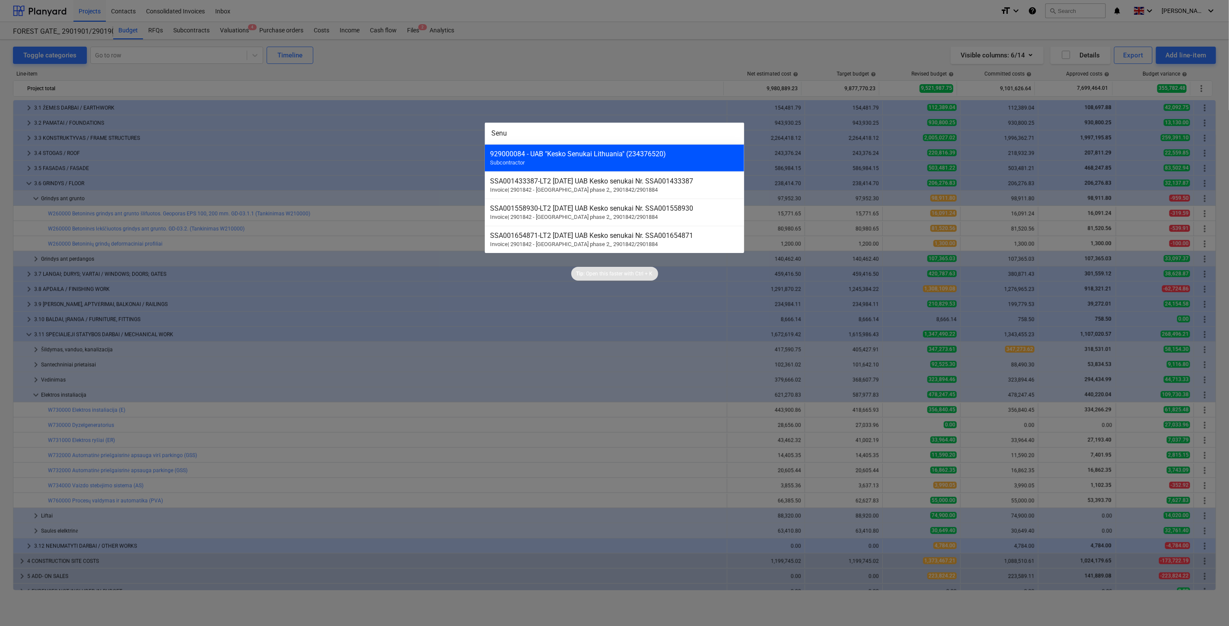
type input "Senu"
click at [592, 152] on div "929000084 - UAB "Kesko Senukai Lithuania" (234376520)" at bounding box center [614, 154] width 249 height 8
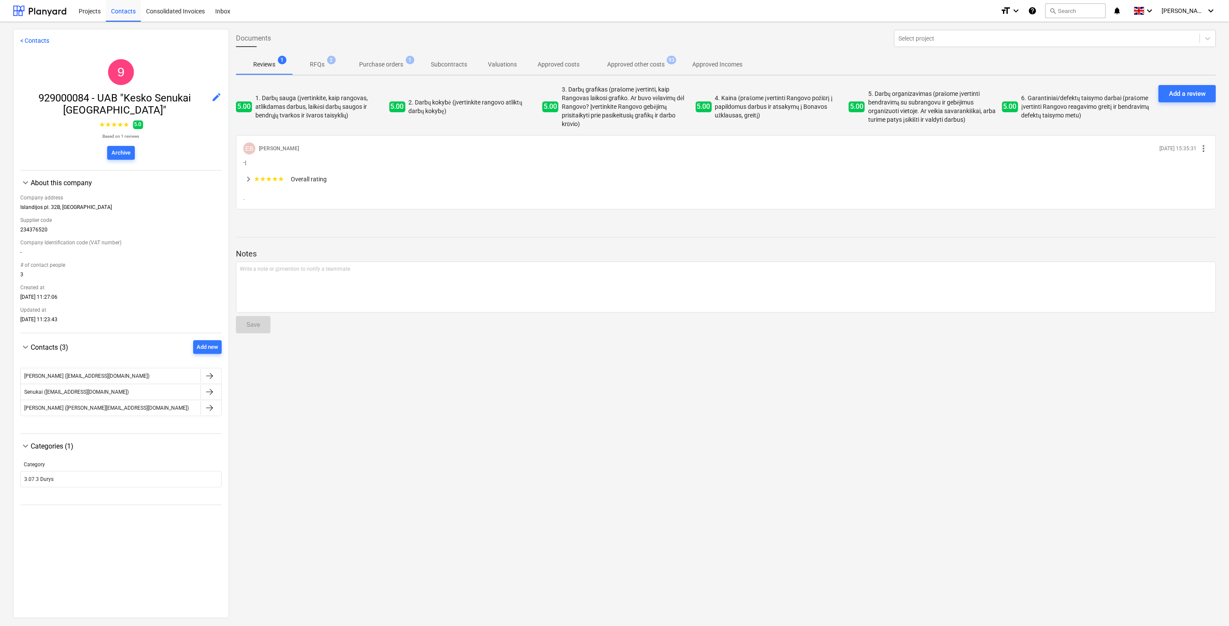
click at [392, 70] on span "Purchase orders 1" at bounding box center [381, 65] width 79 height 16
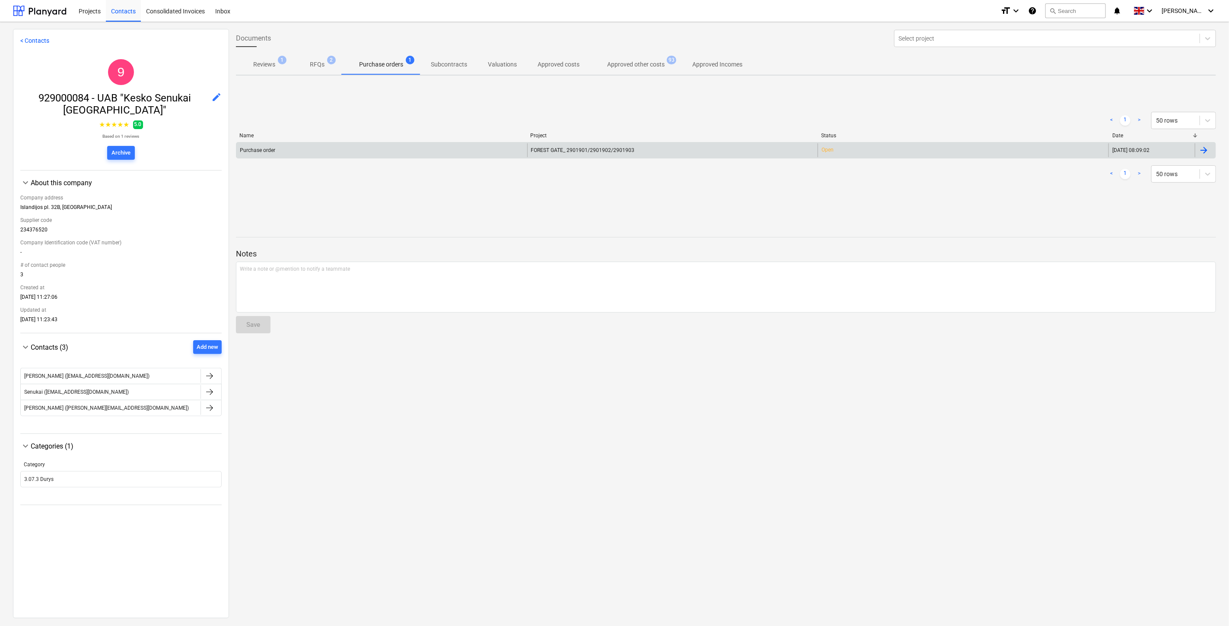
click at [433, 154] on div "Purchase order" at bounding box center [381, 150] width 291 height 14
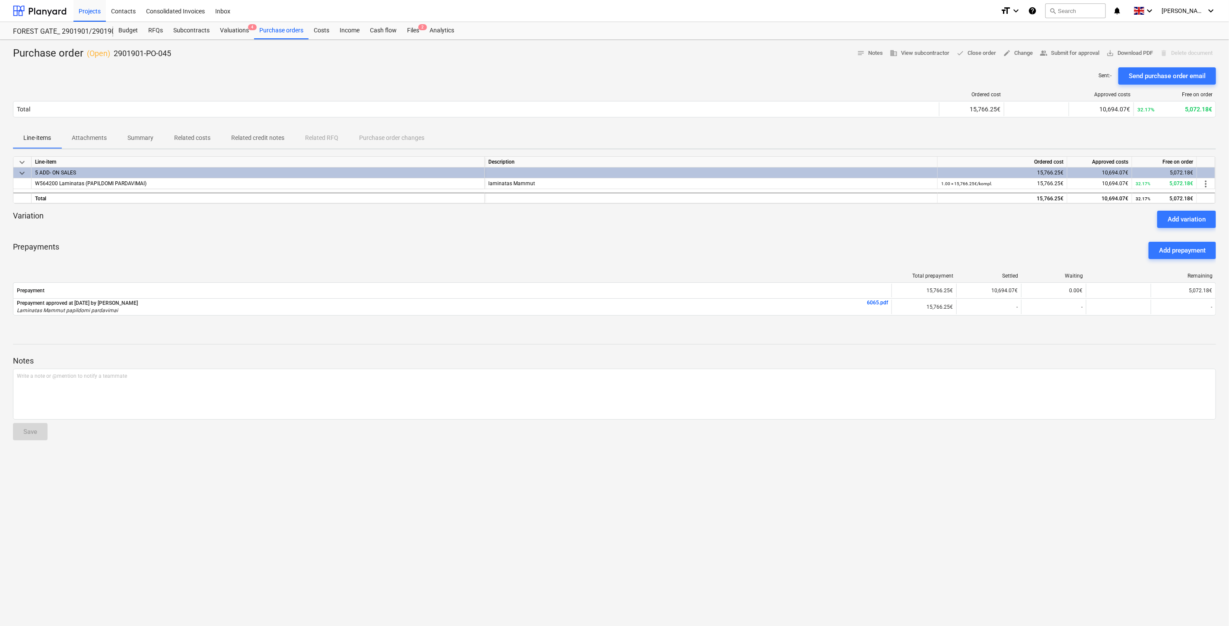
click at [841, 237] on div "Prepayments Add prepayment" at bounding box center [614, 250] width 1203 height 31
click at [867, 220] on div "Variation Add variation" at bounding box center [614, 219] width 1203 height 17
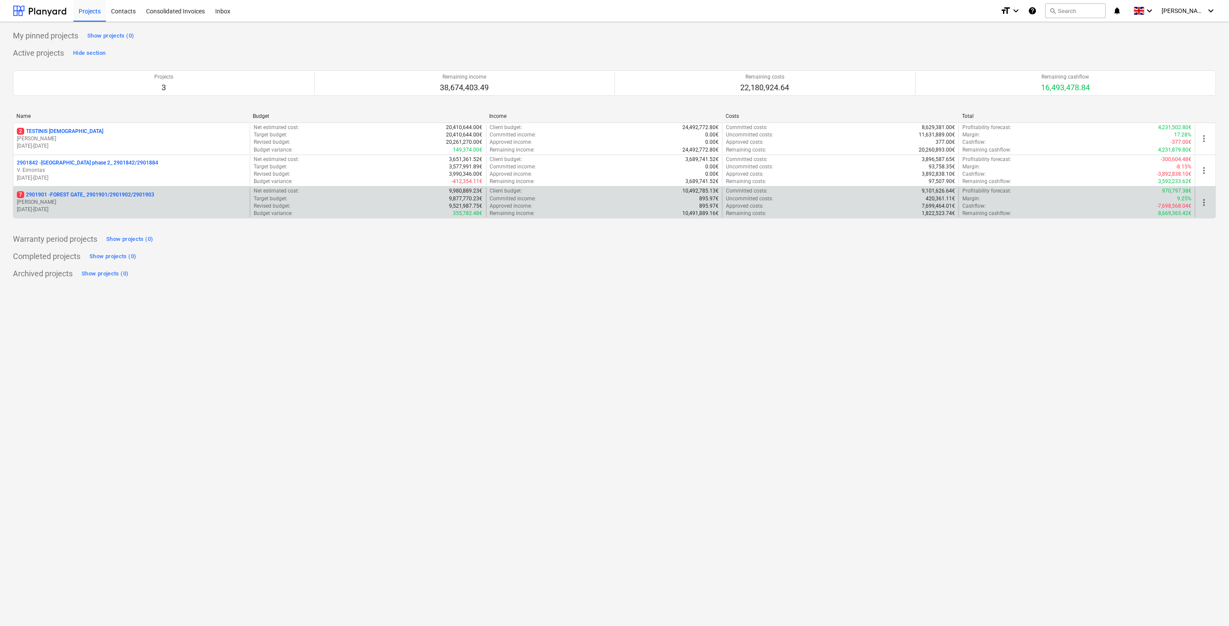
click at [121, 207] on p "18.03.2024 - 03.11.2025" at bounding box center [131, 209] width 229 height 7
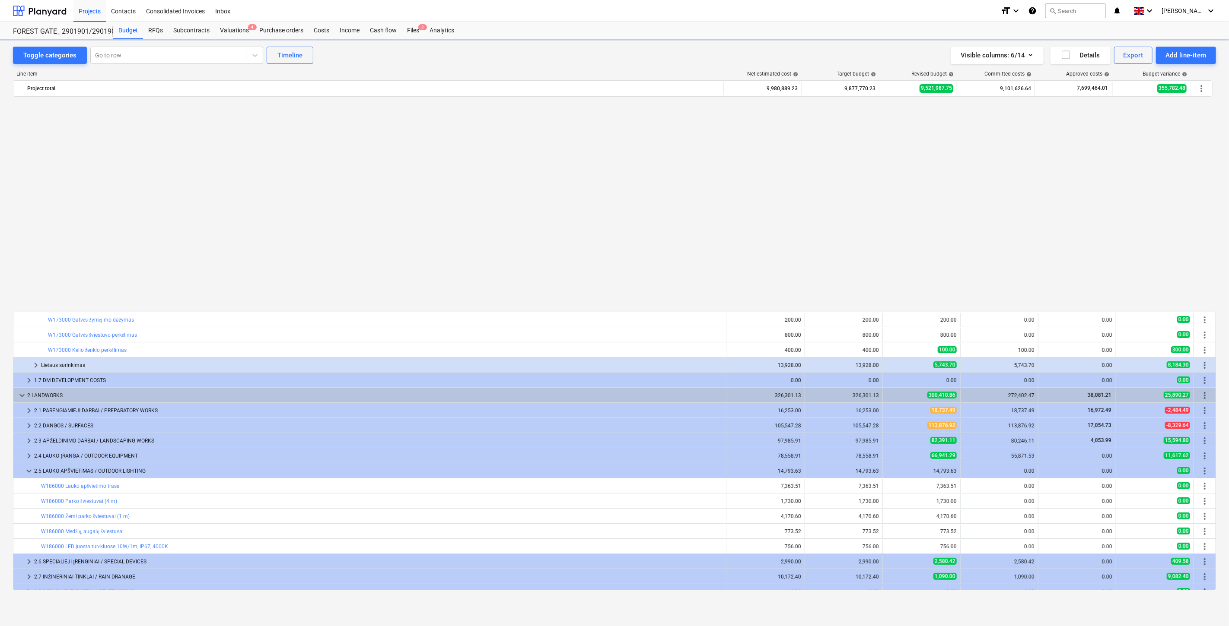
scroll to position [514, 0]
click at [1088, 10] on button "search Search" at bounding box center [1075, 10] width 60 height 15
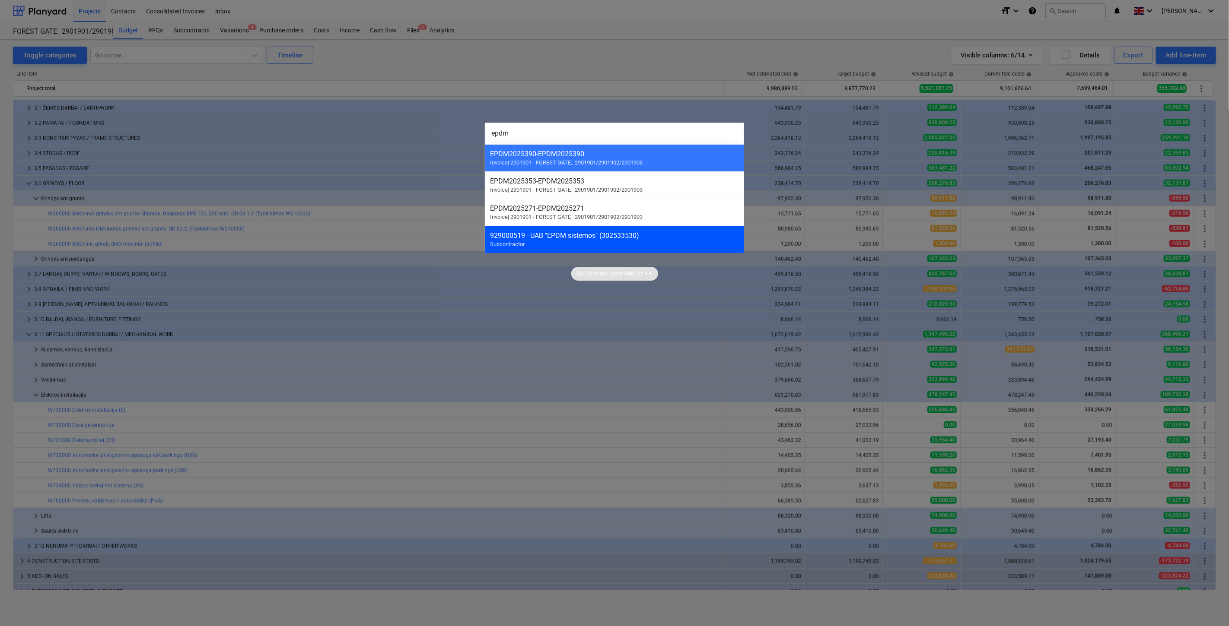
type input "epdm"
click at [668, 229] on div "929000519 - UAB "EPDM sistemos" (302533530) Subcontractor" at bounding box center [614, 239] width 259 height 27
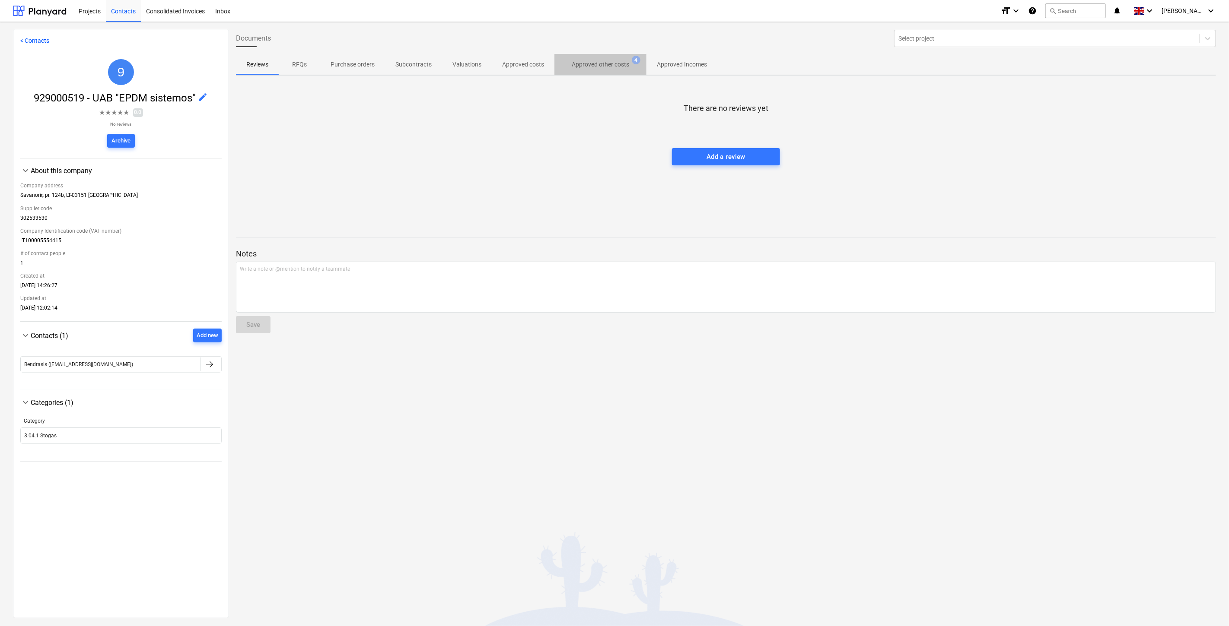
click at [599, 70] on span "Approved other costs 4" at bounding box center [600, 65] width 92 height 16
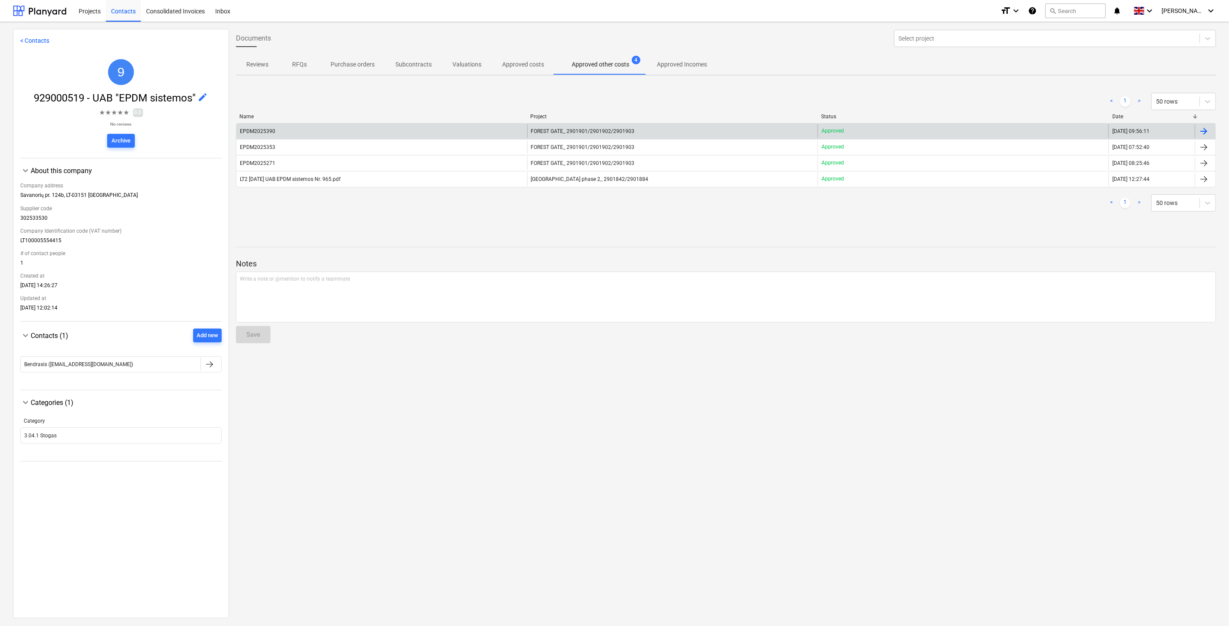
click at [479, 135] on div "EPDM2025390" at bounding box center [381, 131] width 291 height 14
